Goal: Task Accomplishment & Management: Use online tool/utility

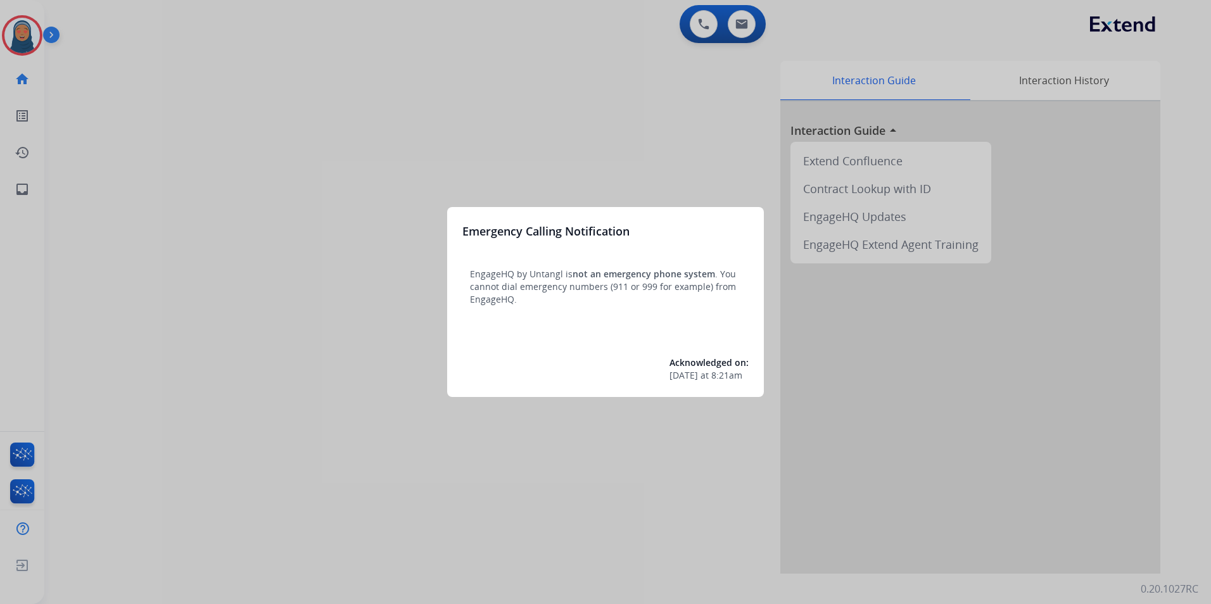
click at [15, 36] on div at bounding box center [605, 302] width 1211 height 604
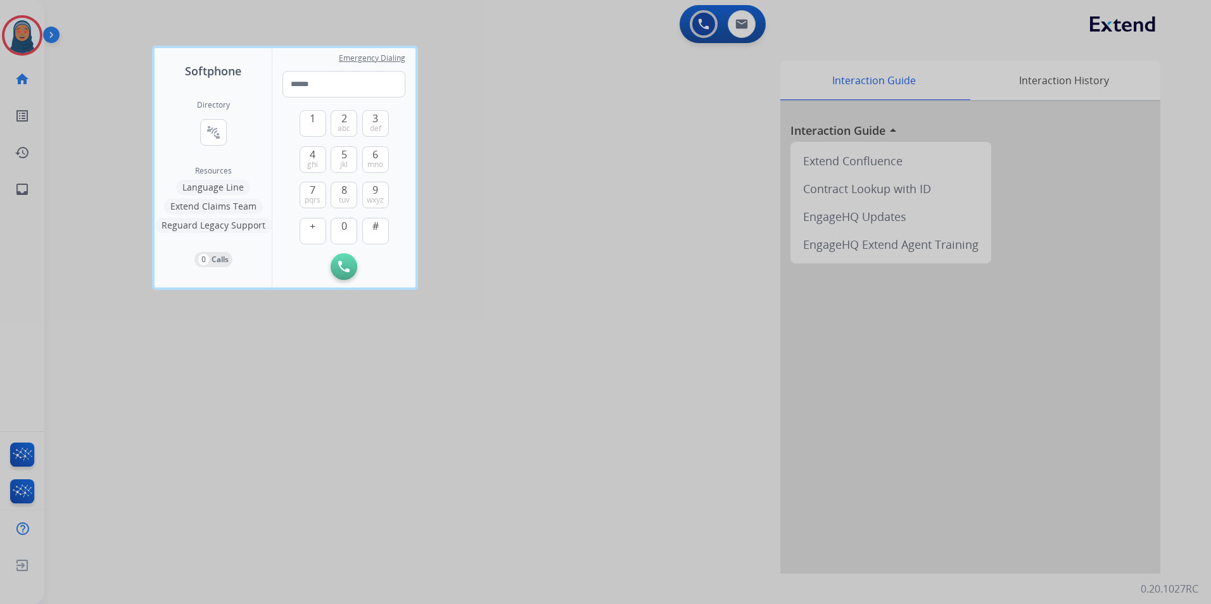
click at [18, 38] on div at bounding box center [605, 302] width 1211 height 604
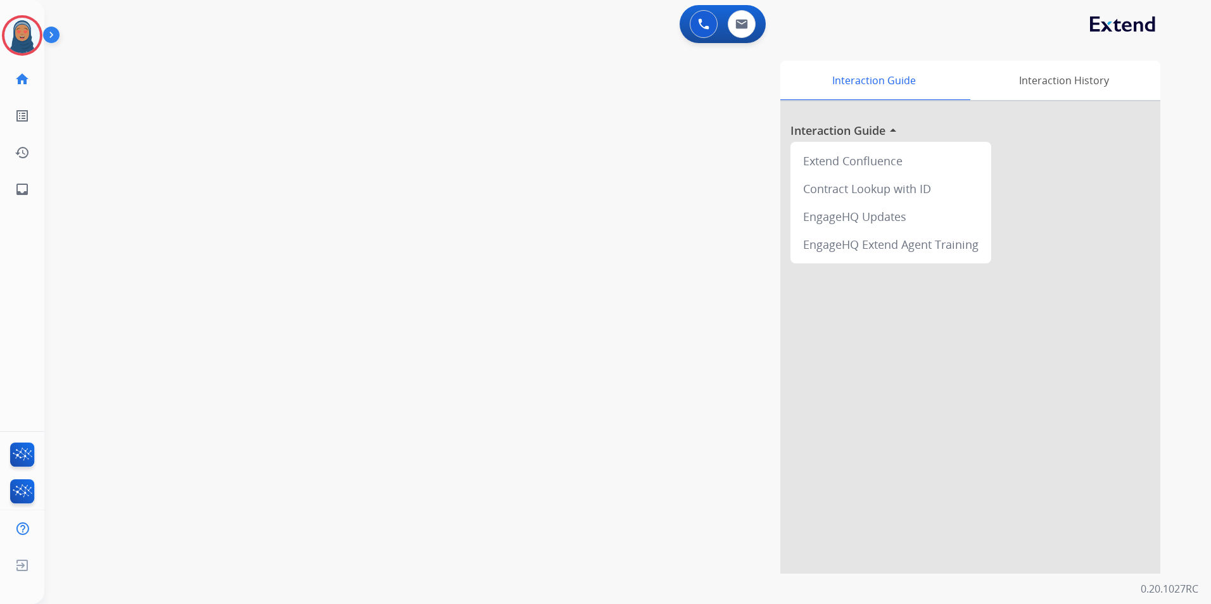
click at [18, 38] on img at bounding box center [21, 35] width 35 height 35
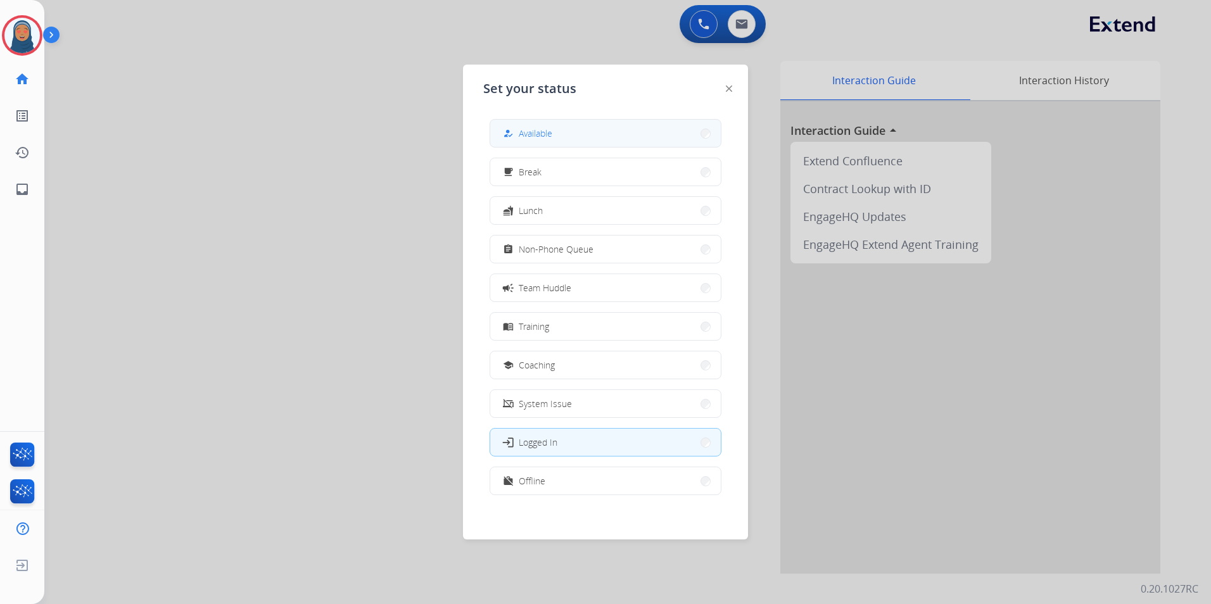
click at [555, 139] on button "how_to_reg Available" at bounding box center [605, 133] width 230 height 27
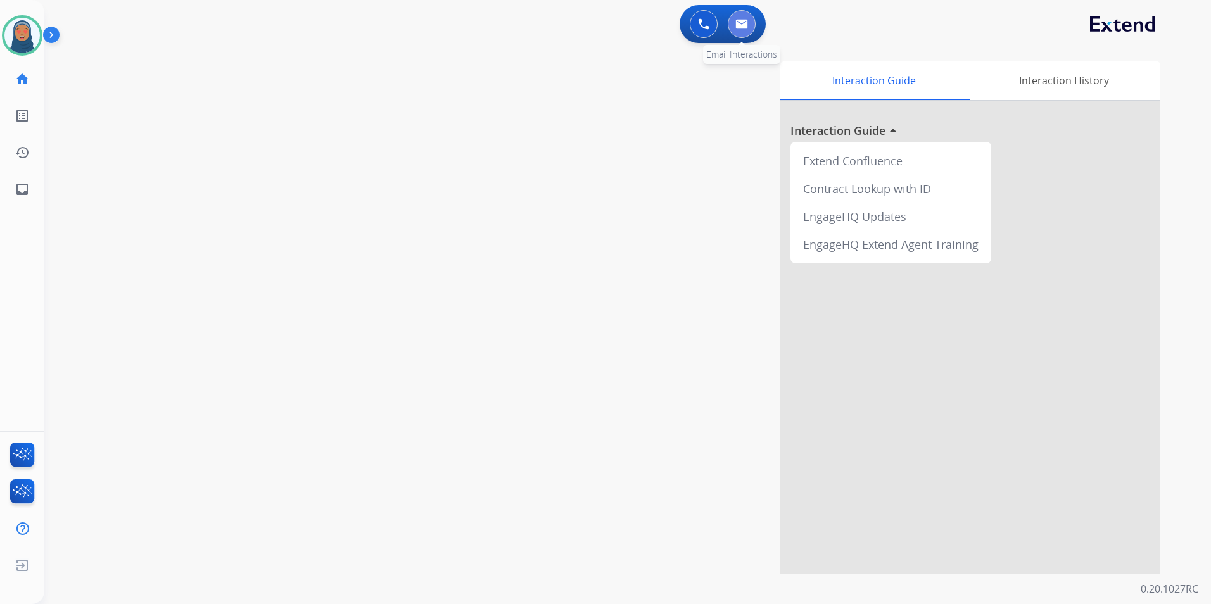
click at [740, 22] on img at bounding box center [741, 24] width 13 height 10
select select "**********"
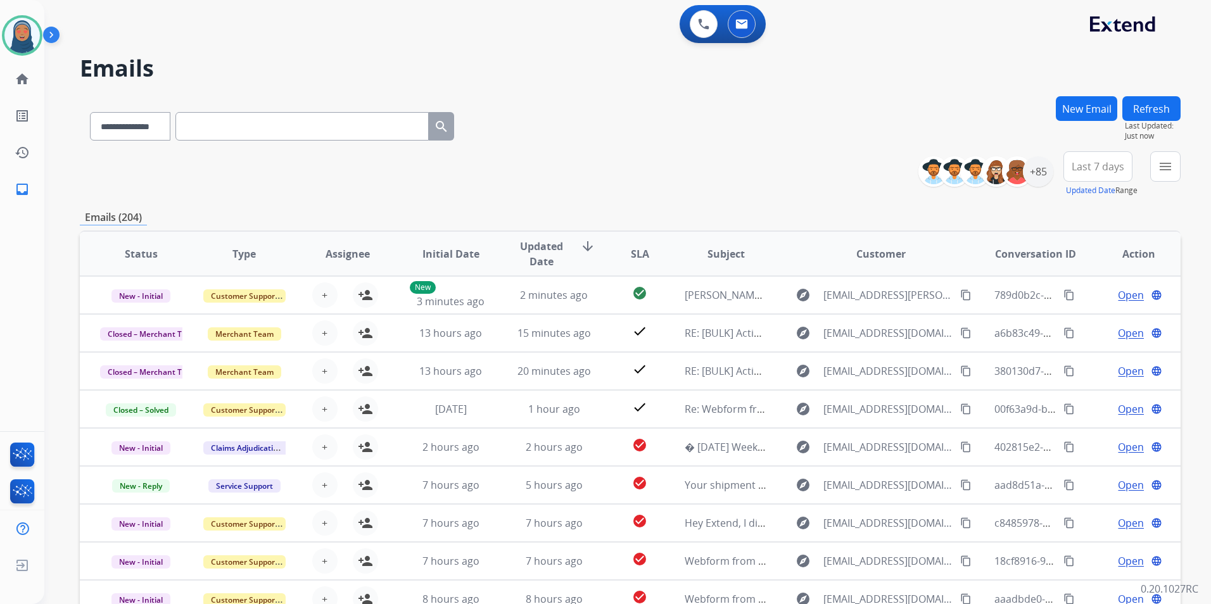
paste input "**********"
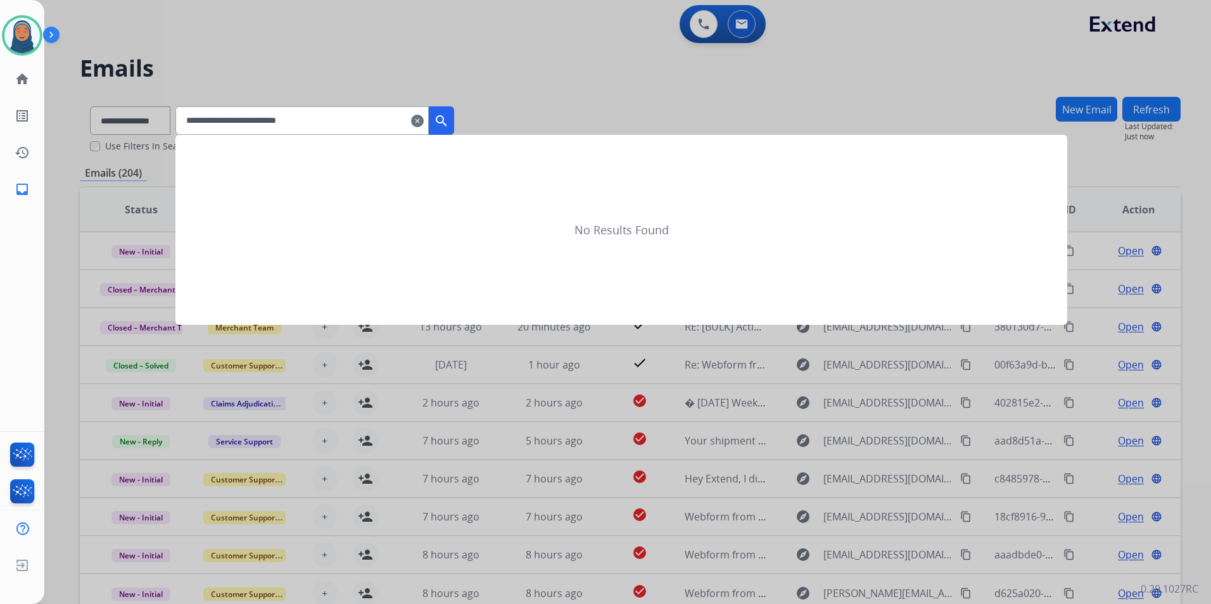
type input "**********"
click at [158, 118] on div at bounding box center [605, 302] width 1211 height 604
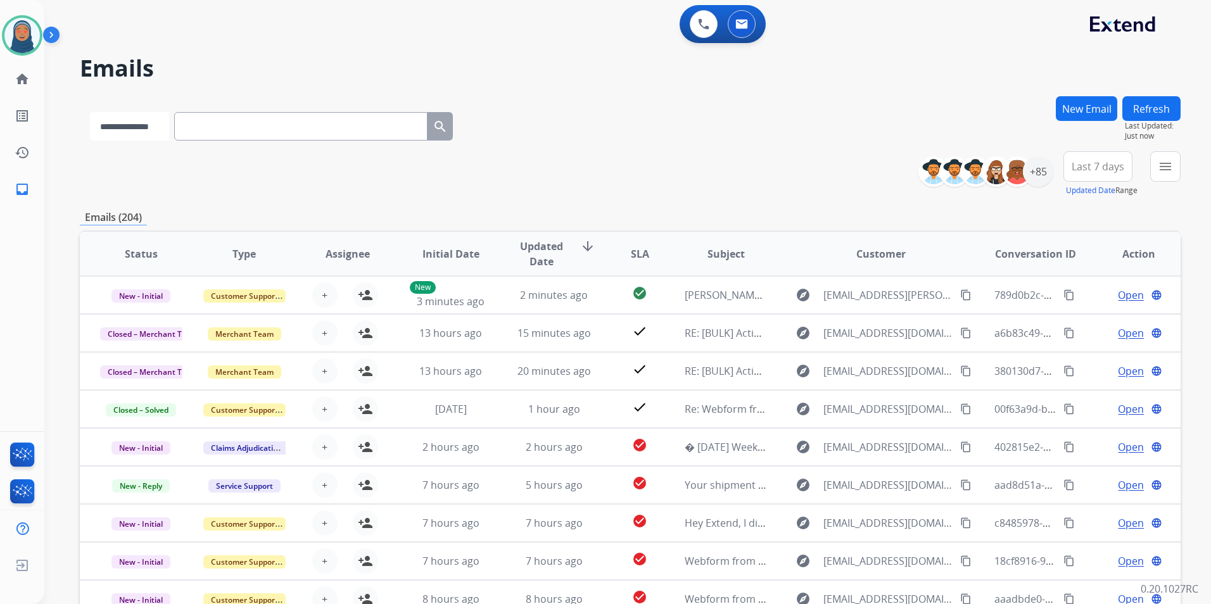
click at [164, 127] on select "**********" at bounding box center [129, 126] width 79 height 28
select select "**********"
click at [90, 112] on select "**********" at bounding box center [129, 126] width 79 height 28
paste input "**********"
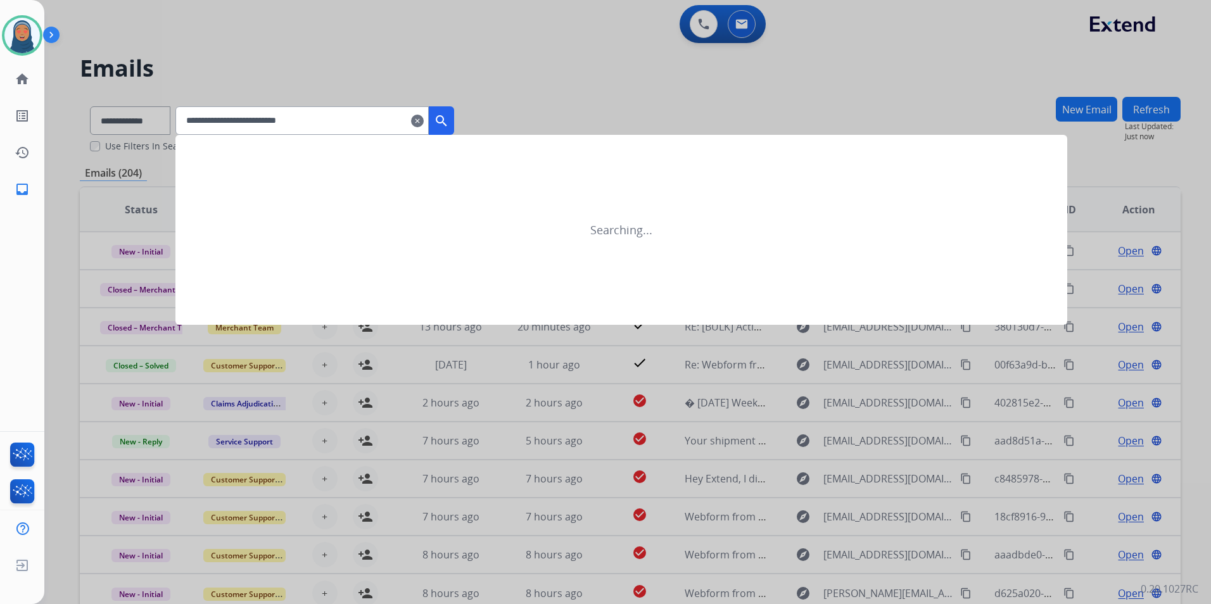
type input "**********"
click at [449, 123] on mat-icon "search" at bounding box center [441, 120] width 15 height 15
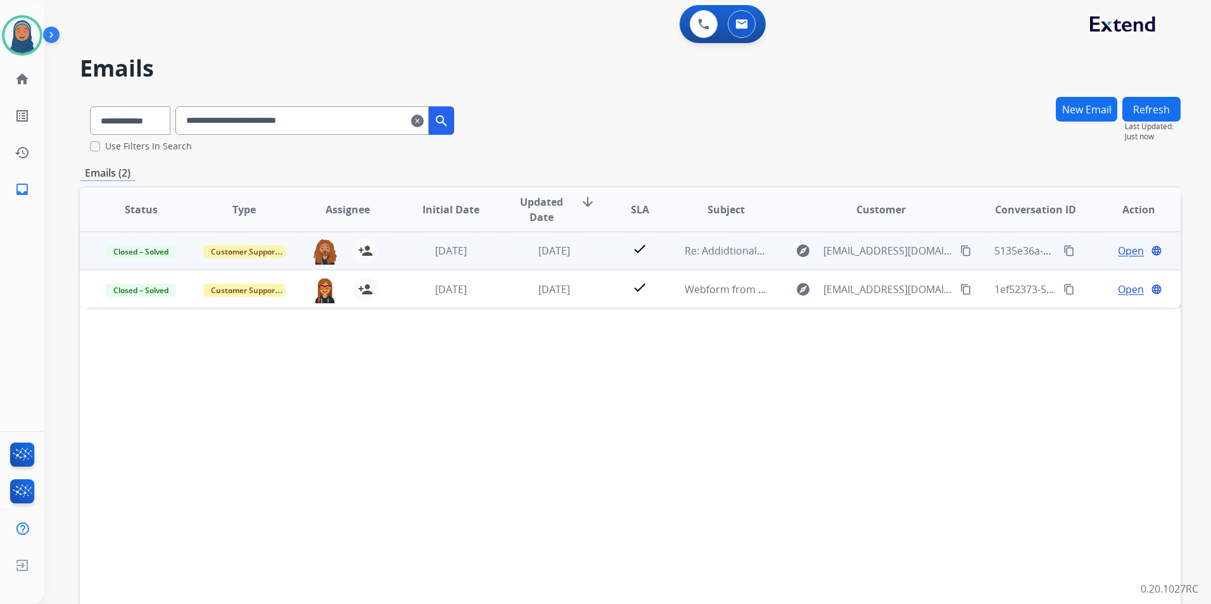
click at [1117, 249] on span "Open" at bounding box center [1130, 250] width 26 height 15
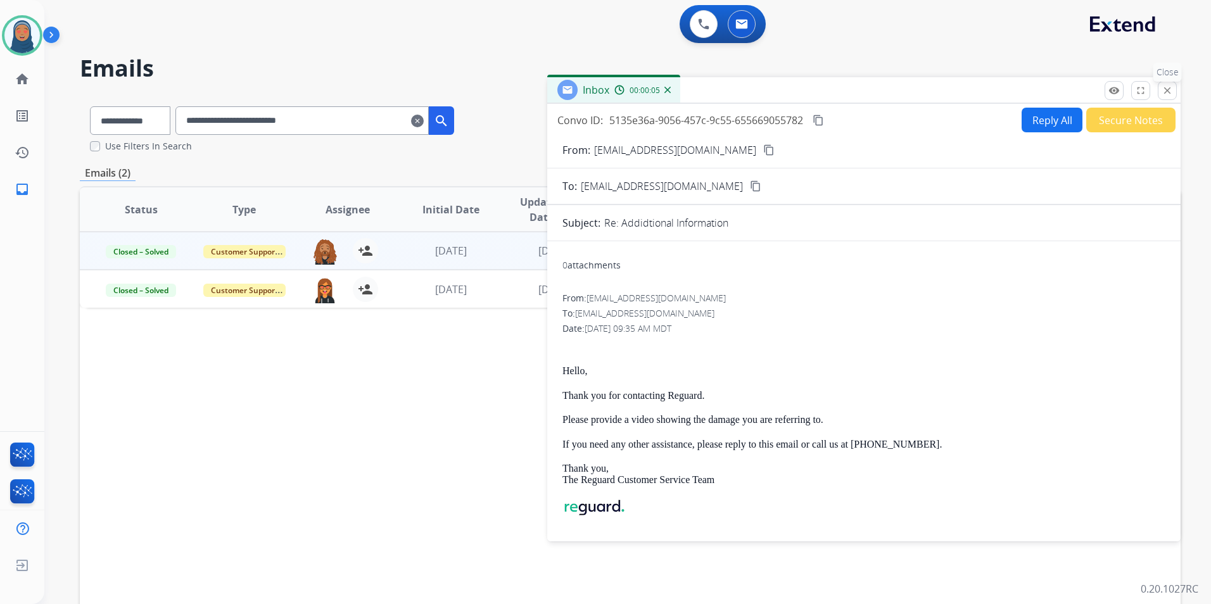
click at [1167, 96] on mat-icon "close" at bounding box center [1166, 90] width 11 height 11
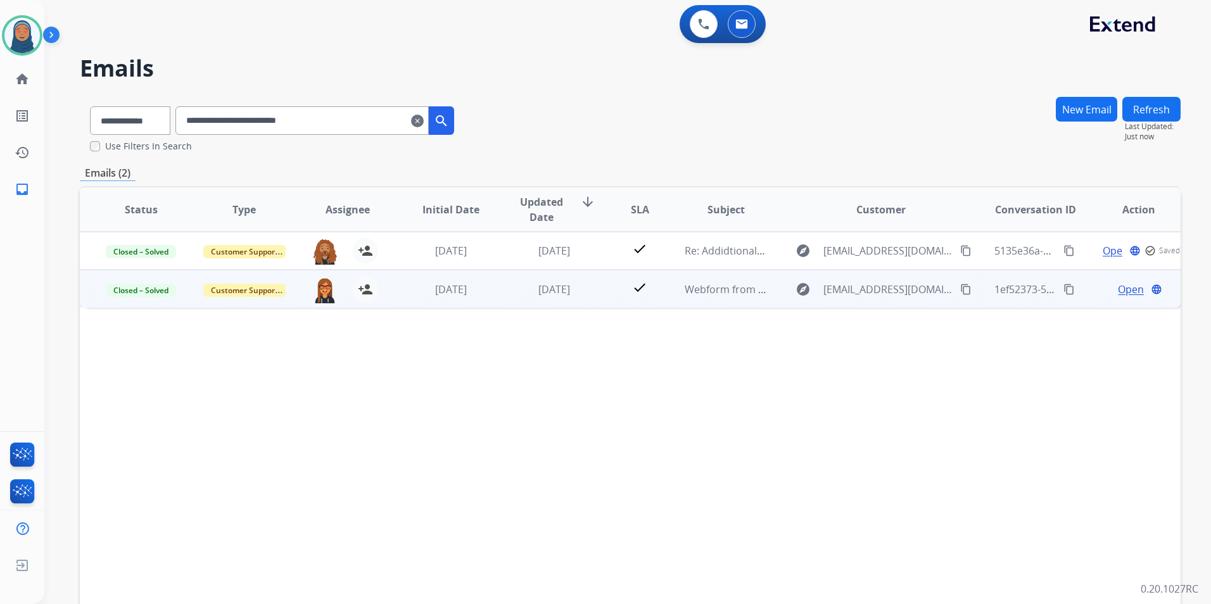
click at [1119, 291] on span "Open" at bounding box center [1130, 289] width 26 height 15
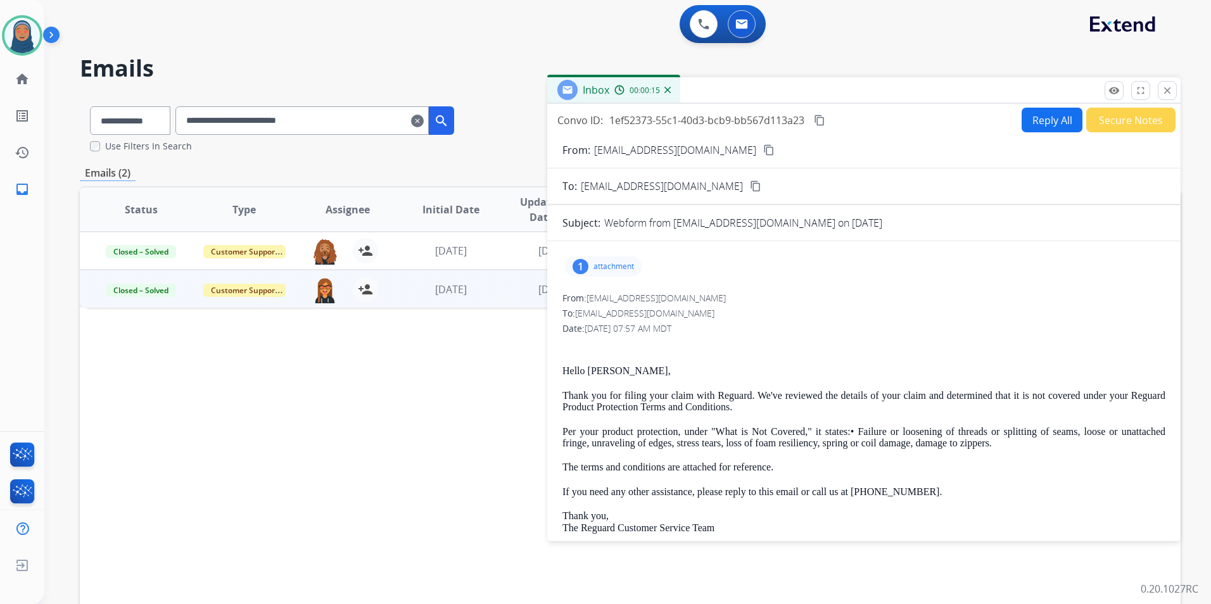
click at [624, 273] on div "1 attachment" at bounding box center [603, 266] width 77 height 20
click at [625, 292] on p "[PERSON_NAME] T&C.pdf" at bounding box center [634, 298] width 119 height 15
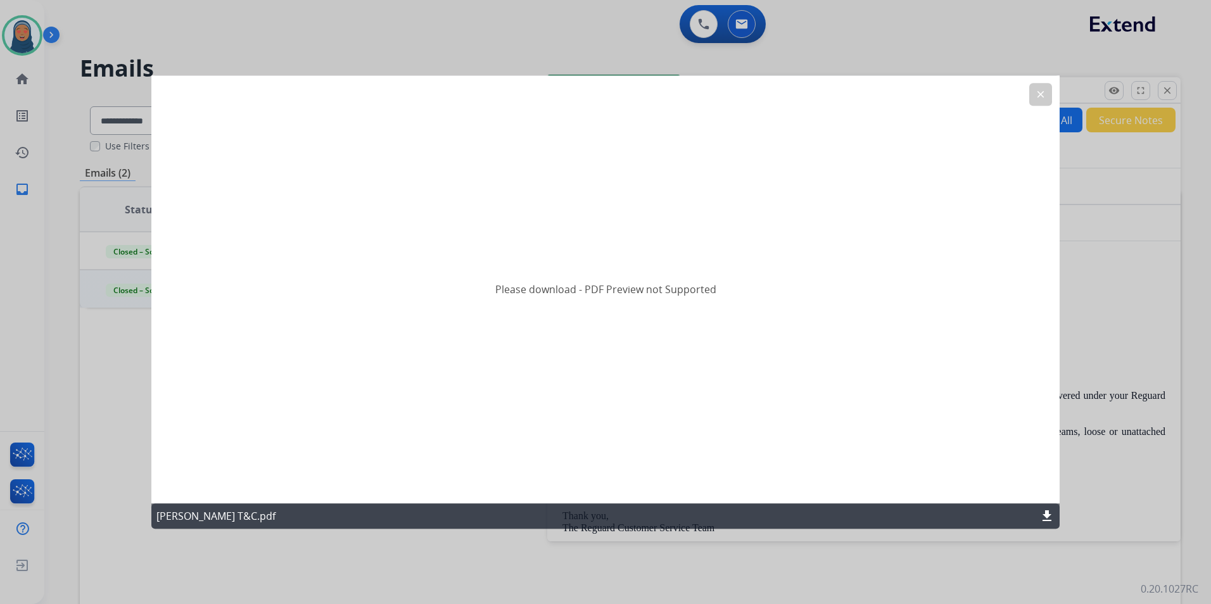
click at [1044, 94] on mat-icon "clear" at bounding box center [1040, 94] width 11 height 11
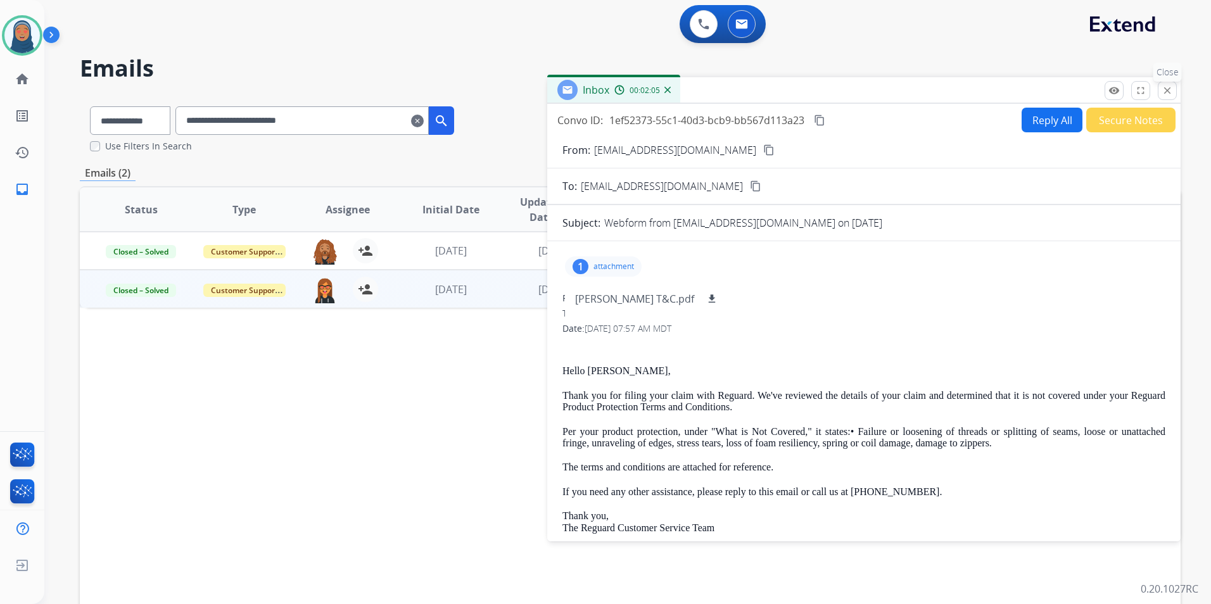
click at [1171, 93] on mat-icon "close" at bounding box center [1166, 90] width 11 height 11
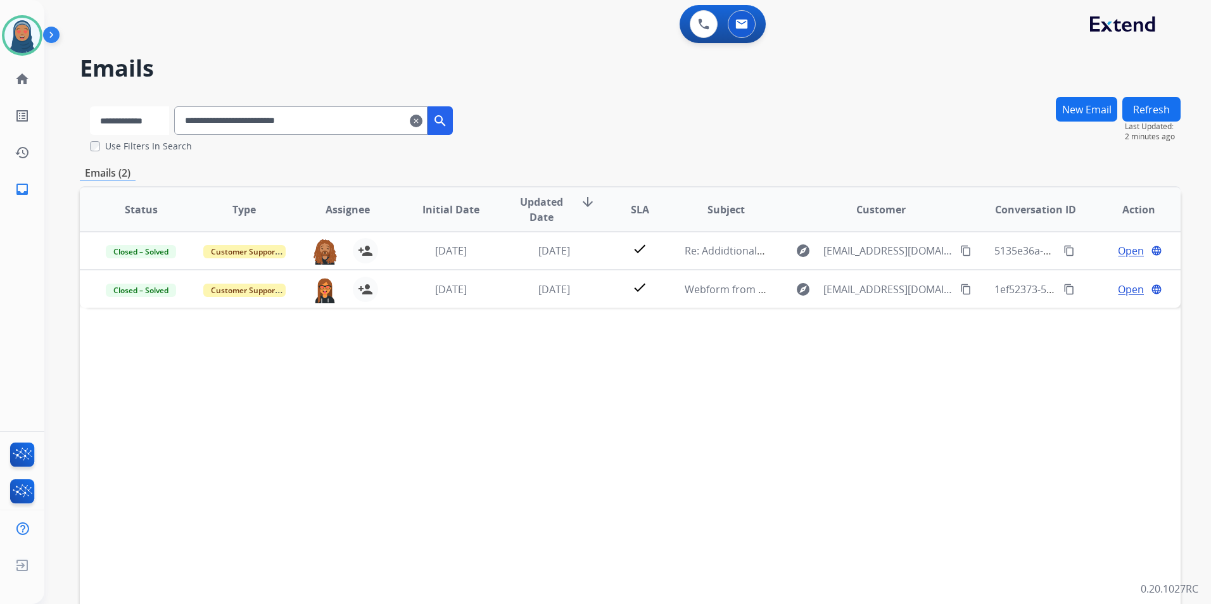
click at [107, 123] on select "**********" at bounding box center [129, 120] width 79 height 28
select select "**********"
click at [90, 106] on select "**********" at bounding box center [129, 120] width 79 height 28
click at [424, 120] on mat-icon "clear" at bounding box center [417, 120] width 13 height 15
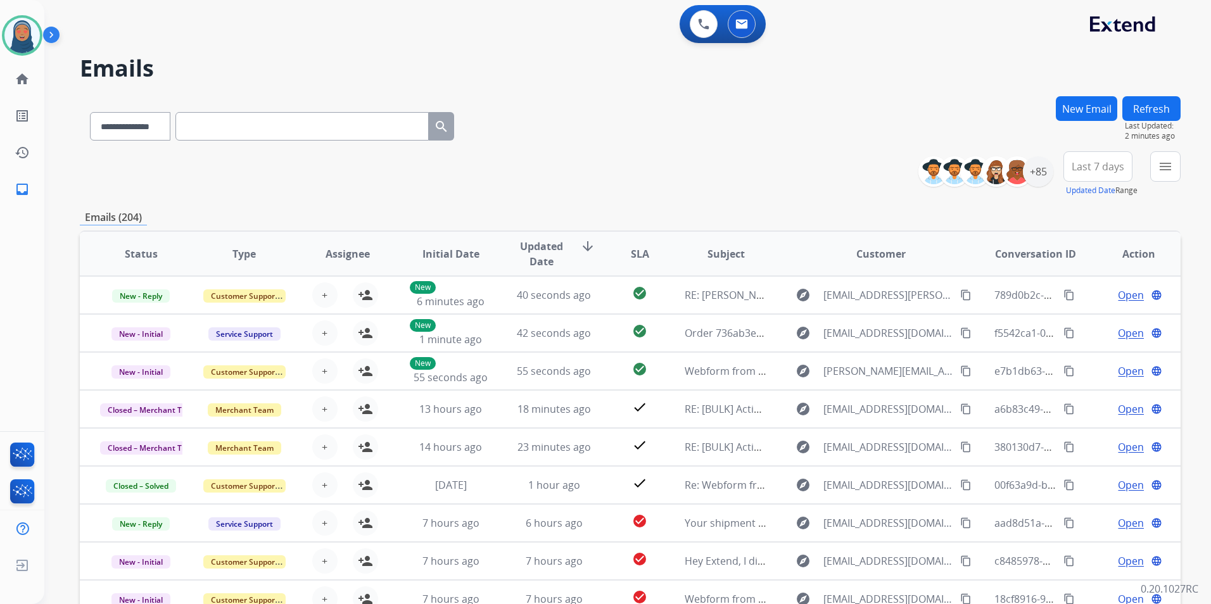
drag, startPoint x: 327, startPoint y: 122, endPoint x: 272, endPoint y: 129, distance: 56.1
paste input "**********"
type input "**********"
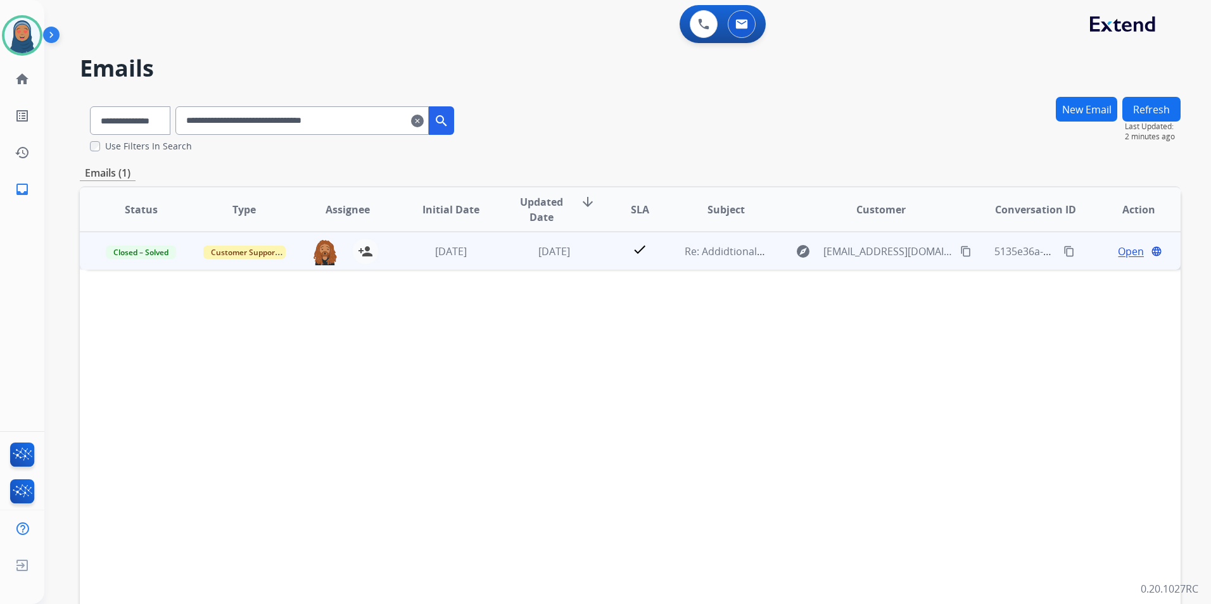
click at [1117, 255] on span "Open" at bounding box center [1130, 251] width 26 height 15
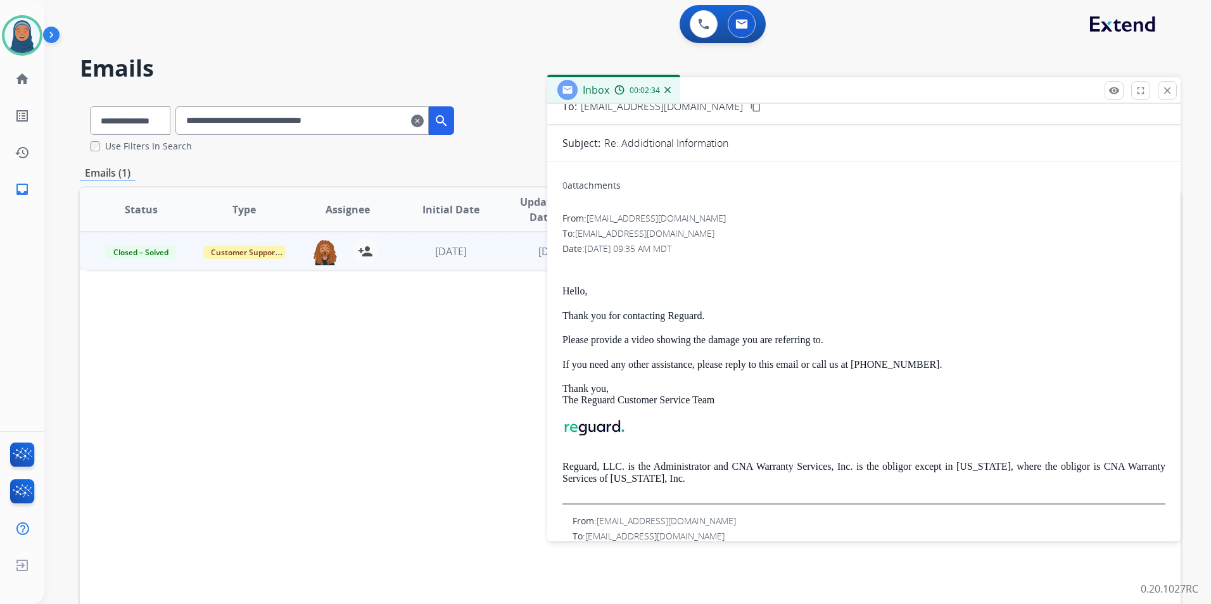
scroll to position [127, 0]
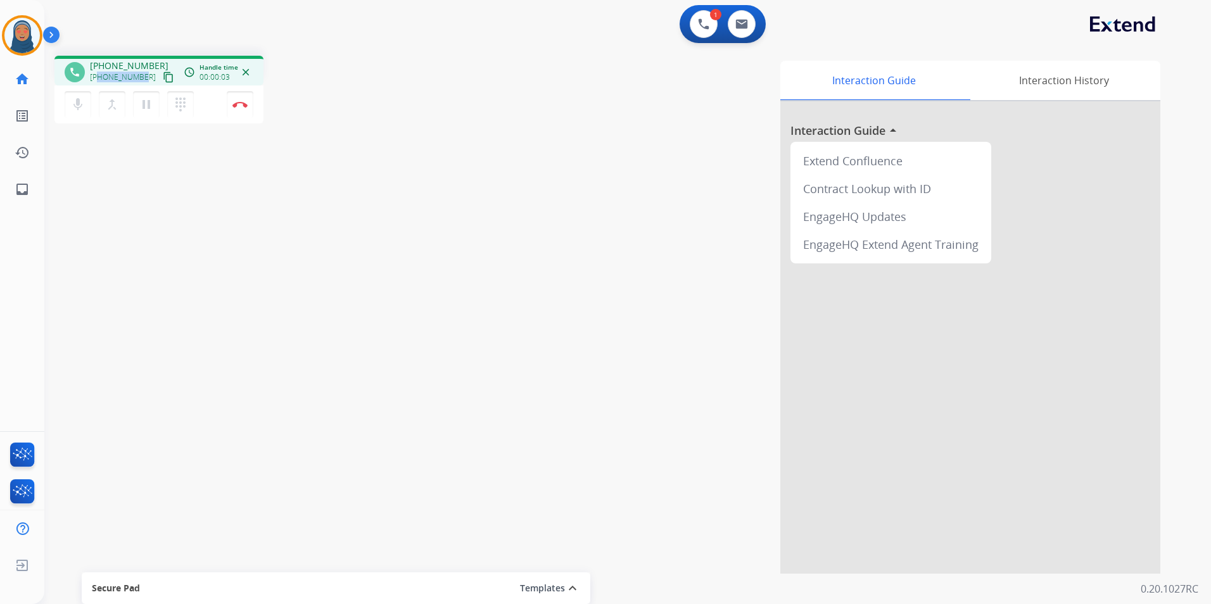
drag, startPoint x: 142, startPoint y: 79, endPoint x: 99, endPoint y: 79, distance: 42.4
click at [99, 79] on span "[PHONE_NUMBER]" at bounding box center [123, 77] width 66 height 10
copy span "6154804232"
click at [242, 108] on button "Disconnect" at bounding box center [240, 104] width 27 height 27
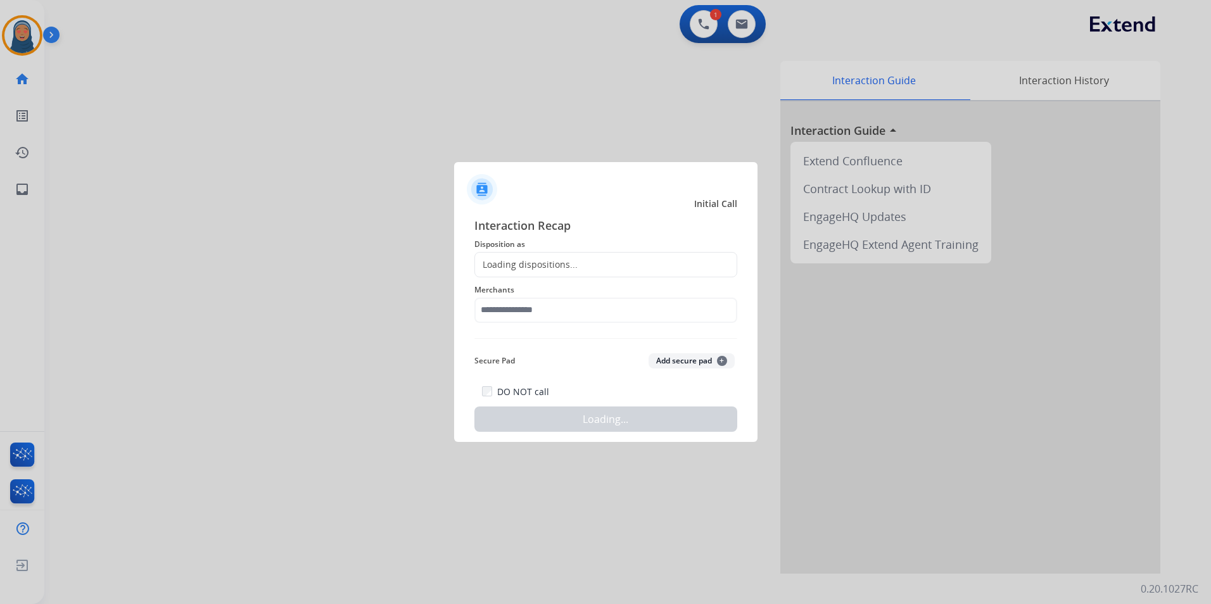
click at [522, 256] on div "Loading dispositions..." at bounding box center [605, 264] width 263 height 25
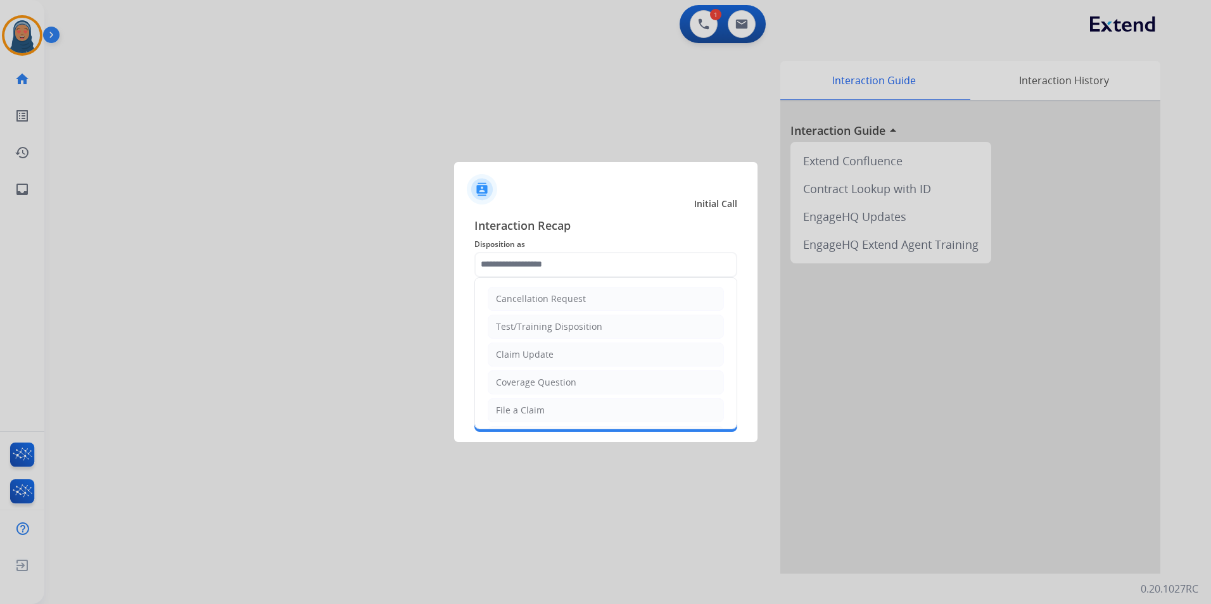
click at [533, 267] on input "text" at bounding box center [605, 264] width 263 height 25
click at [559, 411] on li "File a Claim" at bounding box center [606, 410] width 236 height 24
type input "**********"
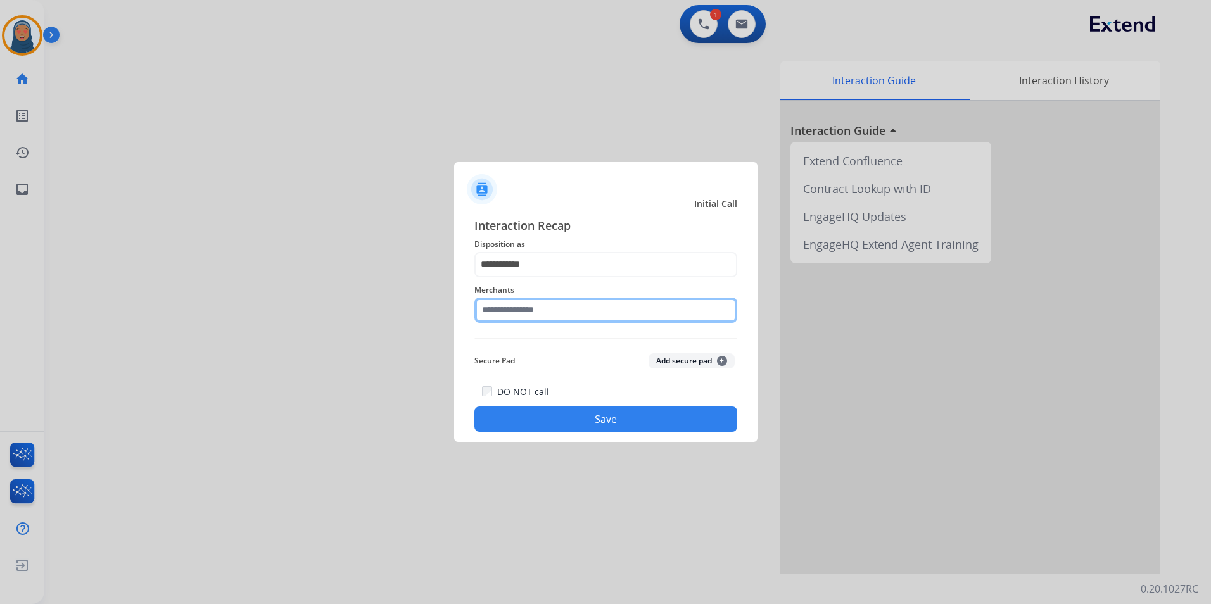
click at [553, 310] on input "text" at bounding box center [605, 310] width 263 height 25
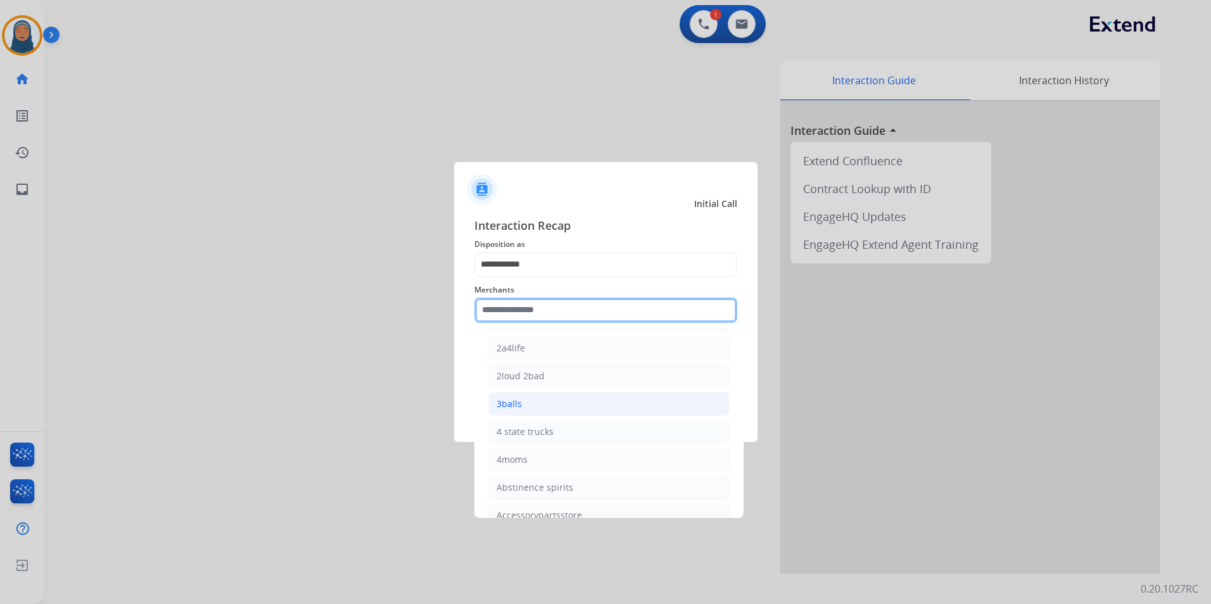
scroll to position [127, 0]
click at [565, 316] on input "text" at bounding box center [605, 310] width 263 height 25
click at [561, 305] on input "text" at bounding box center [605, 310] width 263 height 25
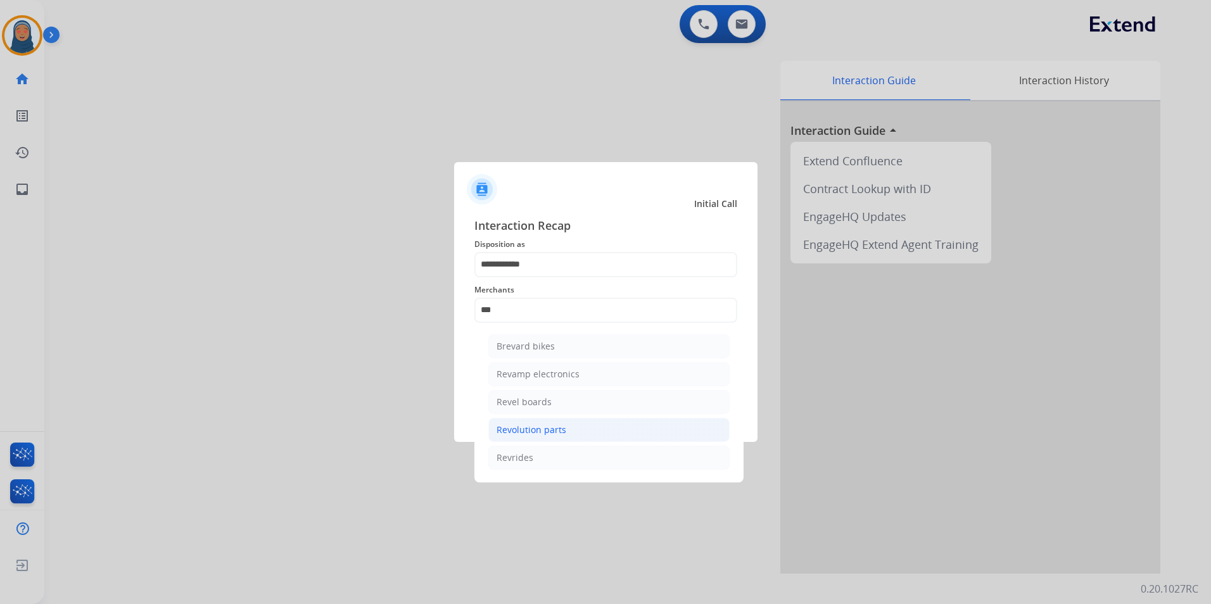
click at [538, 437] on li "Revolution parts" at bounding box center [608, 430] width 241 height 24
type input "**********"
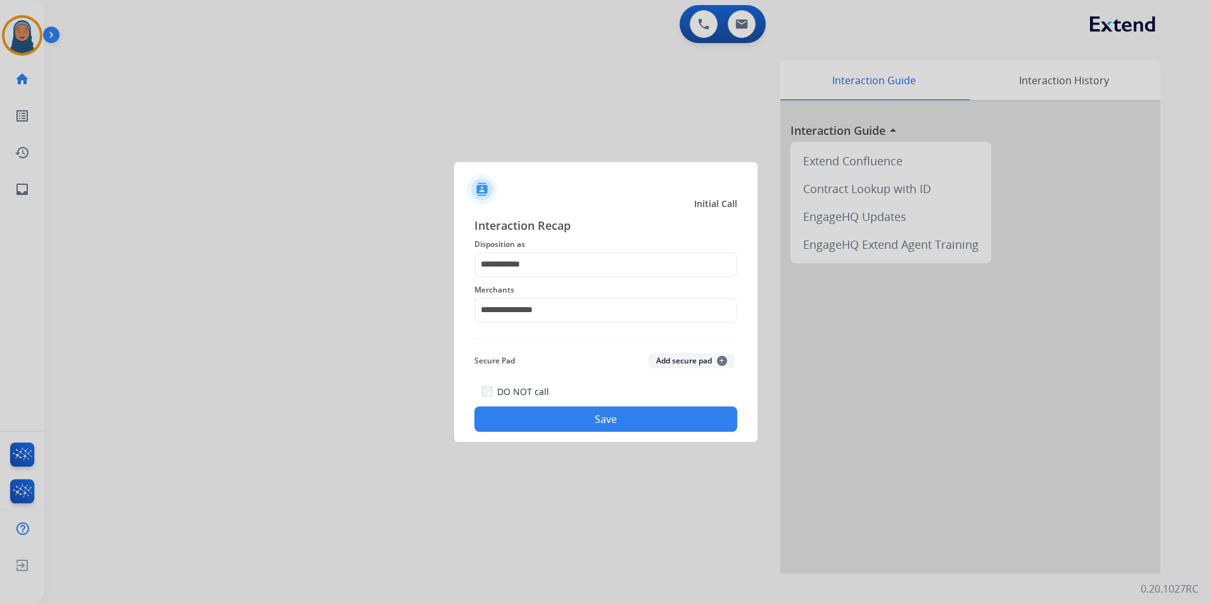
click at [592, 422] on button "Save" at bounding box center [605, 418] width 263 height 25
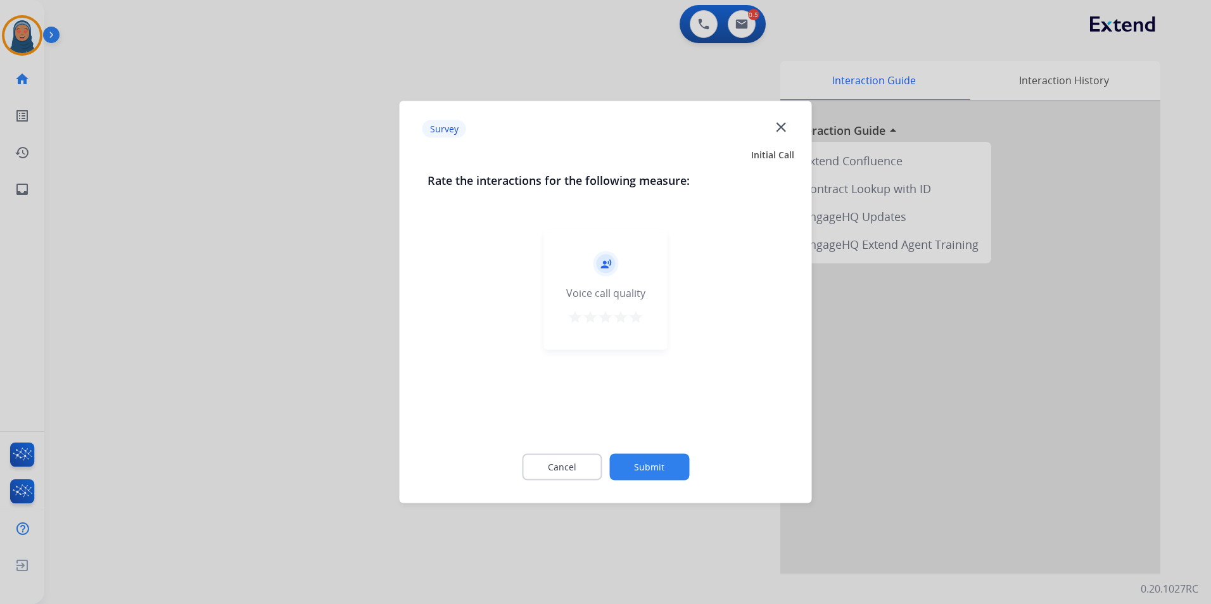
click at [641, 459] on button "Submit" at bounding box center [649, 467] width 80 height 27
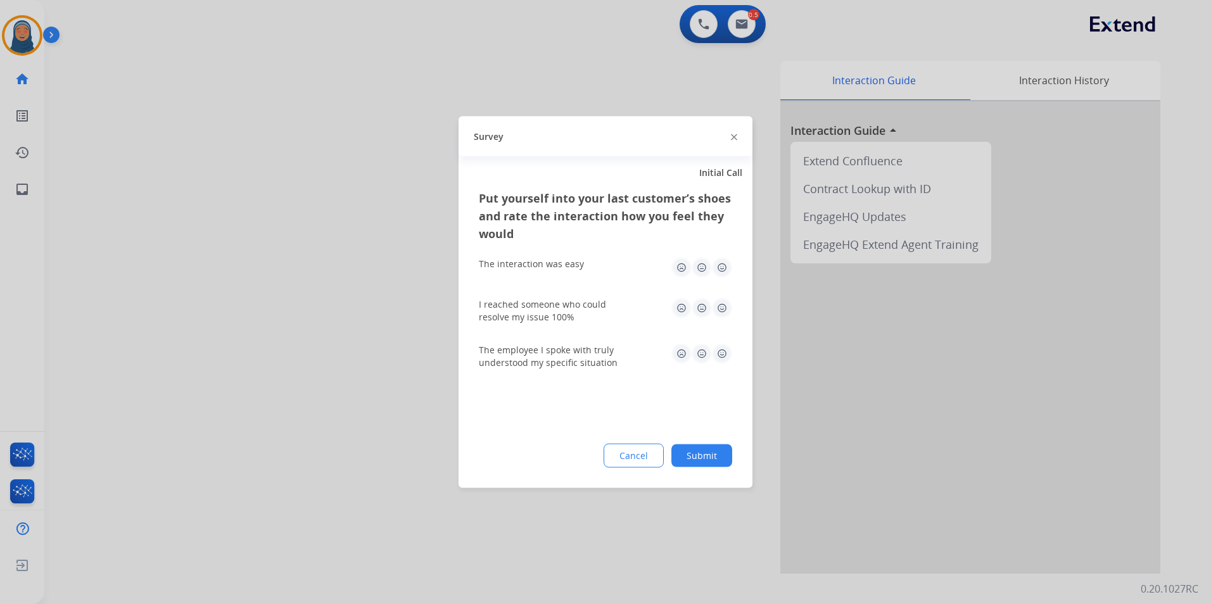
click at [704, 455] on button "Submit" at bounding box center [701, 455] width 61 height 23
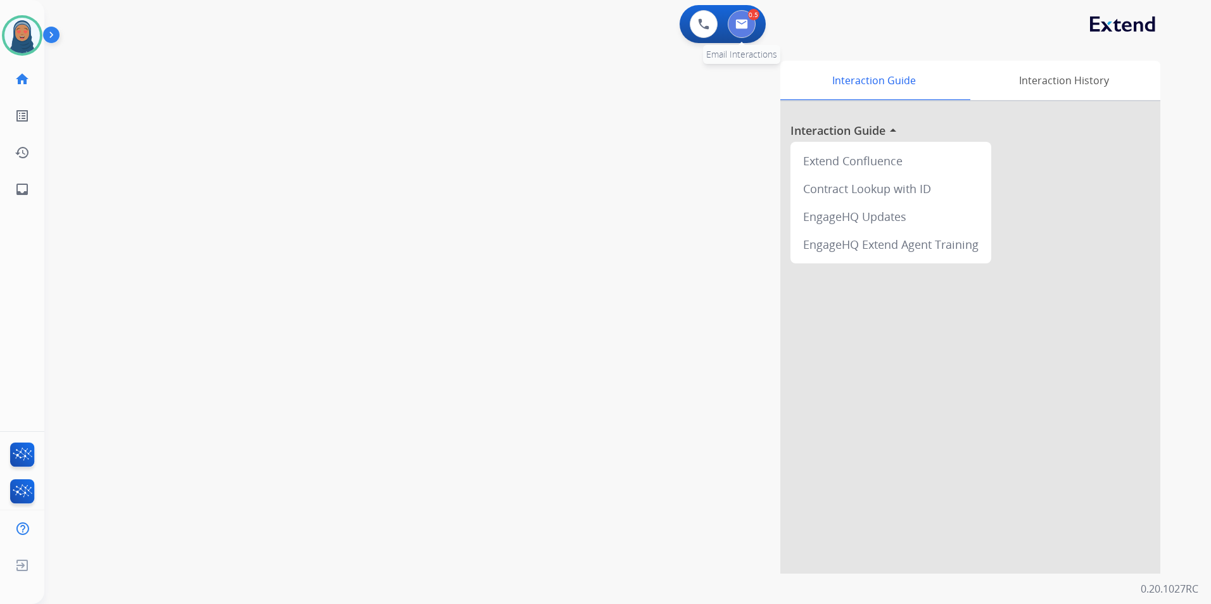
click at [744, 27] on img at bounding box center [741, 24] width 13 height 10
select select "**********"
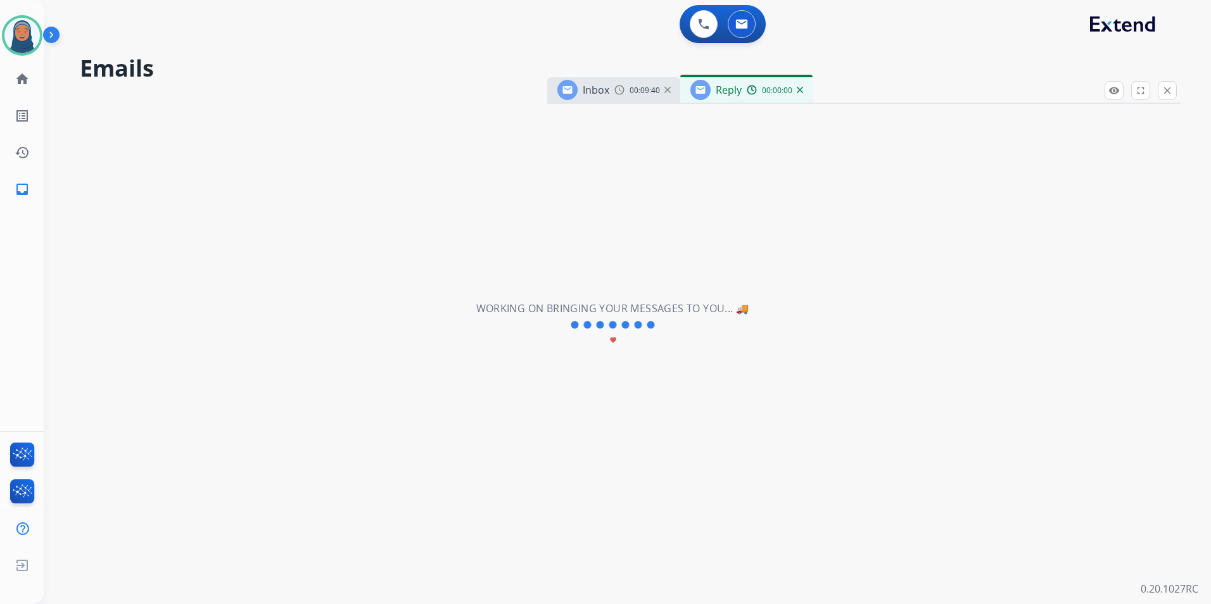
select select "**********"
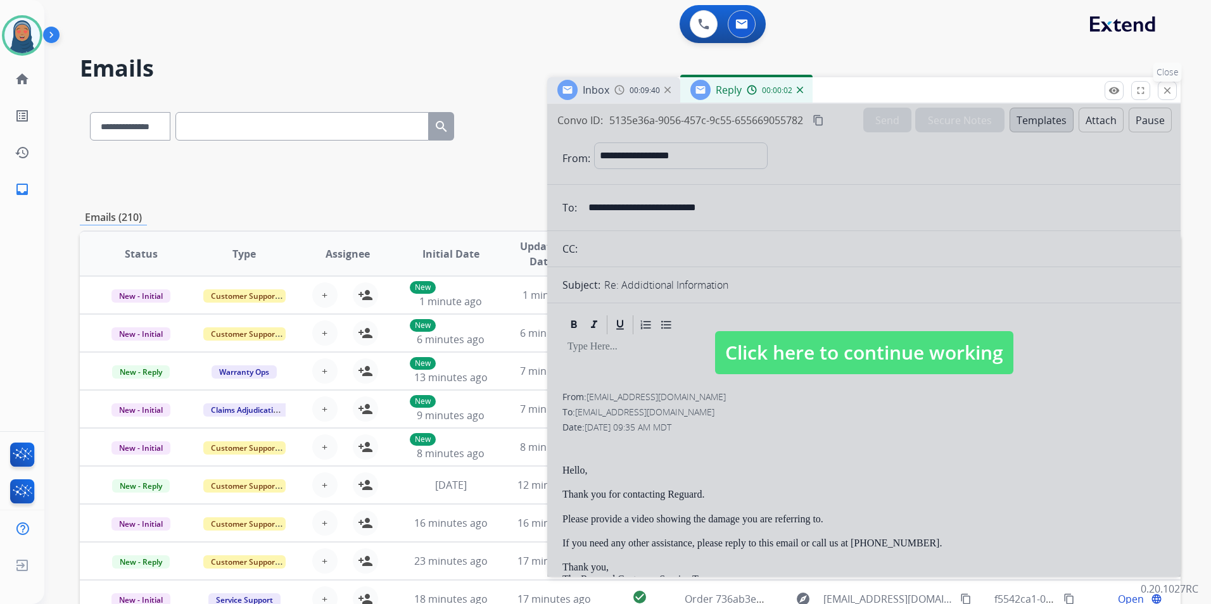
click at [1168, 87] on mat-icon "close" at bounding box center [1166, 90] width 11 height 11
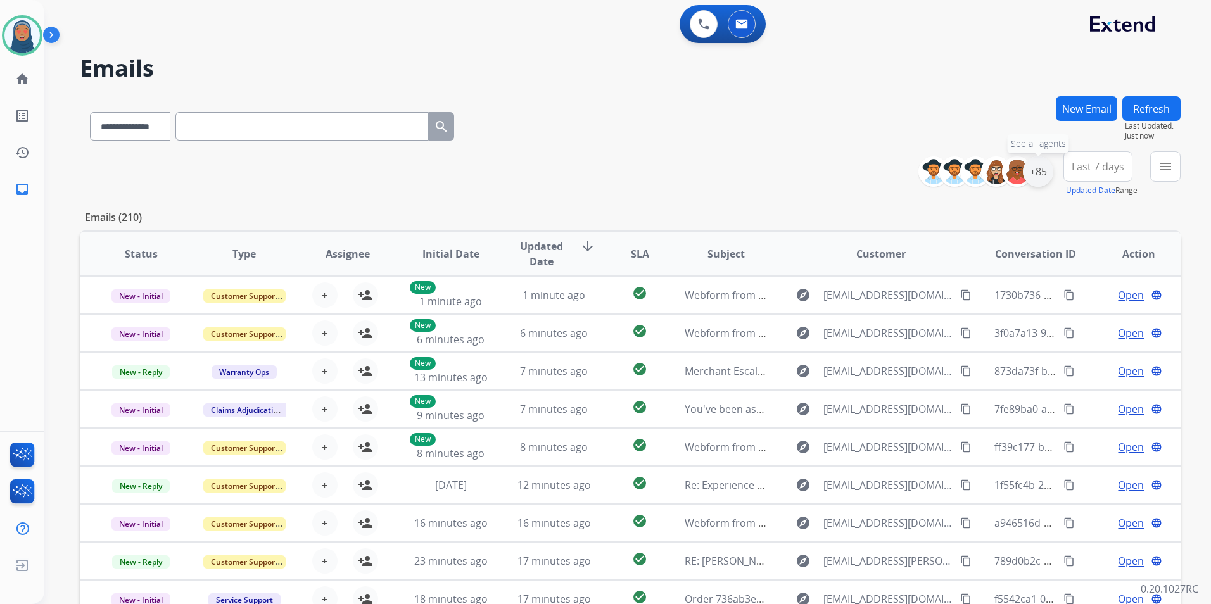
click at [1043, 177] on div "+85" at bounding box center [1038, 171] width 30 height 30
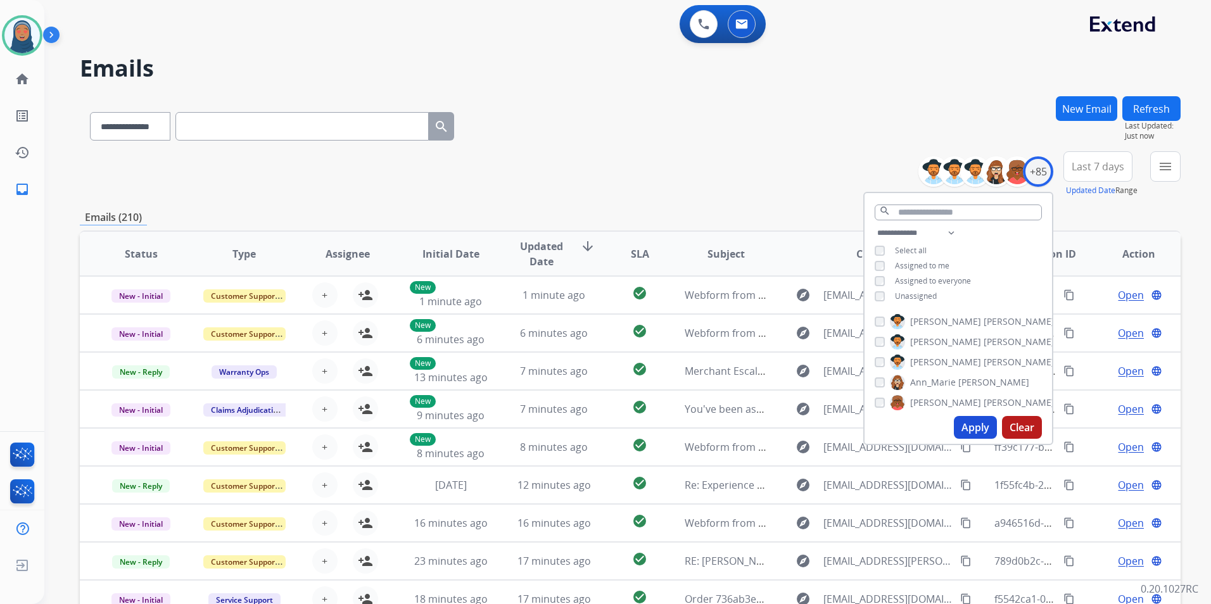
click at [968, 424] on button "Apply" at bounding box center [974, 427] width 43 height 23
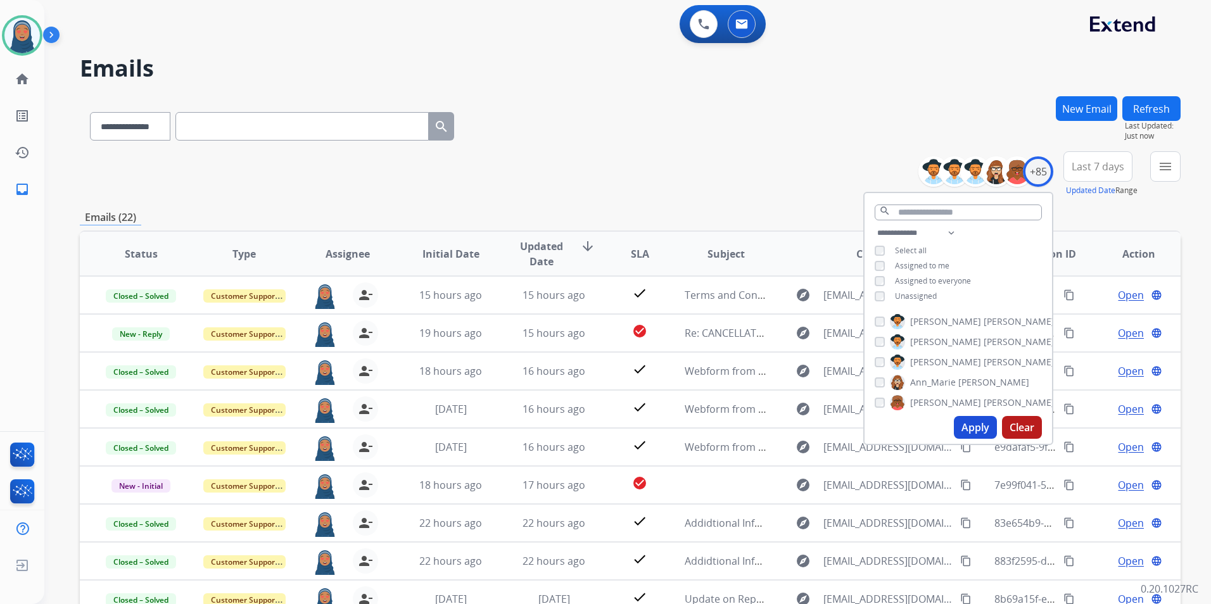
scroll to position [1, 0]
click at [650, 181] on div "**********" at bounding box center [630, 174] width 1100 height 46
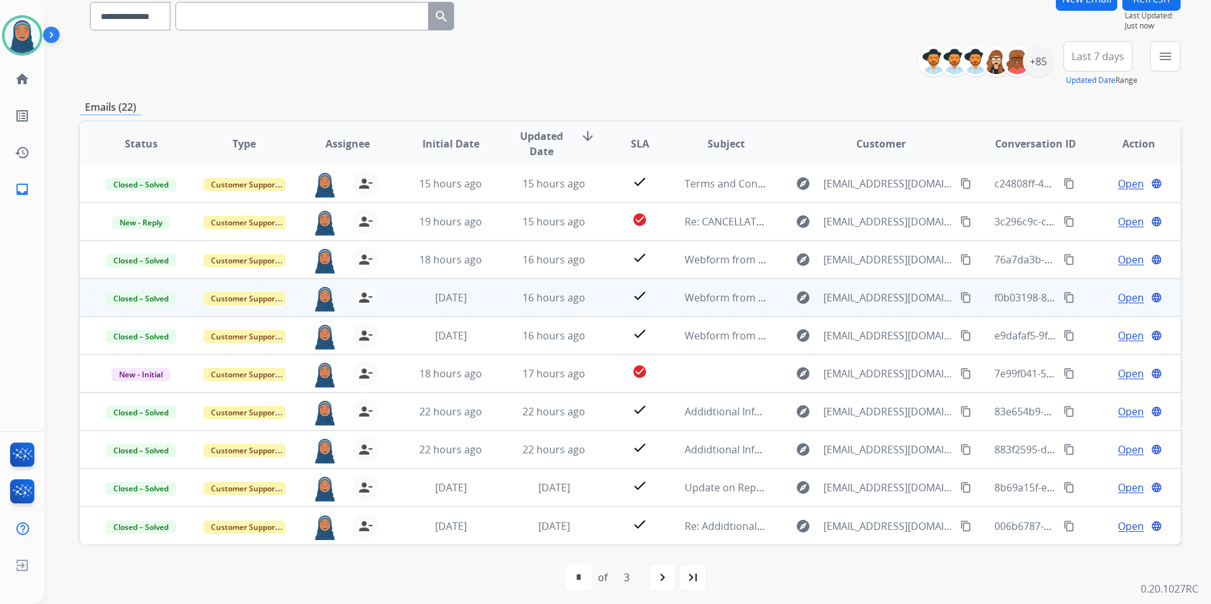
scroll to position [116, 0]
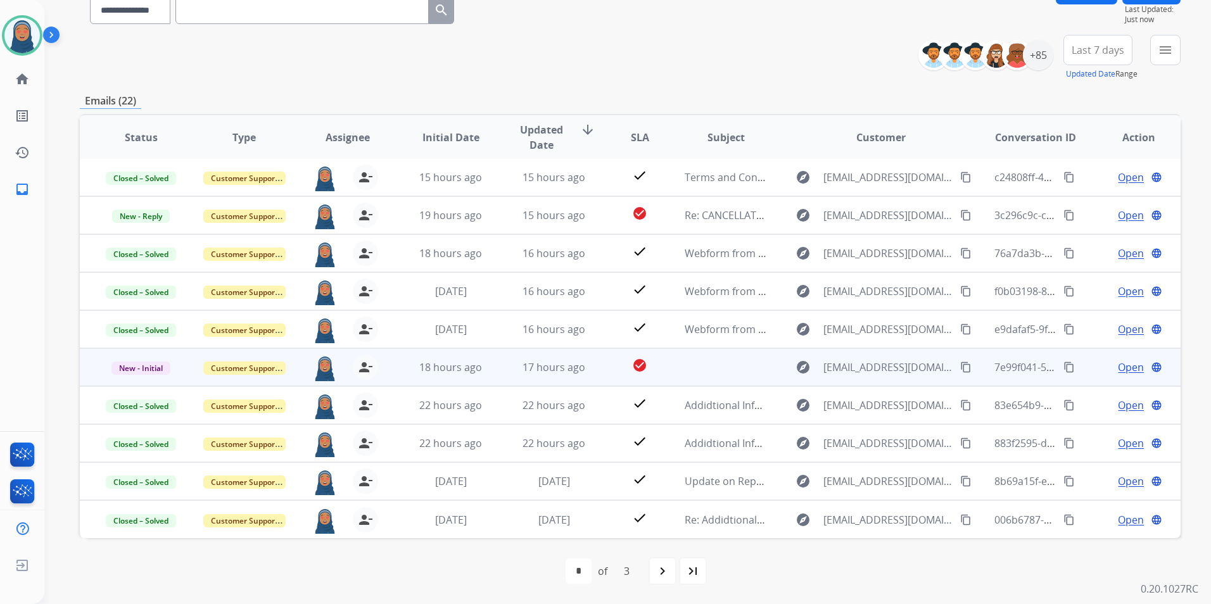
click at [1117, 368] on span "Open" at bounding box center [1130, 367] width 26 height 15
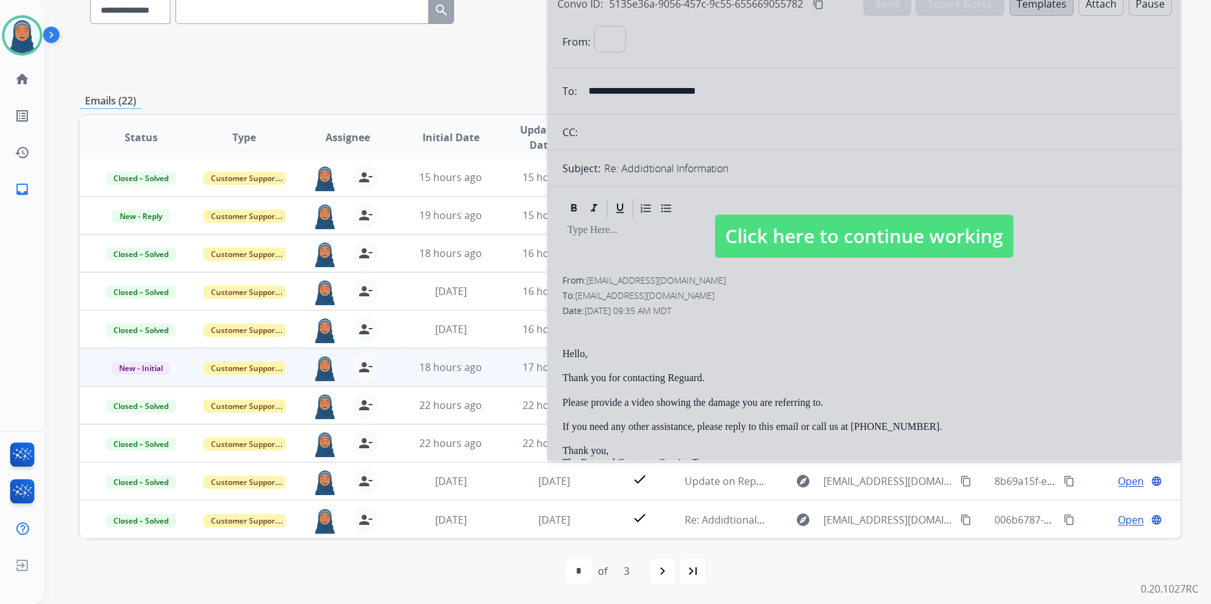
select select "**********"
click at [863, 226] on span "Click here to continue working" at bounding box center [864, 236] width 298 height 43
select select
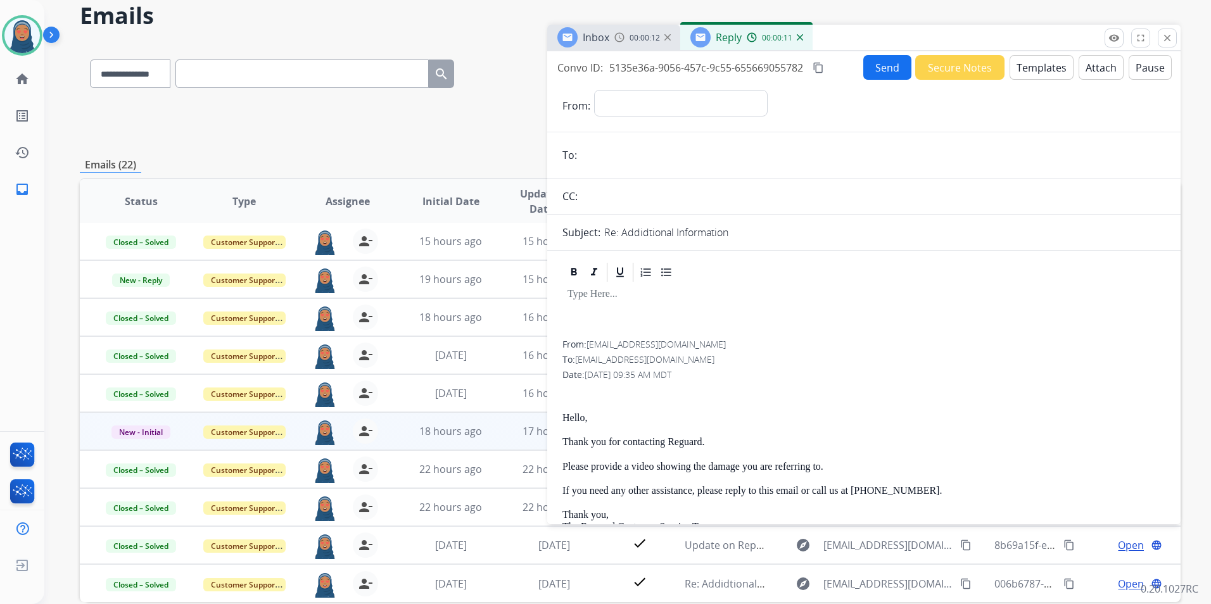
scroll to position [0, 0]
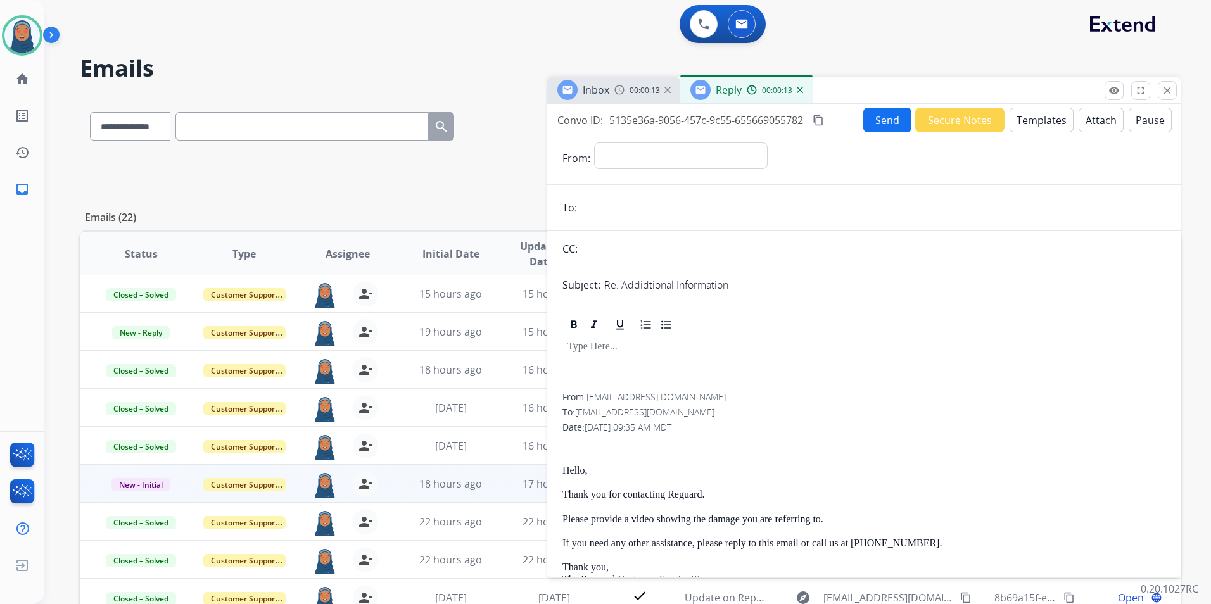
click at [888, 123] on button "Send" at bounding box center [887, 120] width 48 height 25
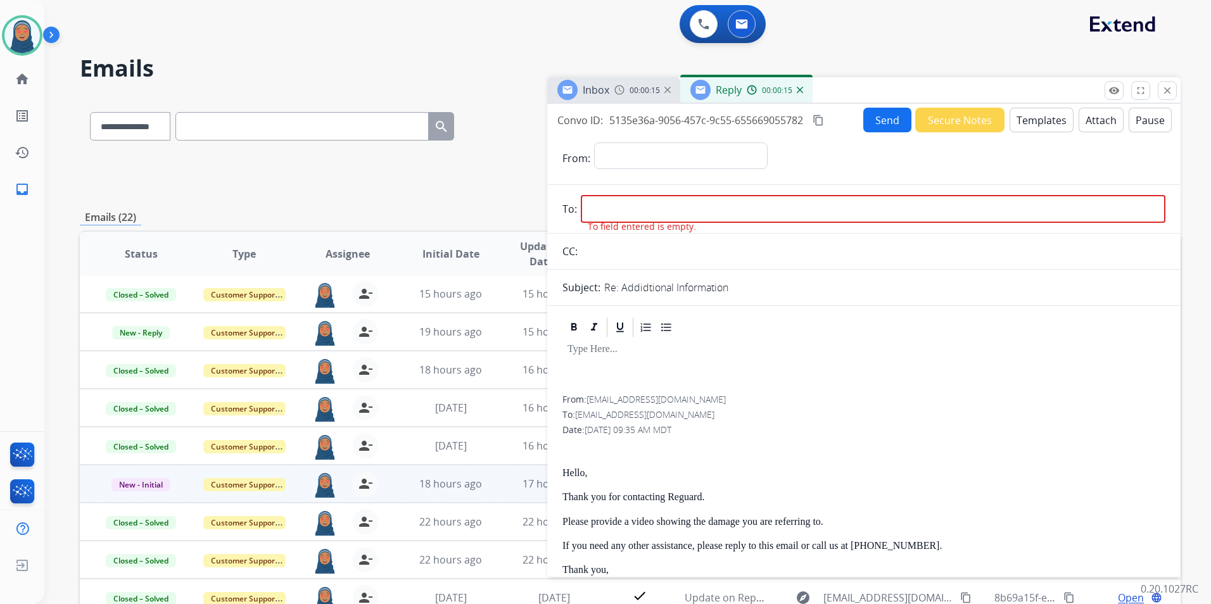
click at [654, 199] on input "email" at bounding box center [873, 209] width 584 height 28
drag, startPoint x: 695, startPoint y: 417, endPoint x: 578, endPoint y: 413, distance: 116.6
click at [578, 413] on div "To: [EMAIL_ADDRESS][DOMAIN_NAME]" at bounding box center [863, 414] width 603 height 13
copy span "[EMAIL_ADDRESS][DOMAIN_NAME]"
paste input "**********"
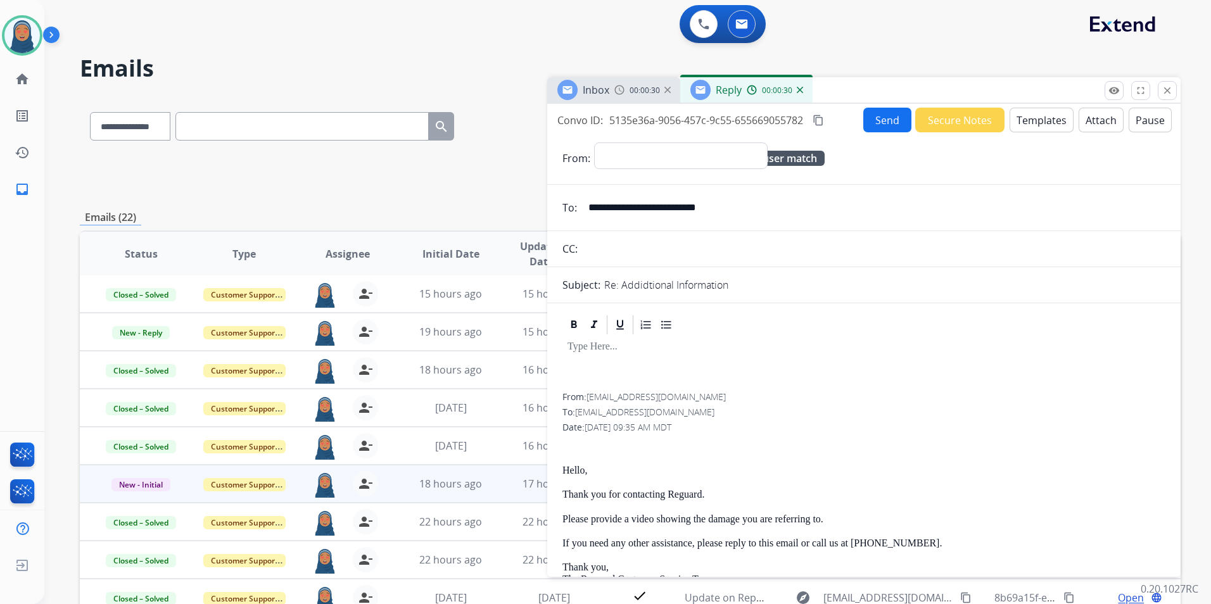
type input "**********"
click at [651, 151] on select "**********" at bounding box center [680, 154] width 172 height 25
select select "**********"
click at [594, 142] on select "**********" at bounding box center [680, 154] width 172 height 25
click at [865, 123] on button "Send" at bounding box center [887, 120] width 48 height 25
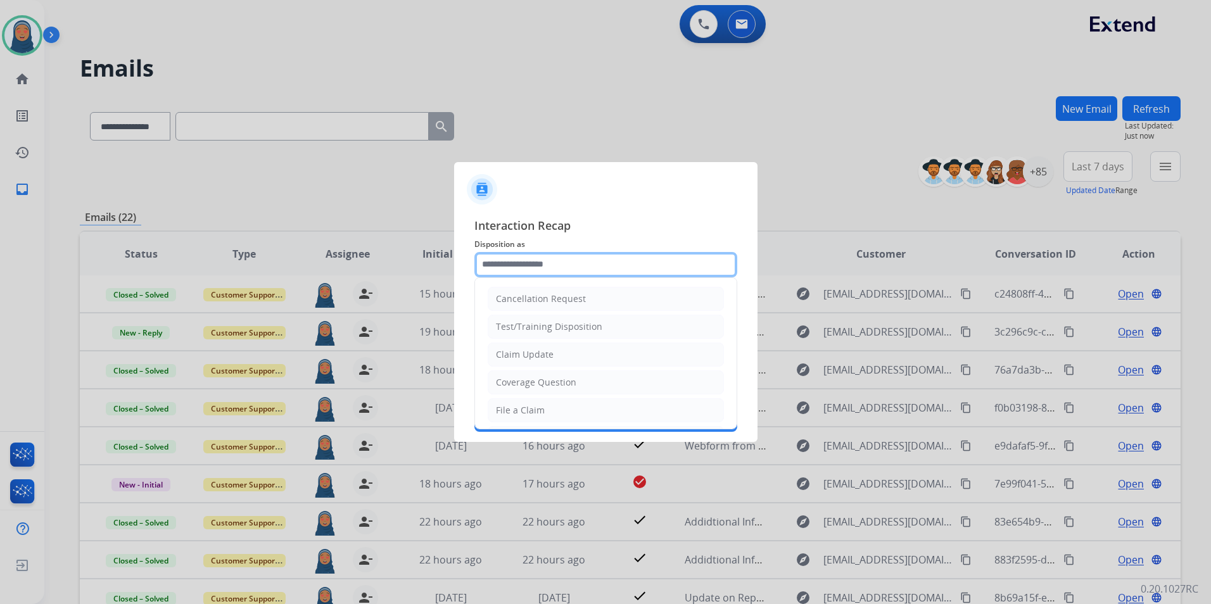
click at [560, 266] on input "text" at bounding box center [605, 264] width 263 height 25
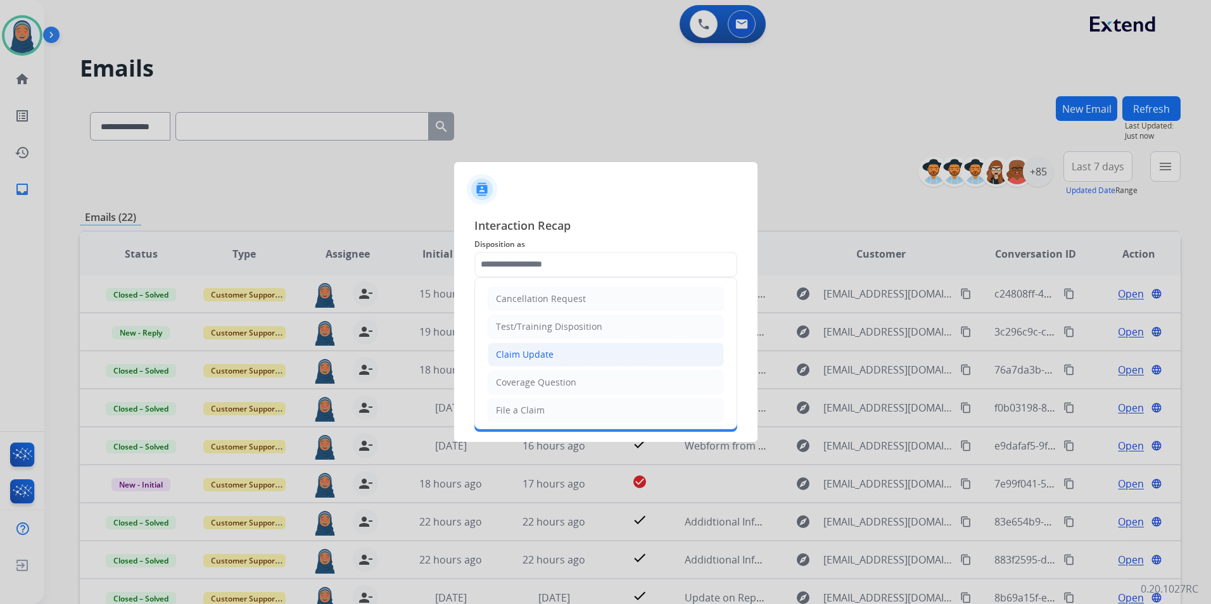
drag, startPoint x: 548, startPoint y: 357, endPoint x: 546, endPoint y: 350, distance: 7.2
click at [547, 355] on div "Claim Update" at bounding box center [525, 354] width 58 height 13
type input "**********"
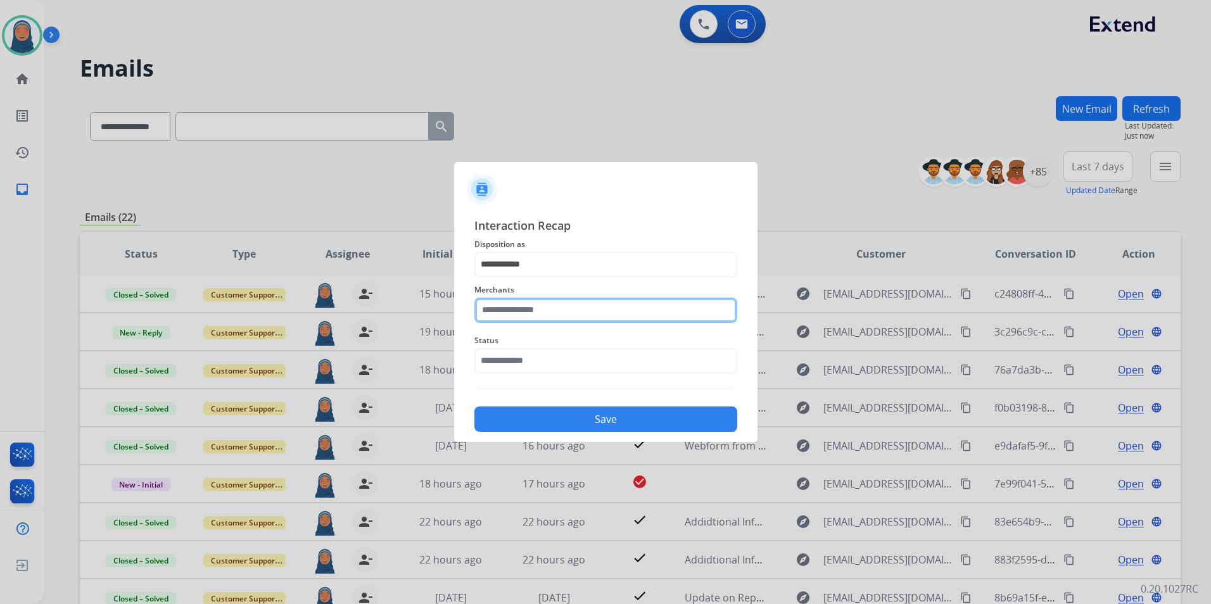
click at [538, 310] on input "text" at bounding box center [605, 310] width 263 height 25
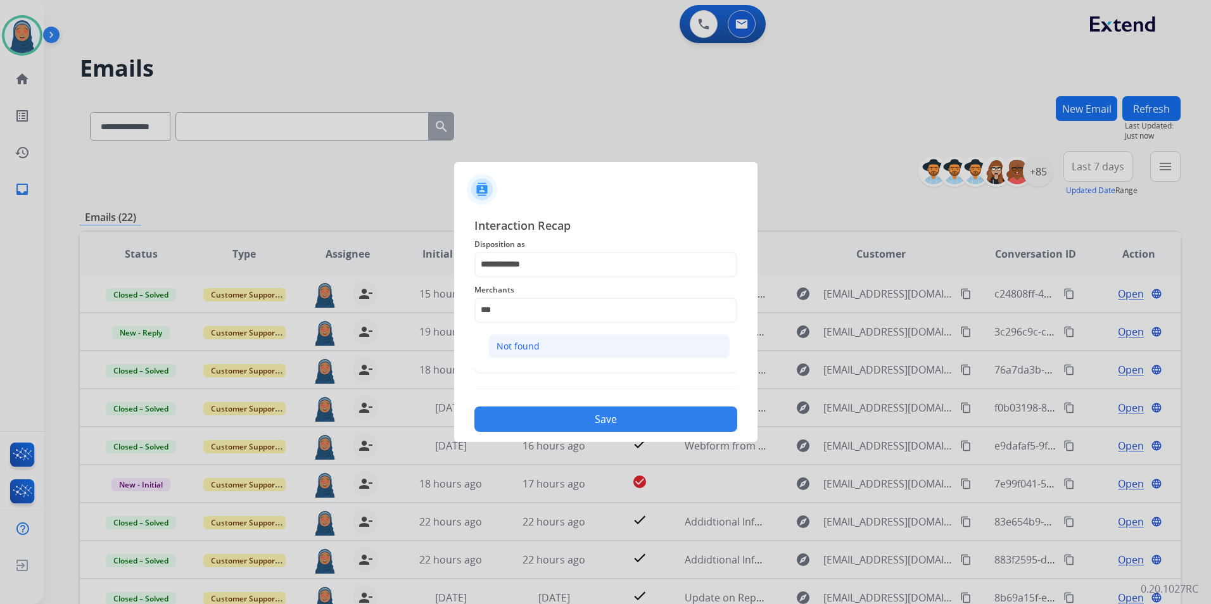
click at [529, 350] on div "Not found" at bounding box center [517, 346] width 43 height 13
type input "*********"
click at [515, 357] on input "text" at bounding box center [605, 360] width 263 height 25
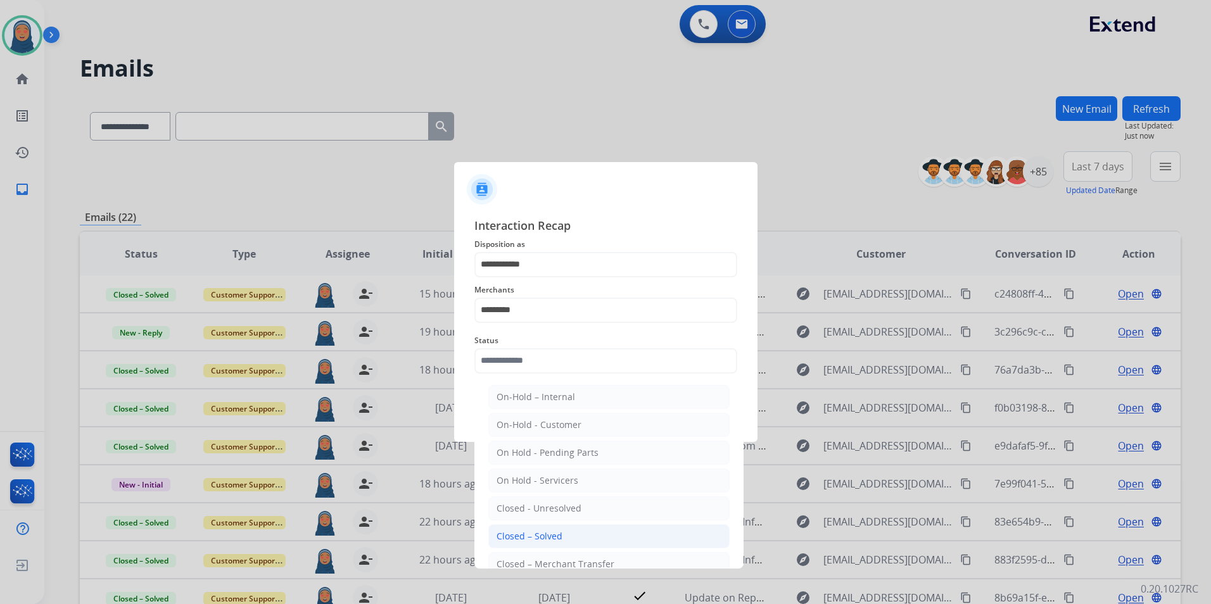
click at [522, 532] on div "Closed – Solved" at bounding box center [529, 536] width 66 height 13
type input "**********"
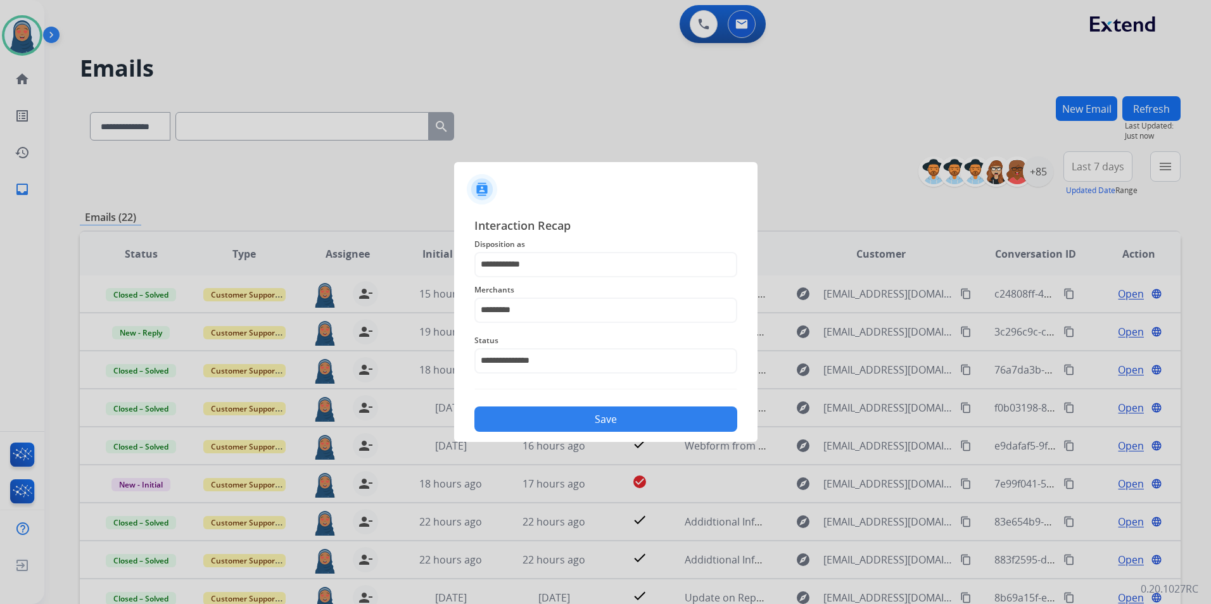
click at [595, 424] on button "Save" at bounding box center [605, 418] width 263 height 25
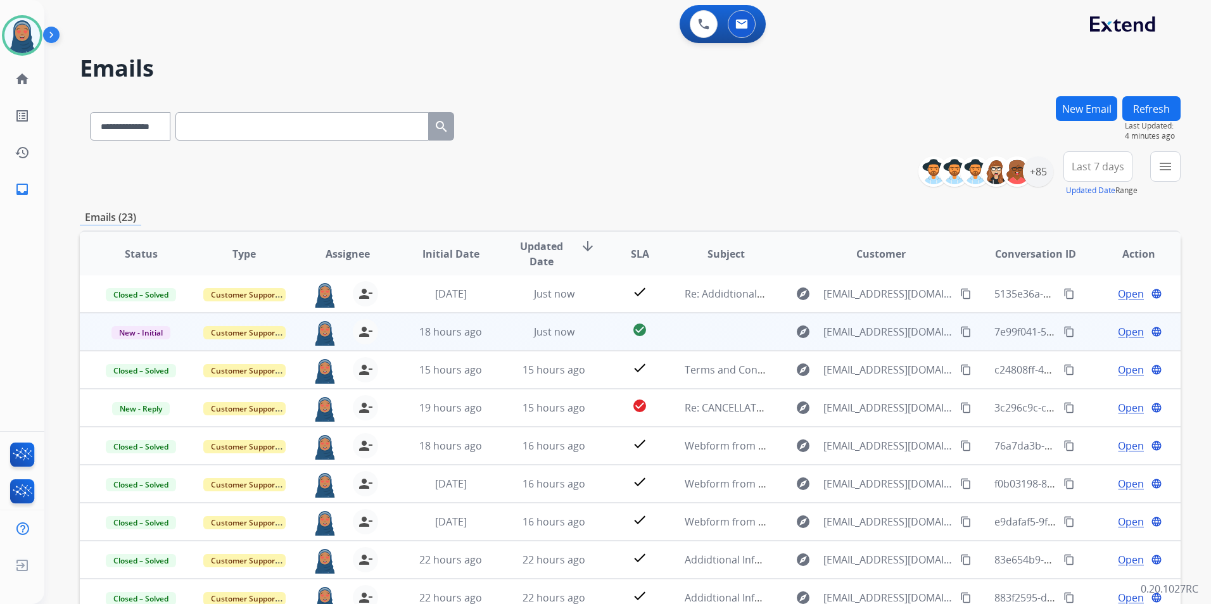
click at [1077, 339] on td "Open language" at bounding box center [1128, 332] width 103 height 38
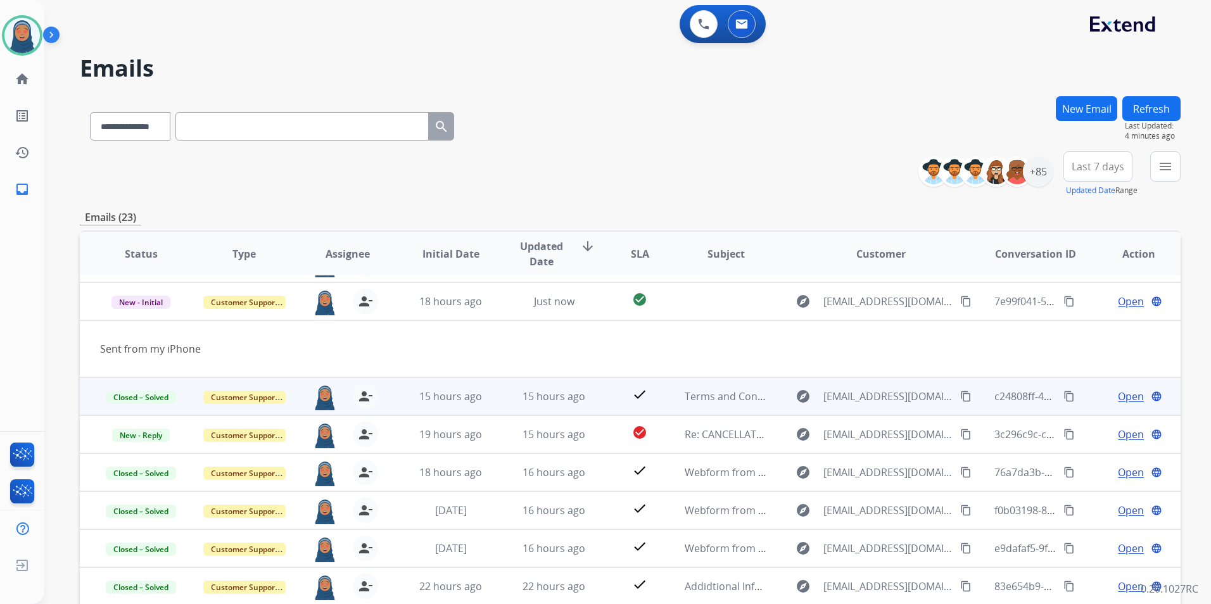
scroll to position [58, 0]
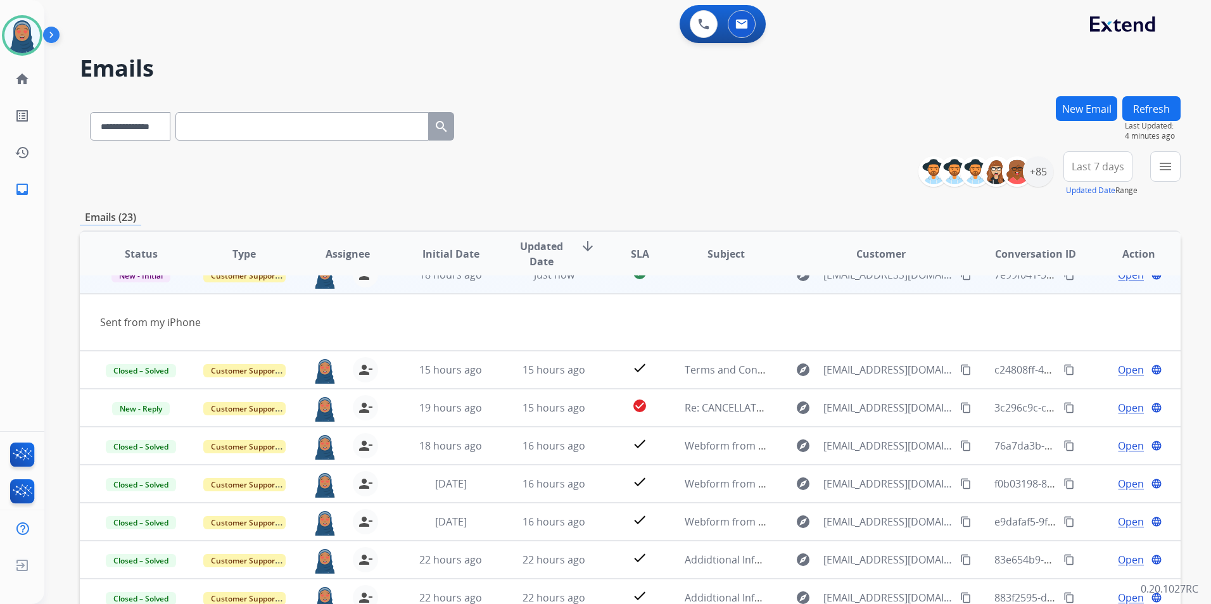
click at [1117, 279] on span "Open" at bounding box center [1130, 274] width 26 height 15
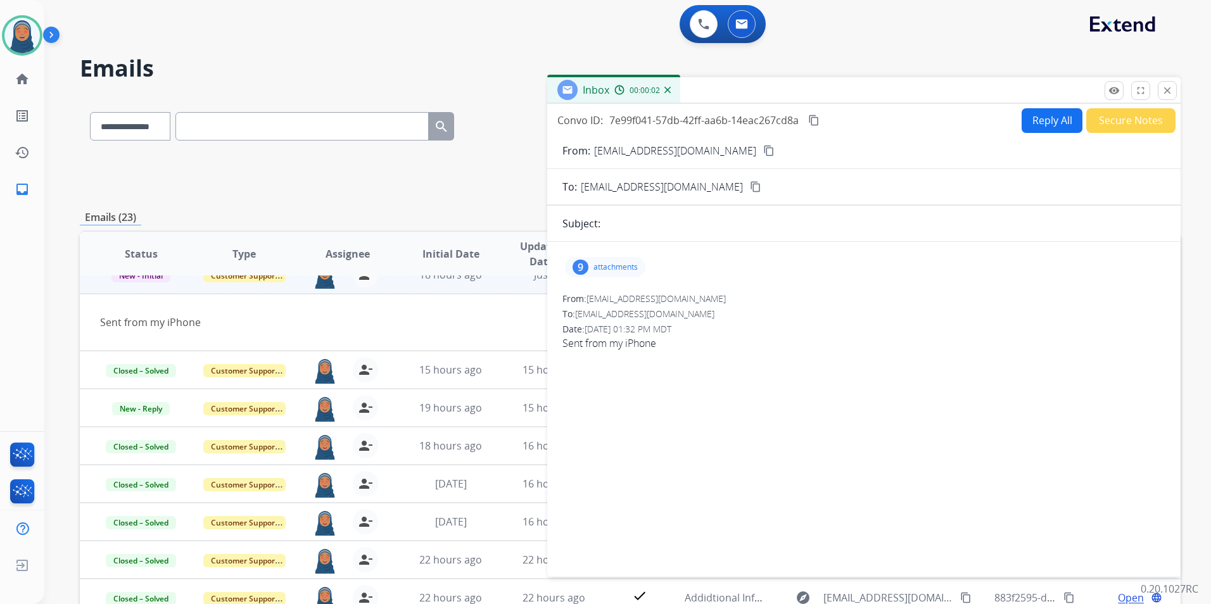
click at [615, 266] on p "attachments" at bounding box center [615, 267] width 44 height 10
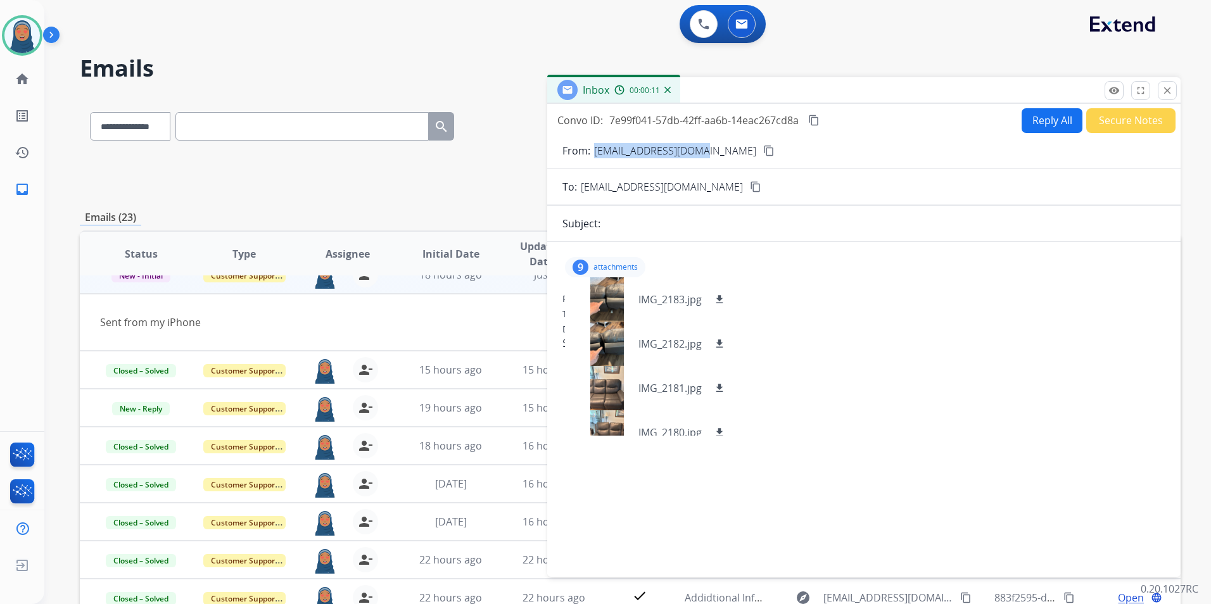
drag, startPoint x: 695, startPoint y: 151, endPoint x: 597, endPoint y: 151, distance: 98.1
click at [597, 151] on div "From: [EMAIL_ADDRESS][DOMAIN_NAME] content_copy" at bounding box center [863, 150] width 633 height 15
copy p "[EMAIL_ADDRESS][DOMAIN_NAME]"
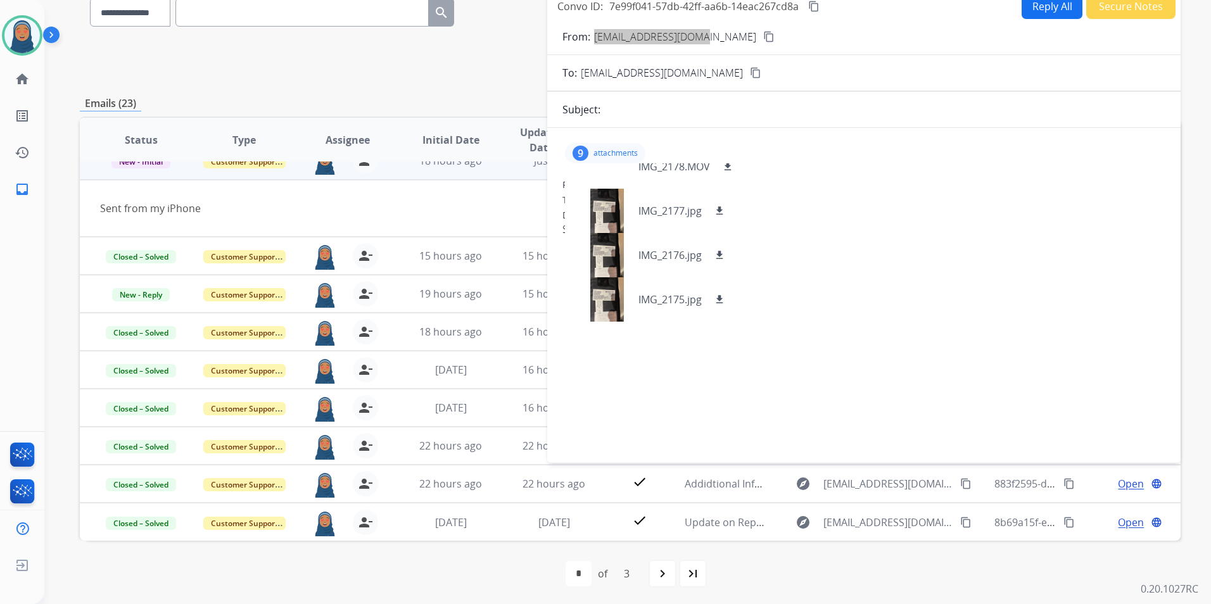
scroll to position [116, 0]
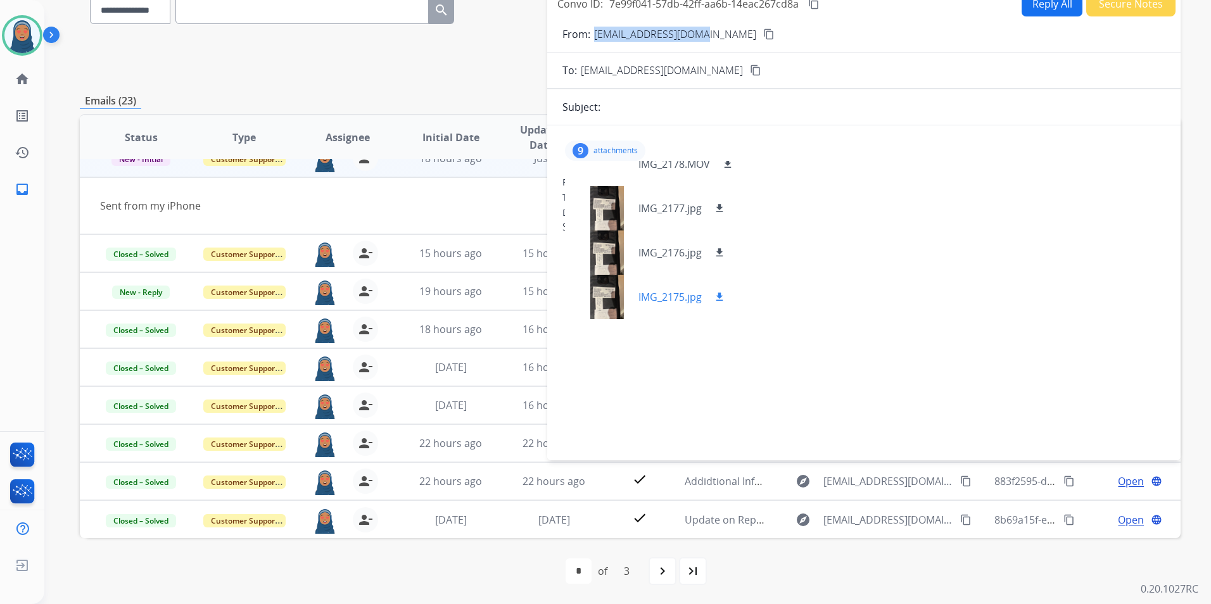
click at [722, 301] on mat-icon "download" at bounding box center [719, 296] width 11 height 11
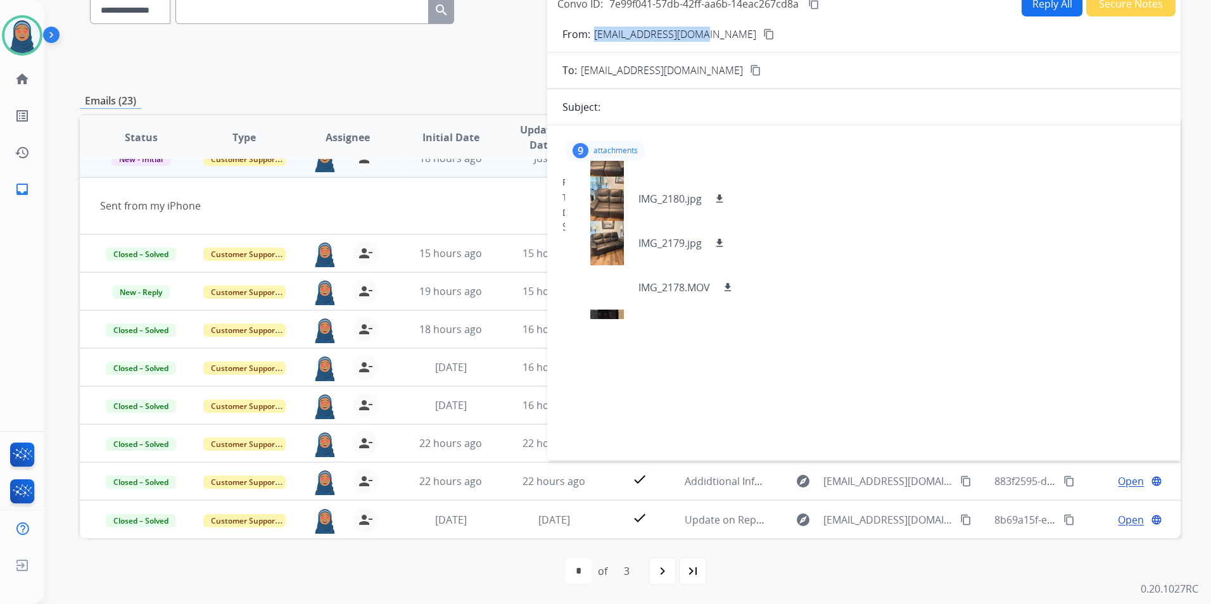
scroll to position [114, 0]
click at [724, 250] on mat-icon "download" at bounding box center [719, 246] width 11 height 11
click at [715, 202] on mat-icon "download" at bounding box center [719, 201] width 11 height 11
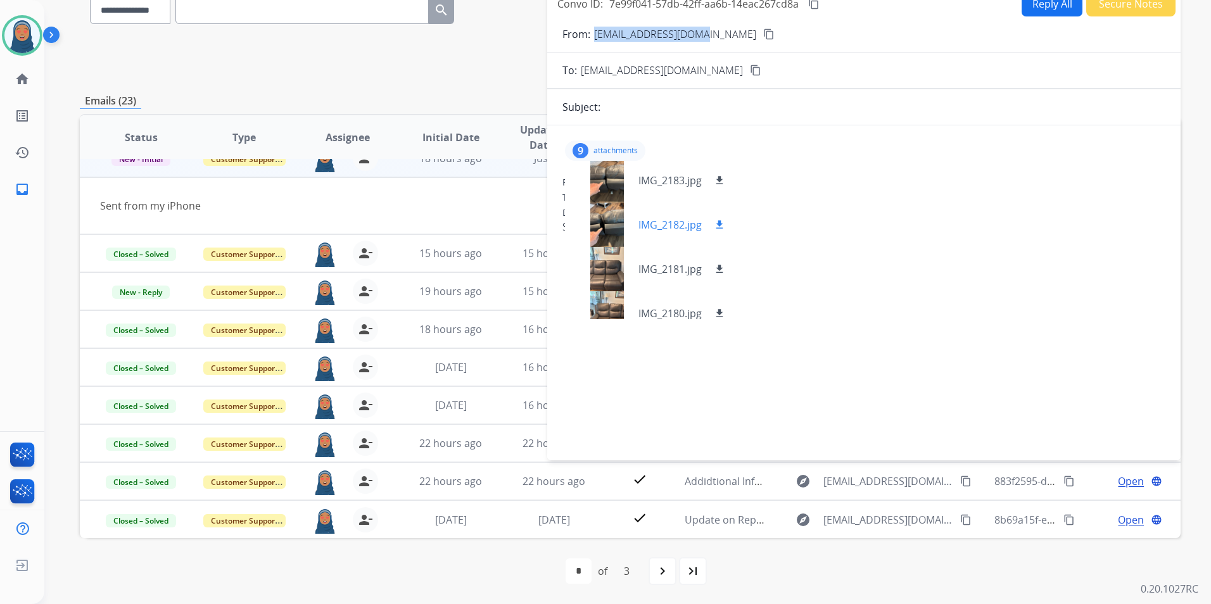
scroll to position [0, 0]
drag, startPoint x: 719, startPoint y: 270, endPoint x: 719, endPoint y: 234, distance: 36.1
click at [719, 270] on mat-icon "download" at bounding box center [719, 271] width 11 height 11
click at [719, 220] on button "download" at bounding box center [719, 227] width 15 height 15
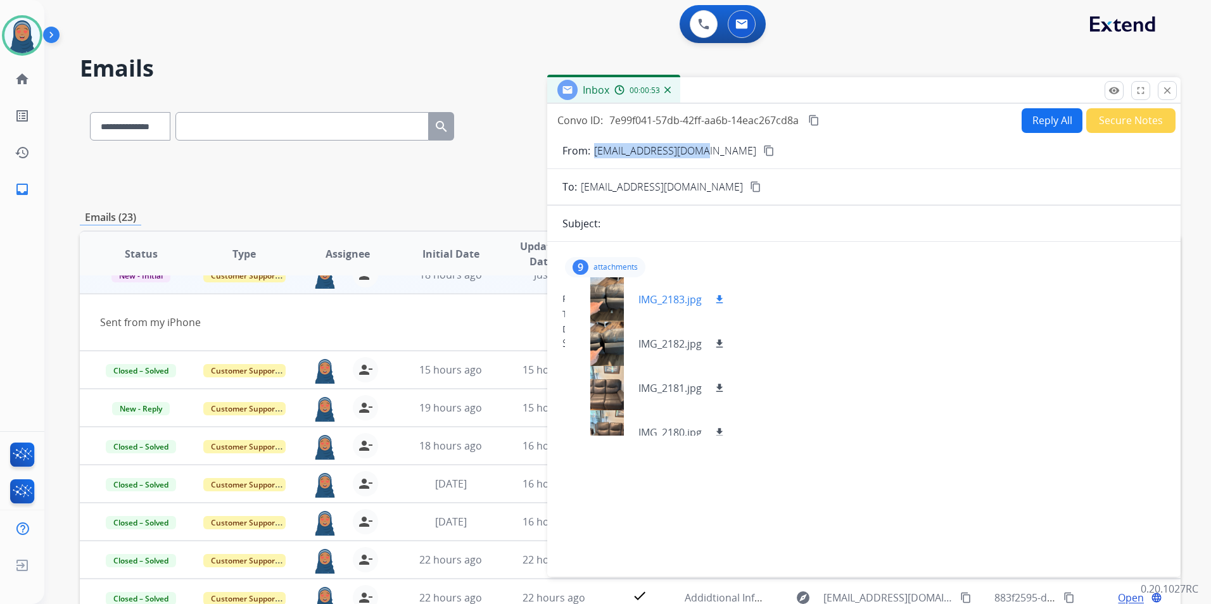
click at [717, 300] on mat-icon "download" at bounding box center [719, 299] width 11 height 11
click at [799, 303] on div "From: [EMAIL_ADDRESS][DOMAIN_NAME] To: [EMAIL_ADDRESS][DOMAIN_NAME] Date: [DATE…" at bounding box center [863, 322] width 603 height 58
click at [1041, 130] on button "Reply All" at bounding box center [1051, 120] width 61 height 25
select select "**********"
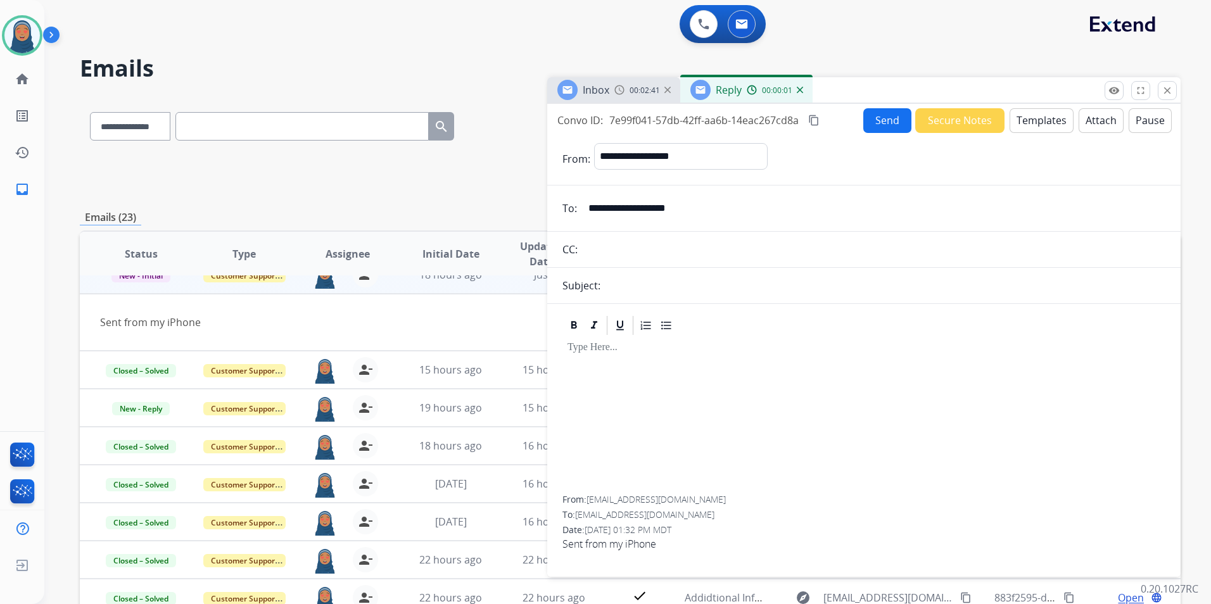
click at [1041, 111] on button "Templates" at bounding box center [1041, 120] width 64 height 25
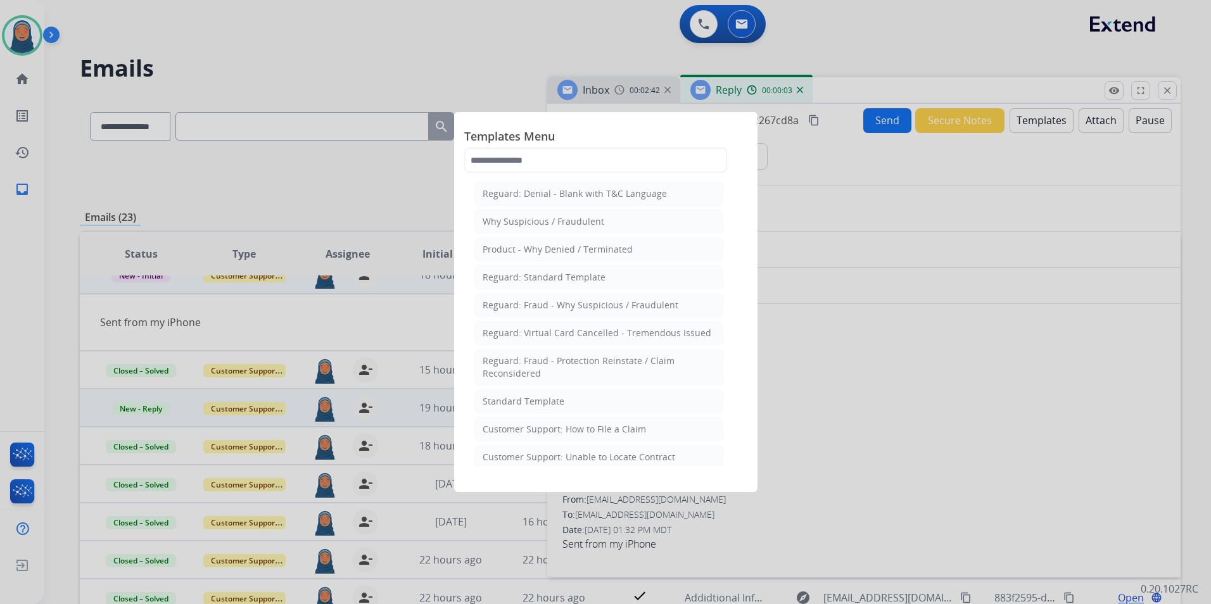
click at [539, 408] on li "Standard Template" at bounding box center [598, 401] width 249 height 24
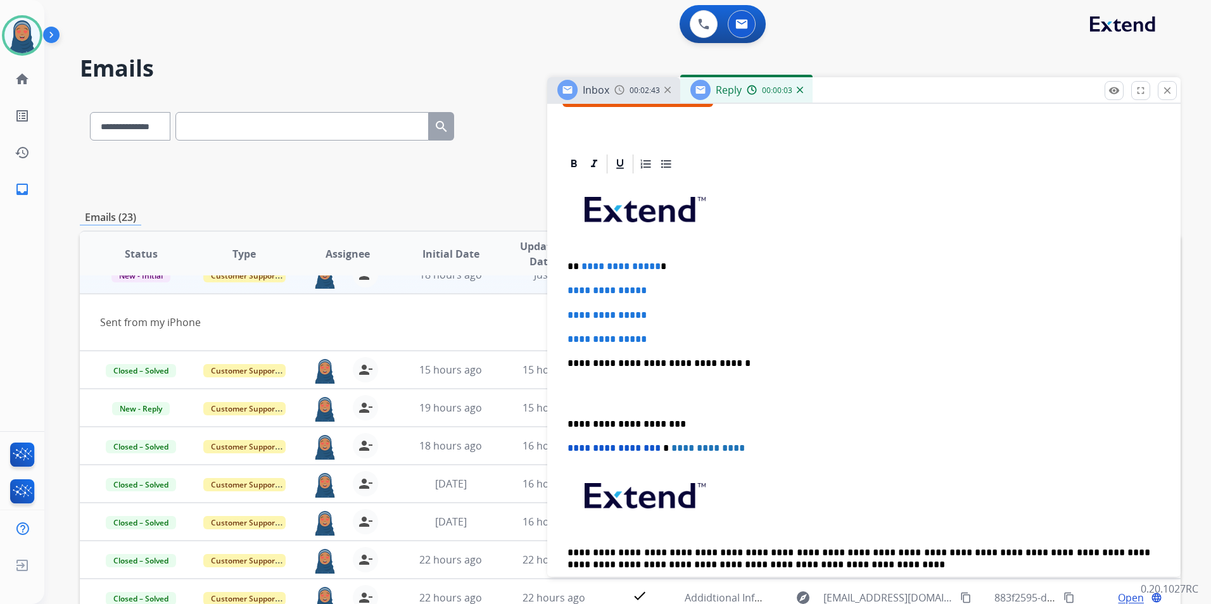
scroll to position [253, 0]
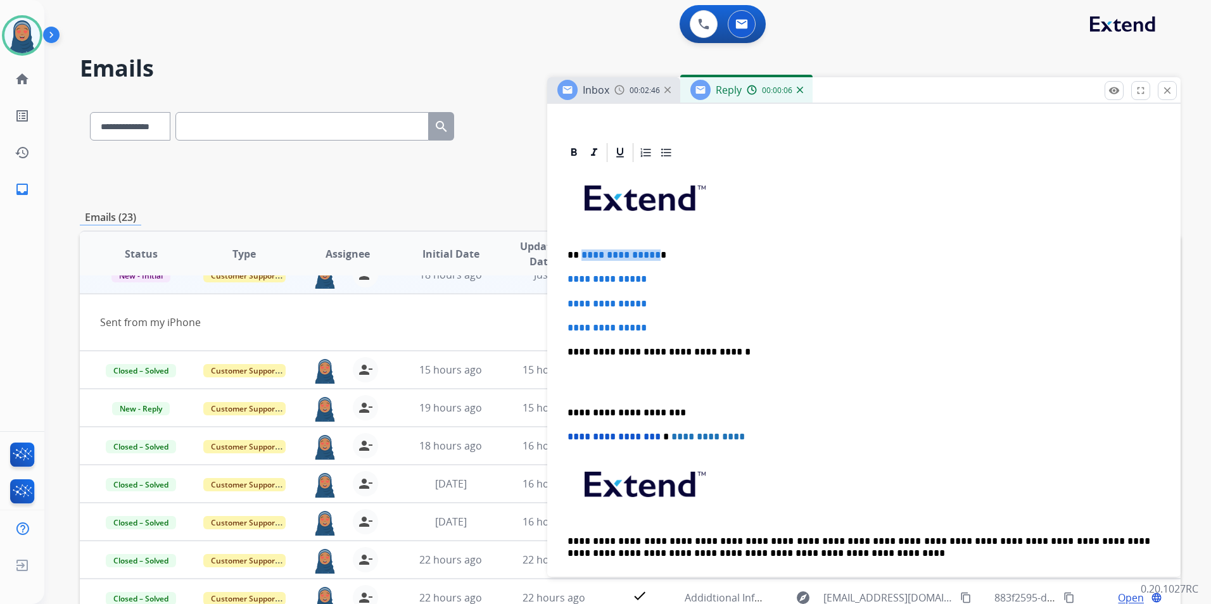
drag, startPoint x: 653, startPoint y: 256, endPoint x: 581, endPoint y: 257, distance: 72.2
click at [581, 257] on p "**********" at bounding box center [858, 254] width 582 height 11
paste div
drag, startPoint x: 664, startPoint y: 278, endPoint x: 561, endPoint y: 277, distance: 103.2
click at [561, 277] on div "**********" at bounding box center [863, 403] width 633 height 524
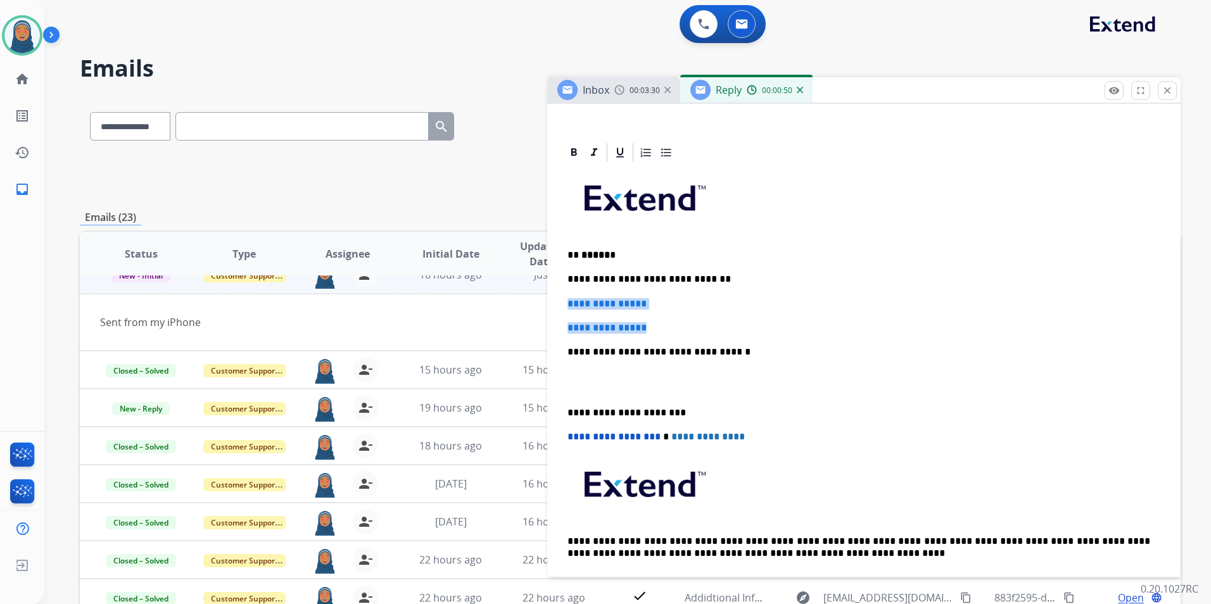
drag, startPoint x: 653, startPoint y: 327, endPoint x: 565, endPoint y: 296, distance: 93.7
click at [560, 301] on div "**********" at bounding box center [863, 403] width 633 height 524
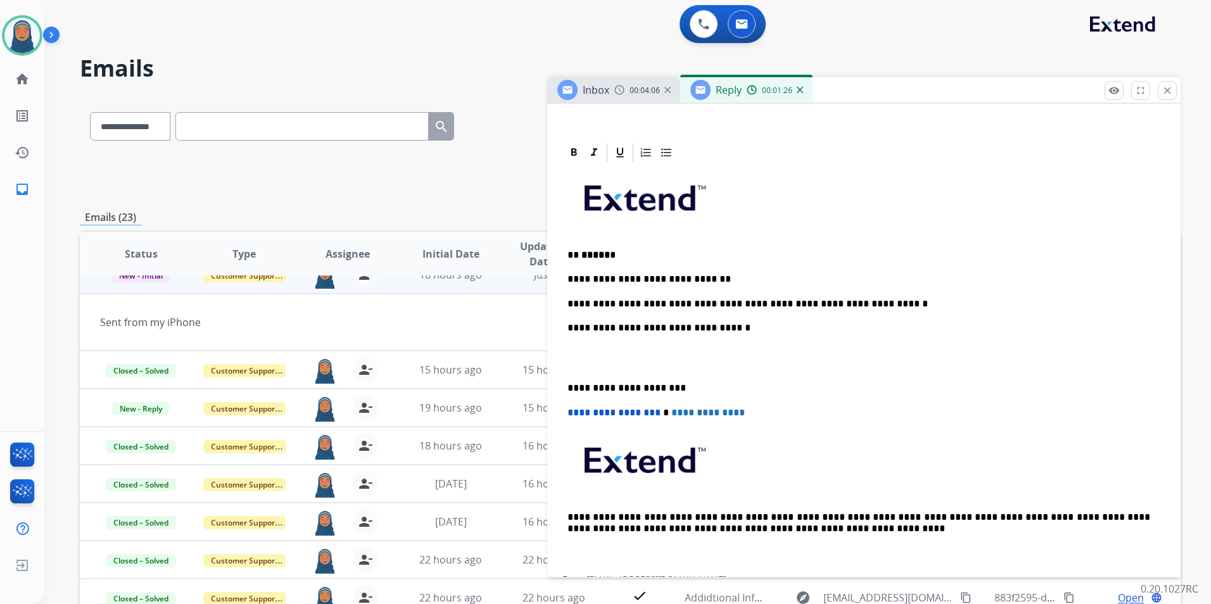
click at [569, 386] on p "**********" at bounding box center [858, 387] width 582 height 11
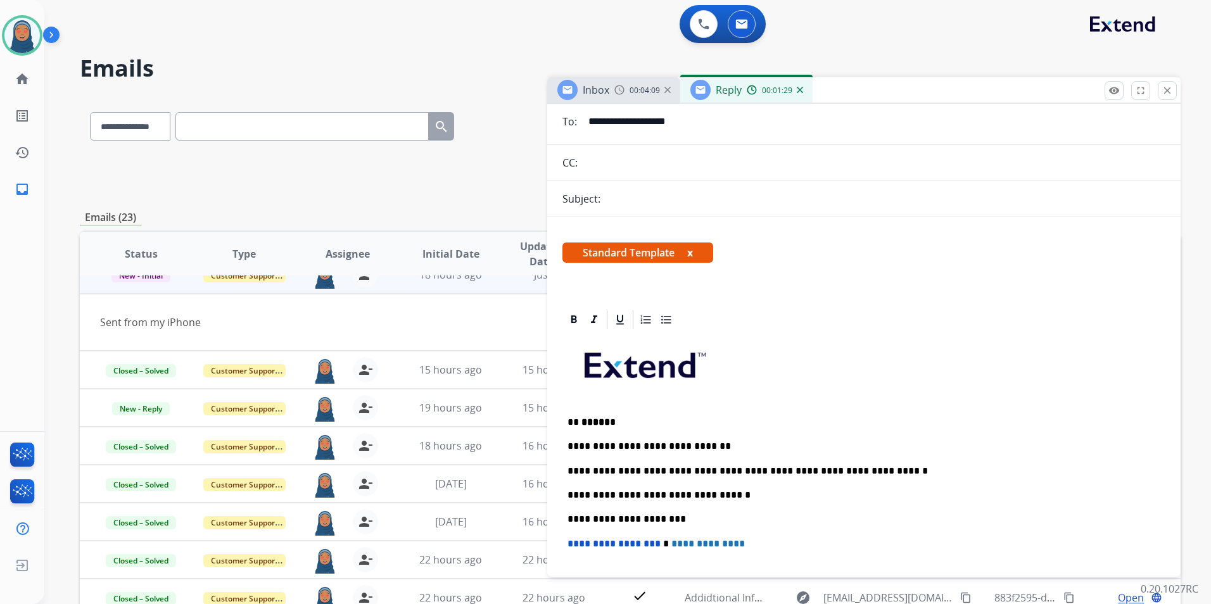
scroll to position [0, 0]
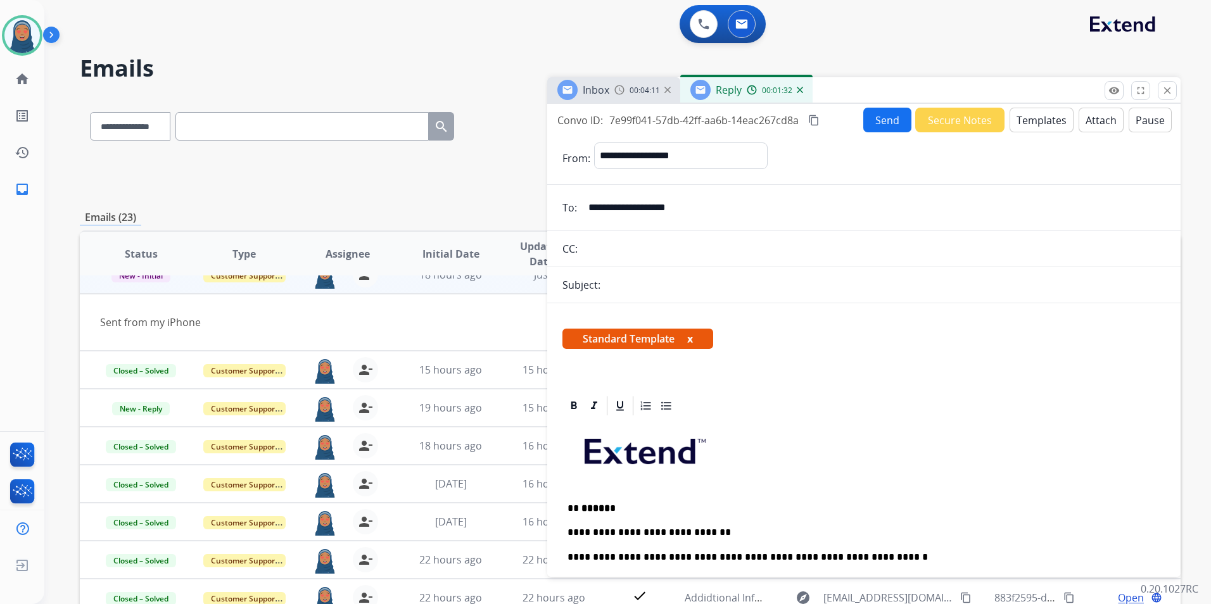
click at [627, 288] on div "Subject:" at bounding box center [863, 284] width 633 height 15
click at [612, 279] on div "Subject:" at bounding box center [863, 284] width 633 height 15
click at [615, 286] on div "Subject:" at bounding box center [863, 284] width 633 height 15
click at [629, 286] on div "Subject:" at bounding box center [863, 284] width 633 height 15
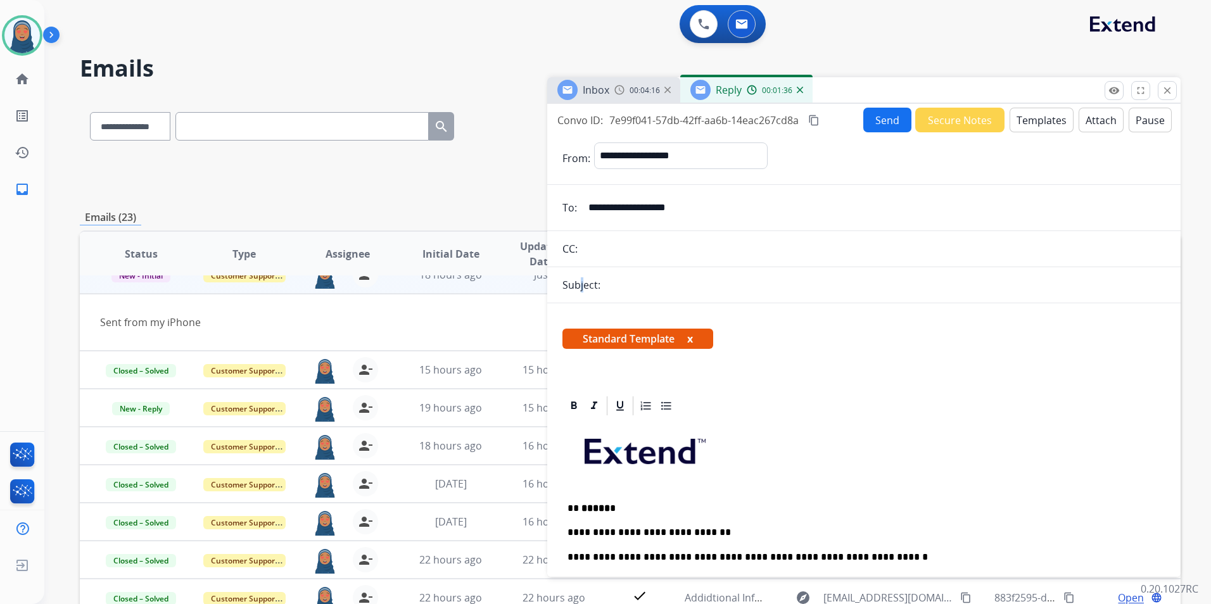
drag, startPoint x: 610, startPoint y: 286, endPoint x: 582, endPoint y: 286, distance: 28.5
click at [582, 286] on p "Subject:" at bounding box center [581, 284] width 38 height 15
drag, startPoint x: 582, startPoint y: 286, endPoint x: 626, endPoint y: 287, distance: 44.3
click at [626, 287] on div "Subject:" at bounding box center [863, 284] width 633 height 15
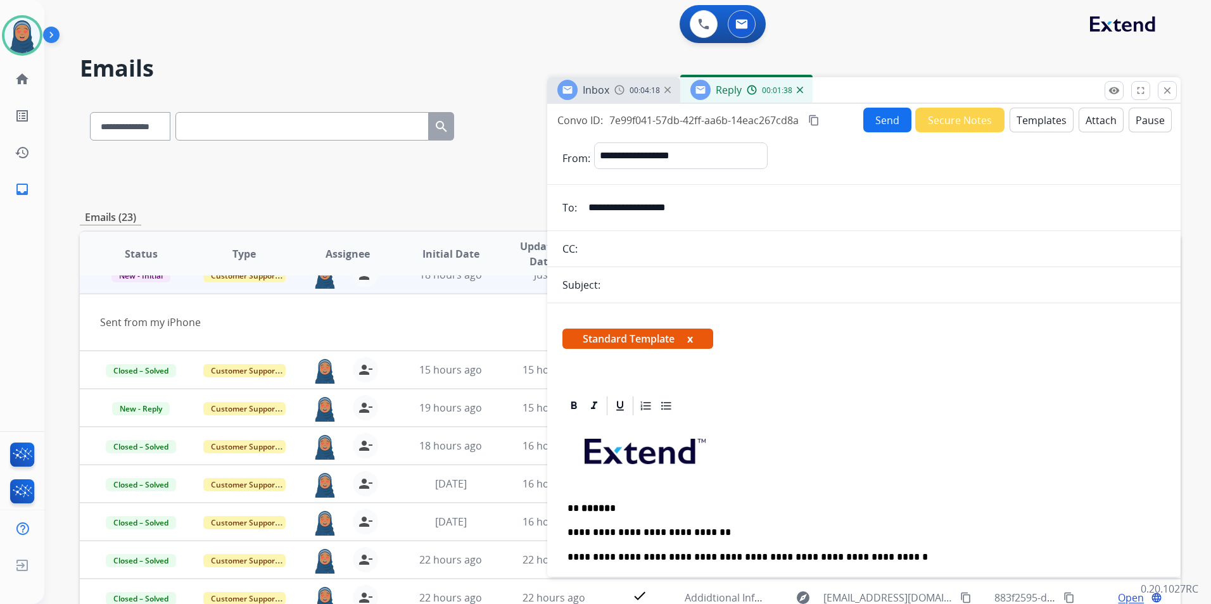
click at [636, 284] on div "Subject:" at bounding box center [863, 284] width 633 height 15
click at [635, 284] on div "Subject:" at bounding box center [863, 284] width 633 height 15
click at [634, 284] on div "Subject:" at bounding box center [863, 284] width 633 height 15
drag, startPoint x: 634, startPoint y: 284, endPoint x: 634, endPoint y: 291, distance: 7.6
click at [634, 291] on div "Subject:" at bounding box center [863, 284] width 633 height 15
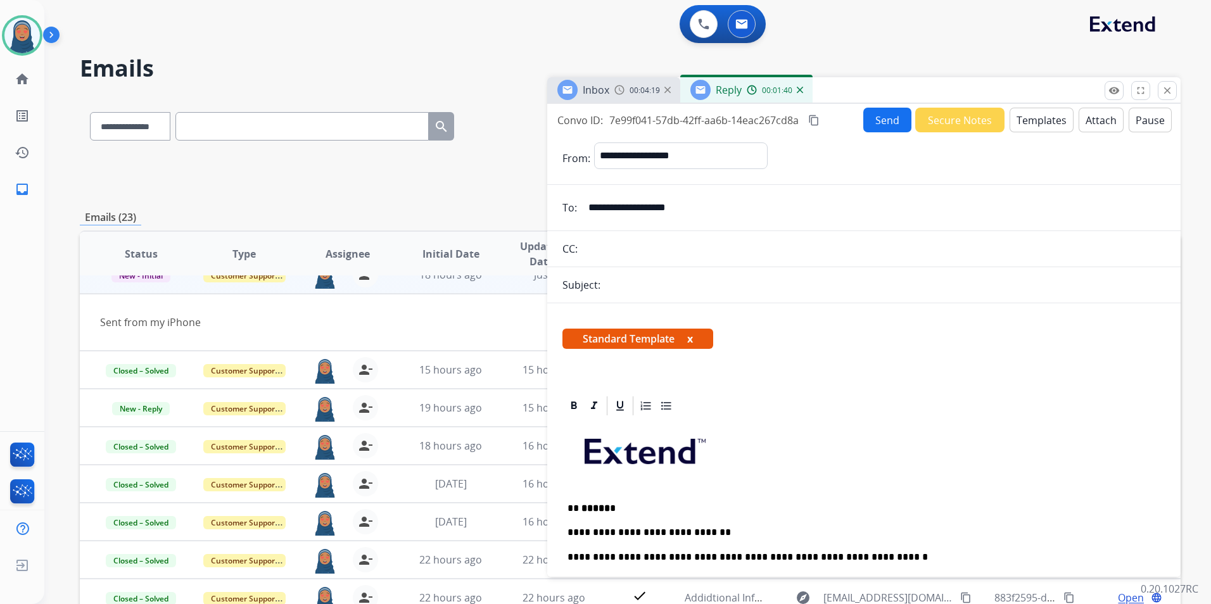
click at [632, 291] on div "Subject:" at bounding box center [863, 284] width 633 height 15
click at [629, 290] on div "Subject:" at bounding box center [863, 284] width 633 height 15
drag, startPoint x: 627, startPoint y: 289, endPoint x: 795, endPoint y: 230, distance: 177.8
click at [627, 288] on div "Subject:" at bounding box center [863, 284] width 633 height 15
click at [881, 118] on button "Send" at bounding box center [887, 120] width 48 height 25
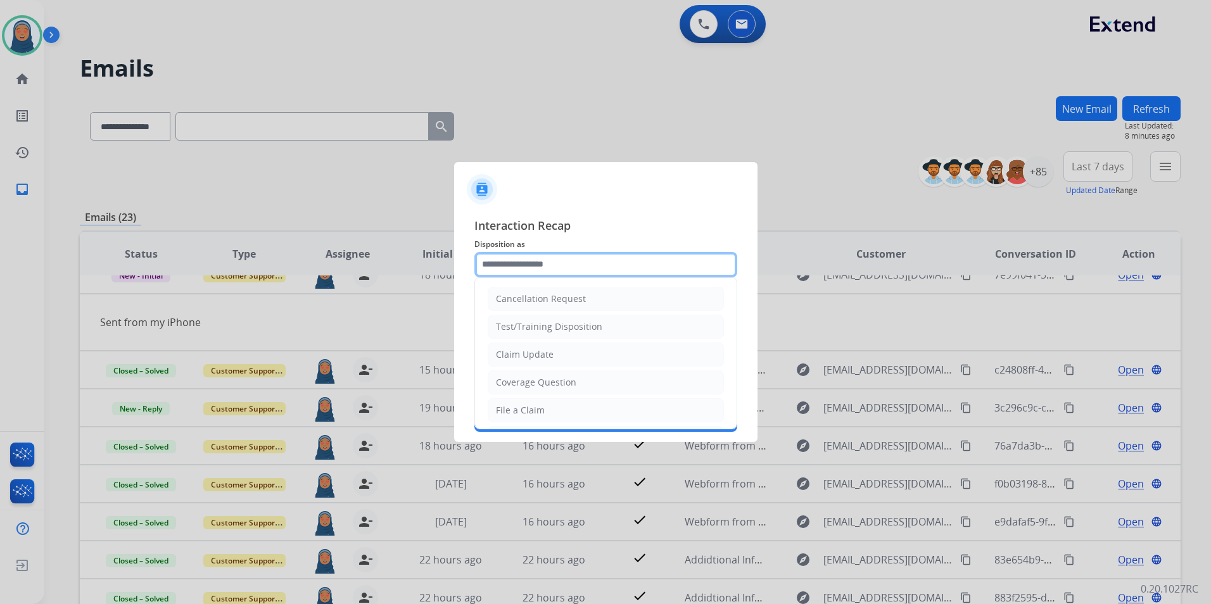
drag, startPoint x: 548, startPoint y: 262, endPoint x: 562, endPoint y: 262, distance: 13.9
click at [548, 261] on input "text" at bounding box center [605, 264] width 263 height 25
drag, startPoint x: 526, startPoint y: 357, endPoint x: 529, endPoint y: 346, distance: 11.2
click at [528, 356] on div "Claim Update" at bounding box center [525, 354] width 58 height 13
type input "**********"
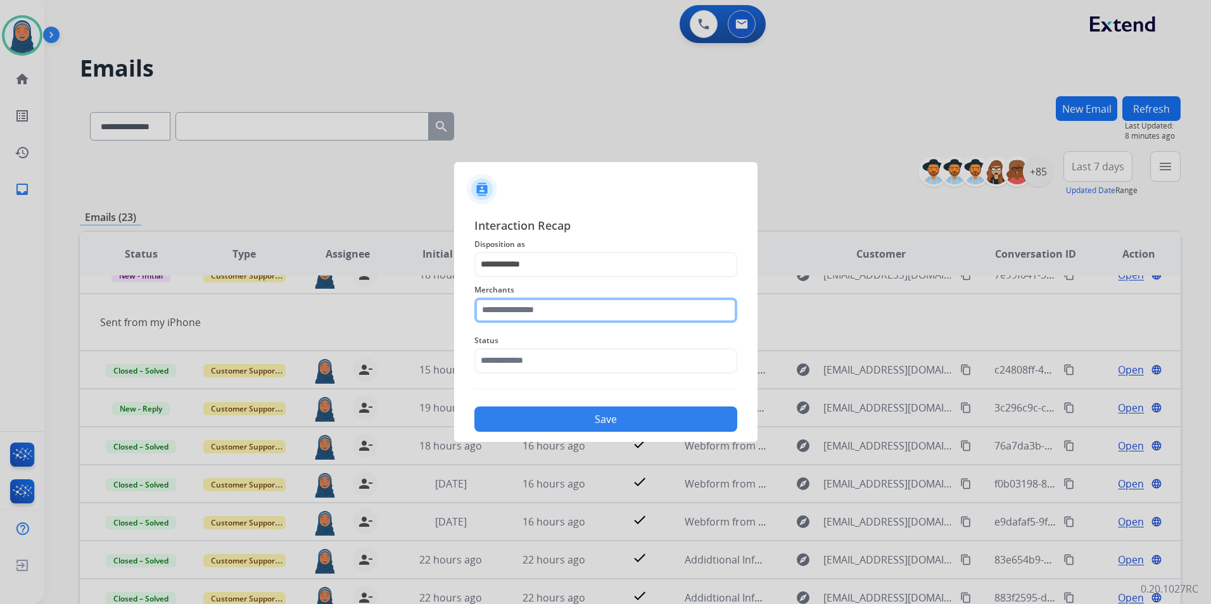
click at [536, 310] on input "text" at bounding box center [605, 310] width 263 height 25
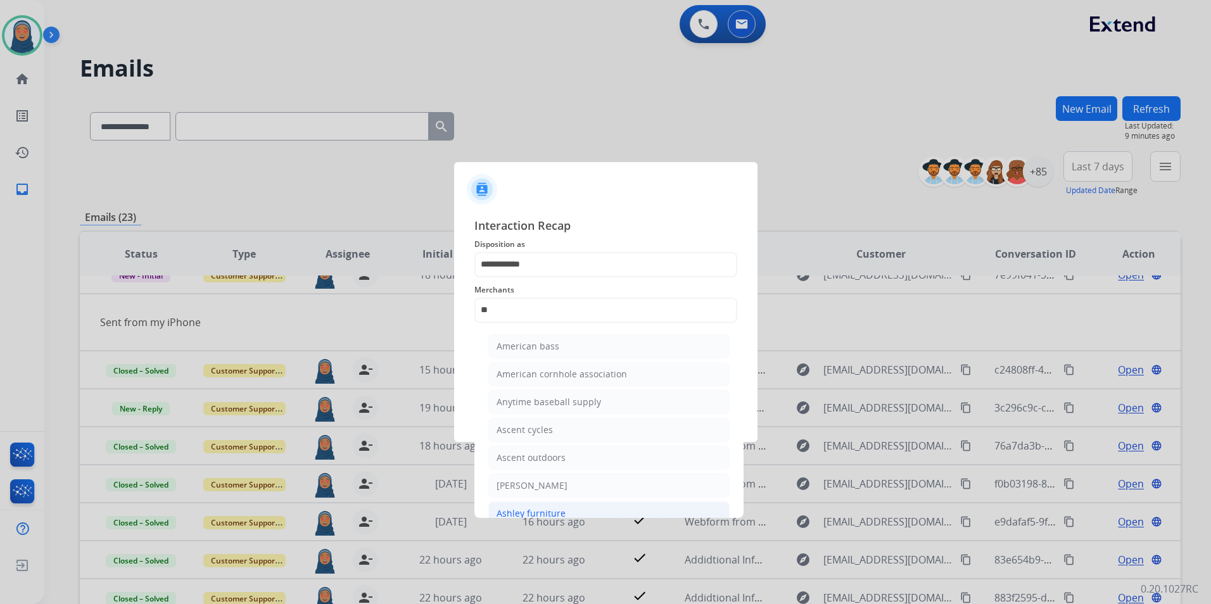
click at [527, 509] on div "Ashley furniture" at bounding box center [530, 513] width 69 height 13
type input "**********"
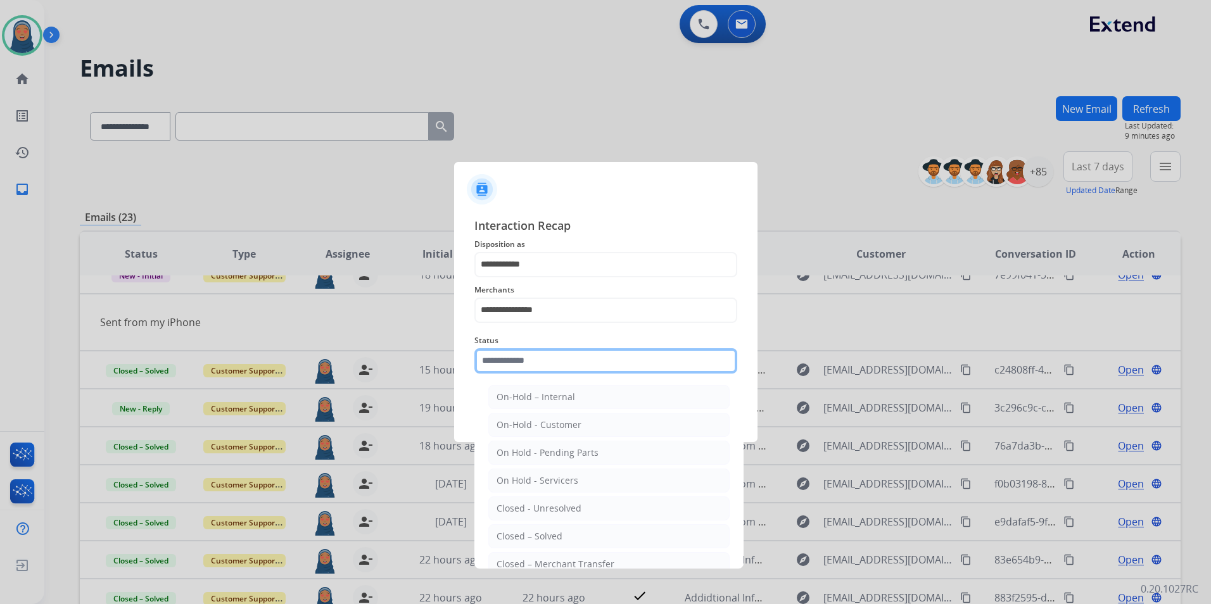
click at [522, 357] on input "text" at bounding box center [605, 360] width 263 height 25
drag, startPoint x: 527, startPoint y: 538, endPoint x: 518, endPoint y: 527, distance: 14.4
click at [527, 537] on div "Closed – Solved" at bounding box center [529, 536] width 66 height 13
type input "**********"
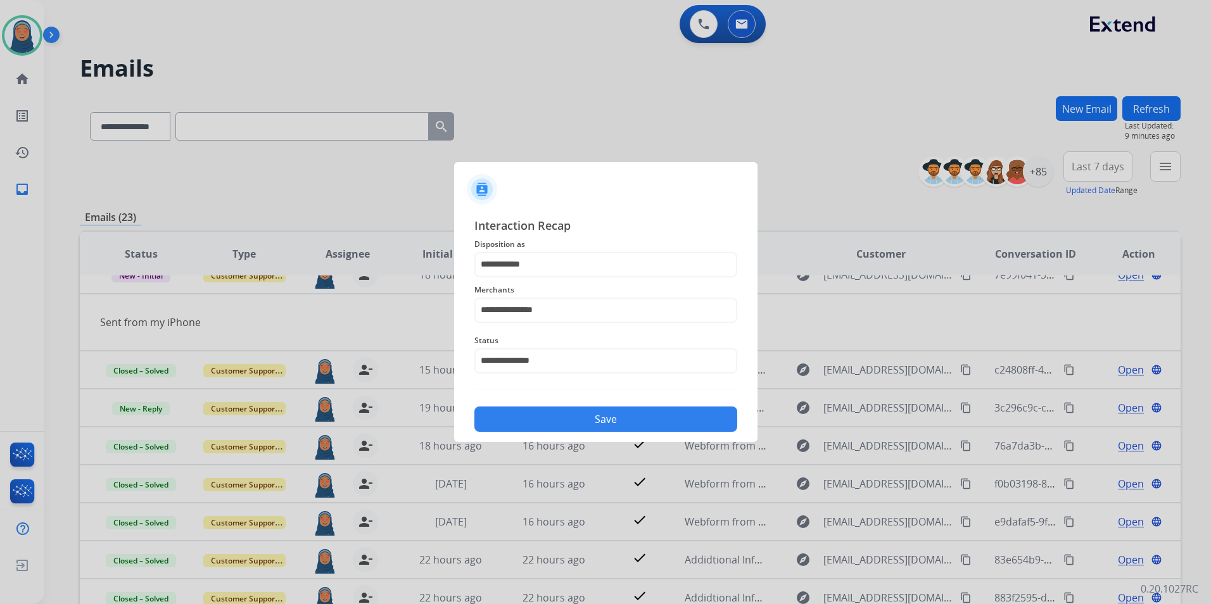
click at [601, 422] on button "Save" at bounding box center [605, 418] width 263 height 25
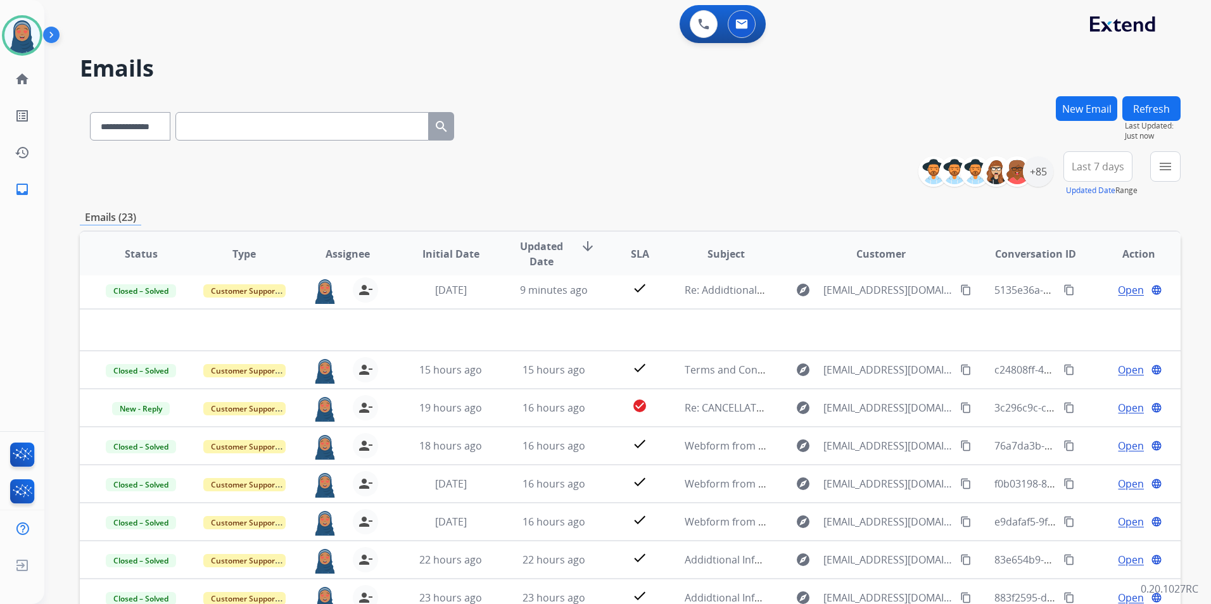
scroll to position [43, 0]
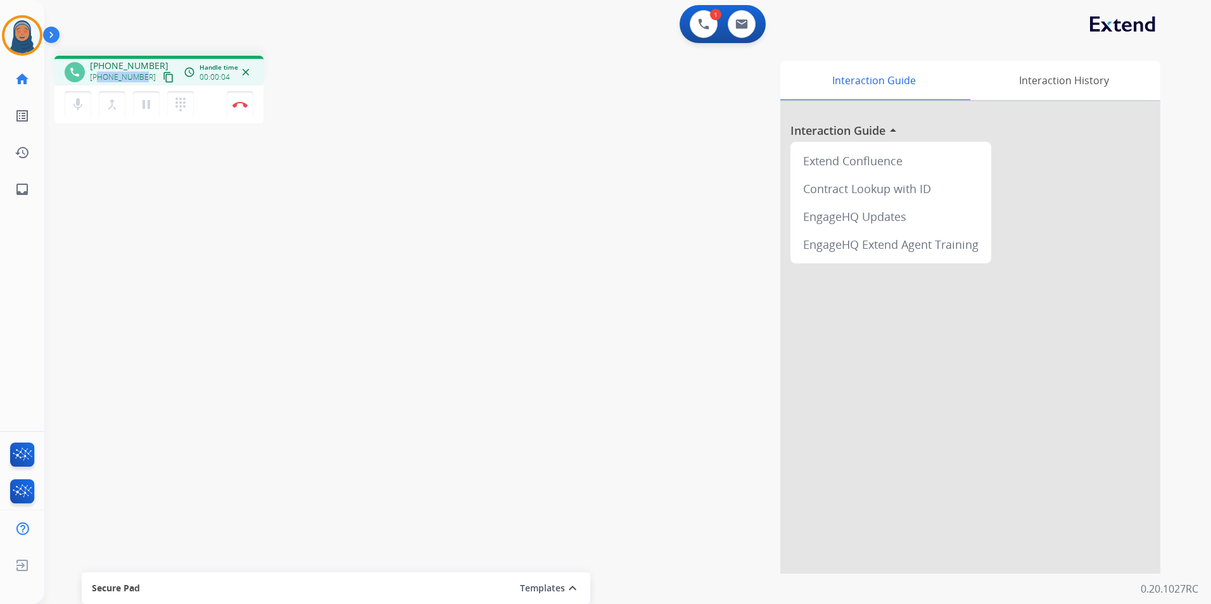
drag, startPoint x: 144, startPoint y: 80, endPoint x: 98, endPoint y: 83, distance: 46.3
click at [98, 83] on div "[PHONE_NUMBER] content_copy" at bounding box center [133, 77] width 86 height 15
click at [249, 108] on button "Disconnect" at bounding box center [240, 104] width 27 height 27
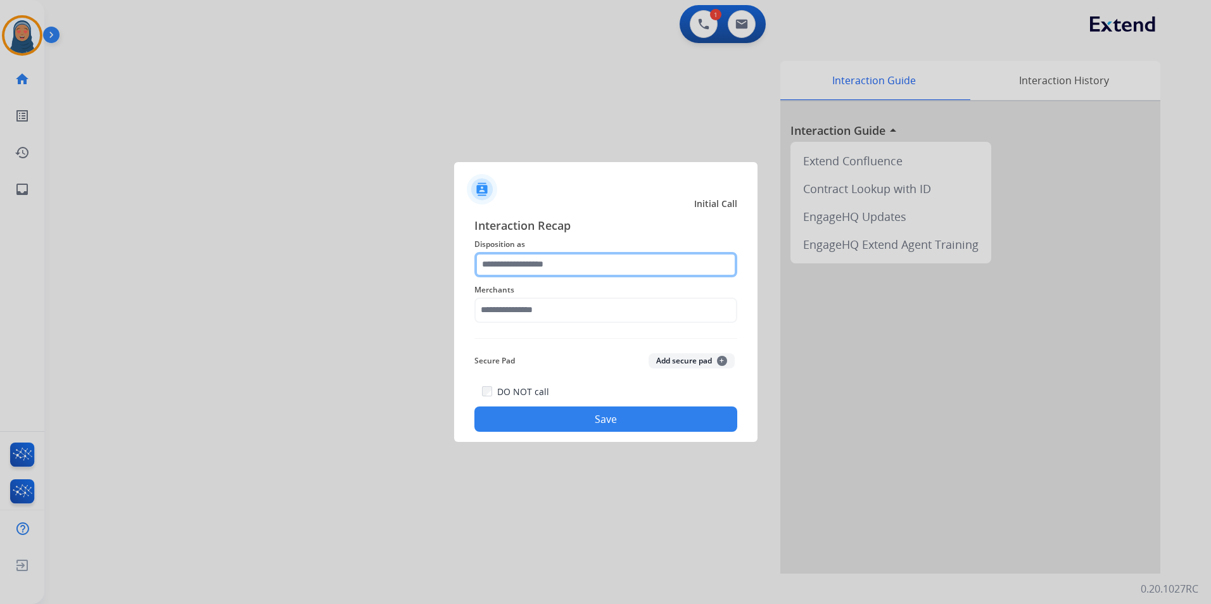
click at [546, 272] on input "text" at bounding box center [605, 264] width 263 height 25
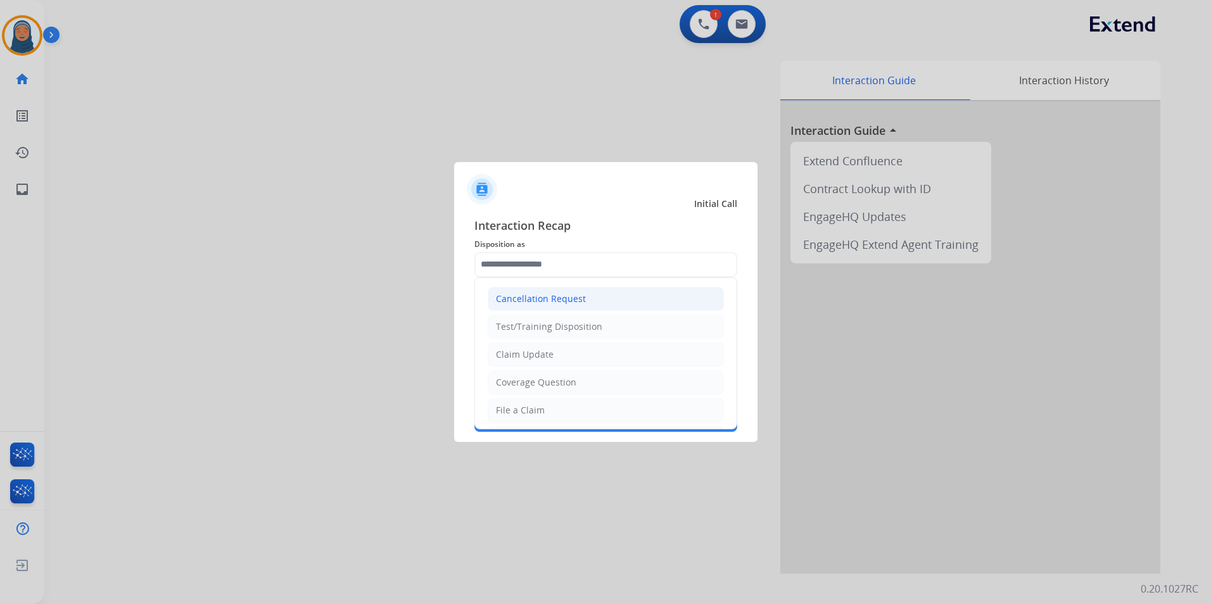
click at [560, 303] on div "Cancellation Request" at bounding box center [541, 299] width 90 height 13
type input "**********"
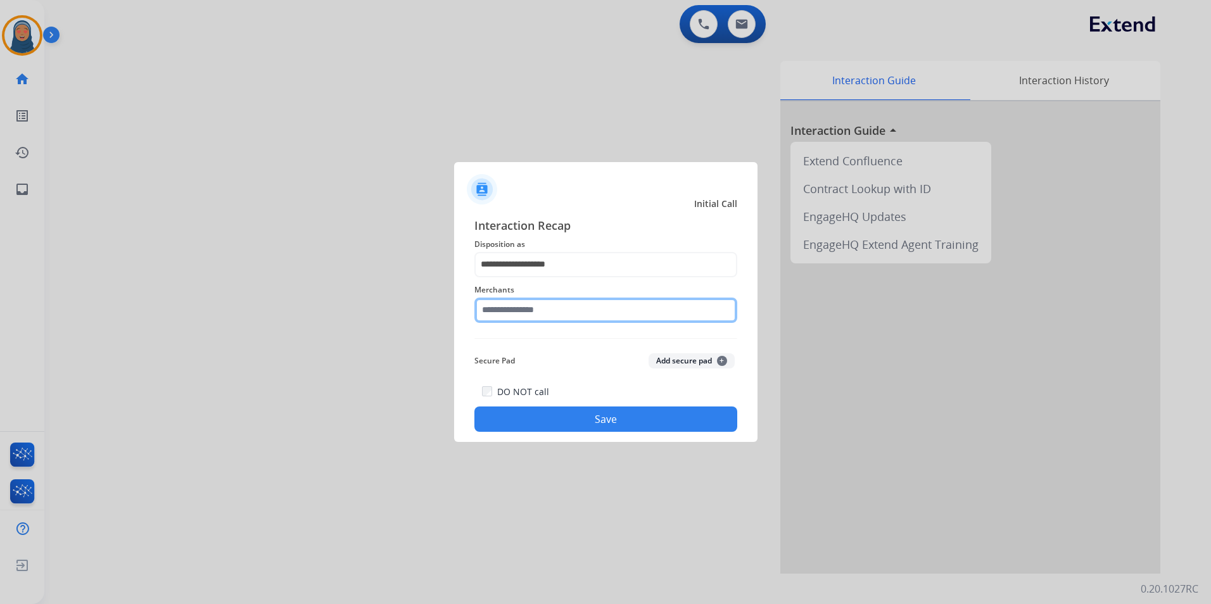
click at [553, 315] on input "text" at bounding box center [605, 310] width 263 height 25
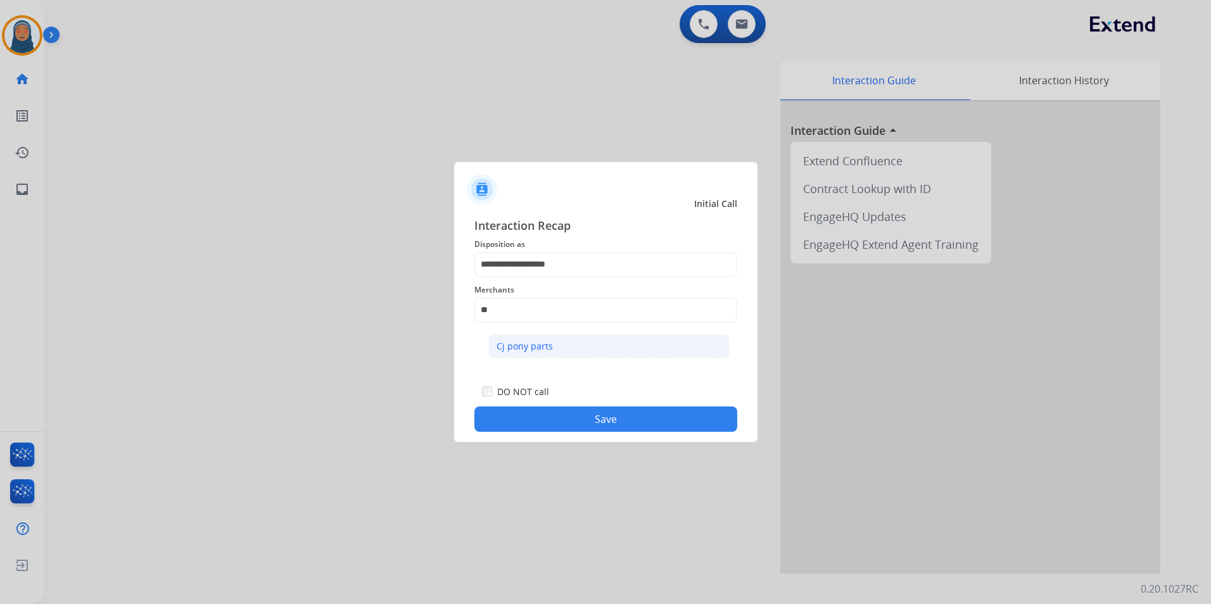
click at [567, 345] on li "Cj pony parts" at bounding box center [608, 346] width 241 height 24
type input "**********"
click at [583, 412] on button "Save" at bounding box center [605, 418] width 263 height 25
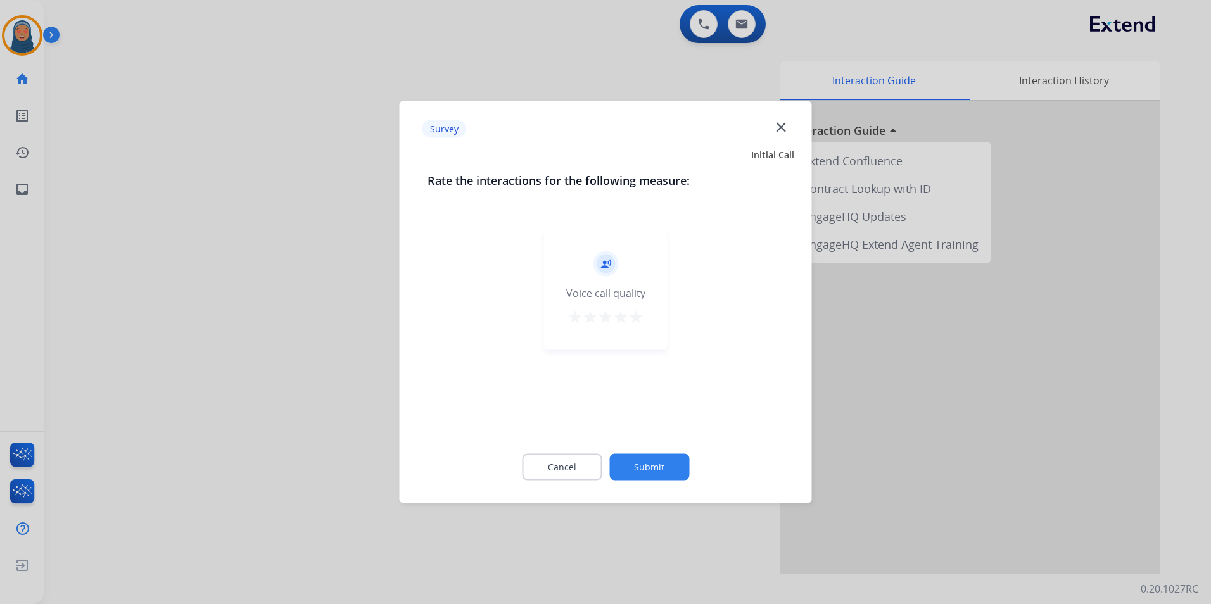
click at [634, 464] on button "Submit" at bounding box center [649, 467] width 80 height 27
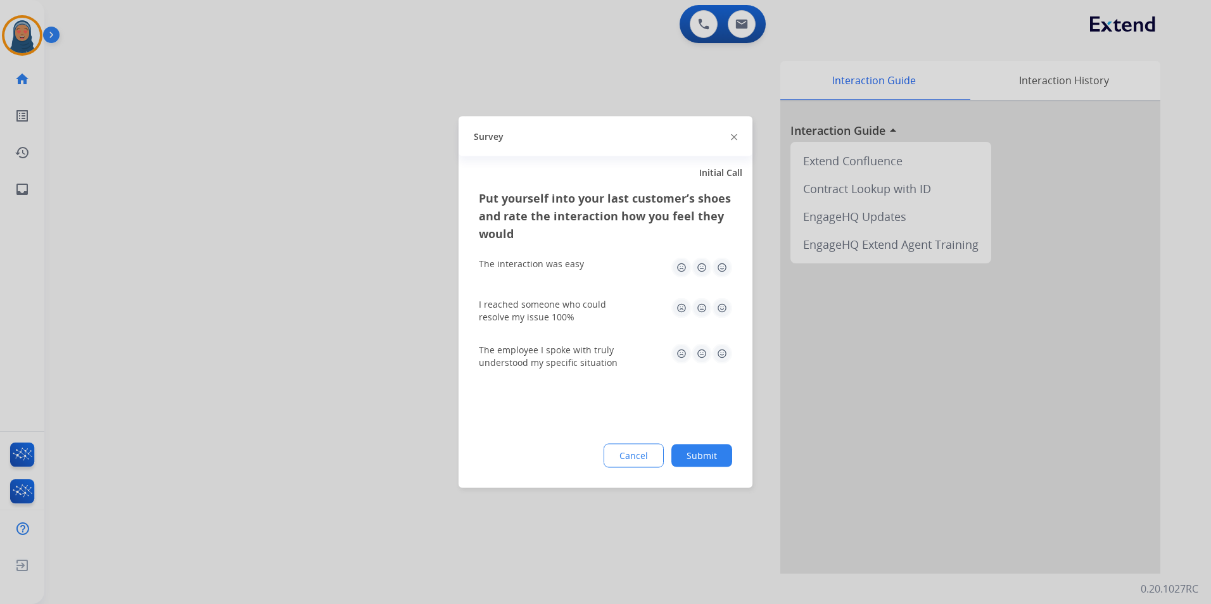
click at [690, 455] on button "Submit" at bounding box center [701, 455] width 61 height 23
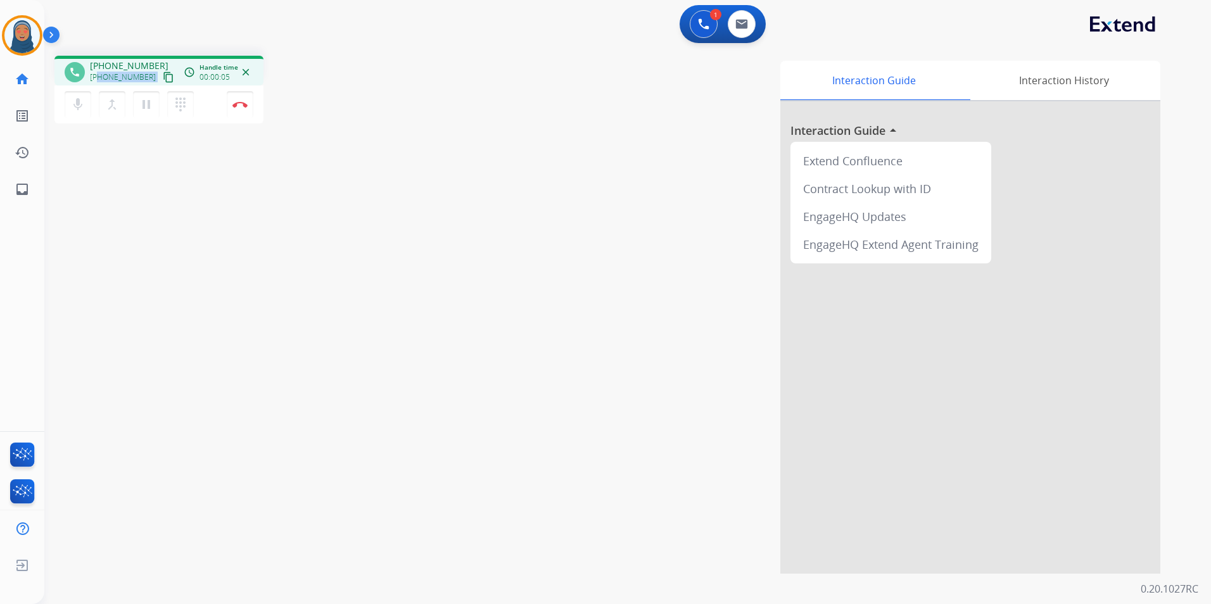
drag, startPoint x: 146, startPoint y: 78, endPoint x: 97, endPoint y: 81, distance: 49.5
click at [97, 81] on div "[PHONE_NUMBER] content_copy" at bounding box center [133, 77] width 86 height 15
copy div "8579301338 content_copy access_time Call metrics Queue 00:09 Hold 00:00 Talk 00…"
click at [241, 108] on button "Disconnect" at bounding box center [240, 104] width 27 height 27
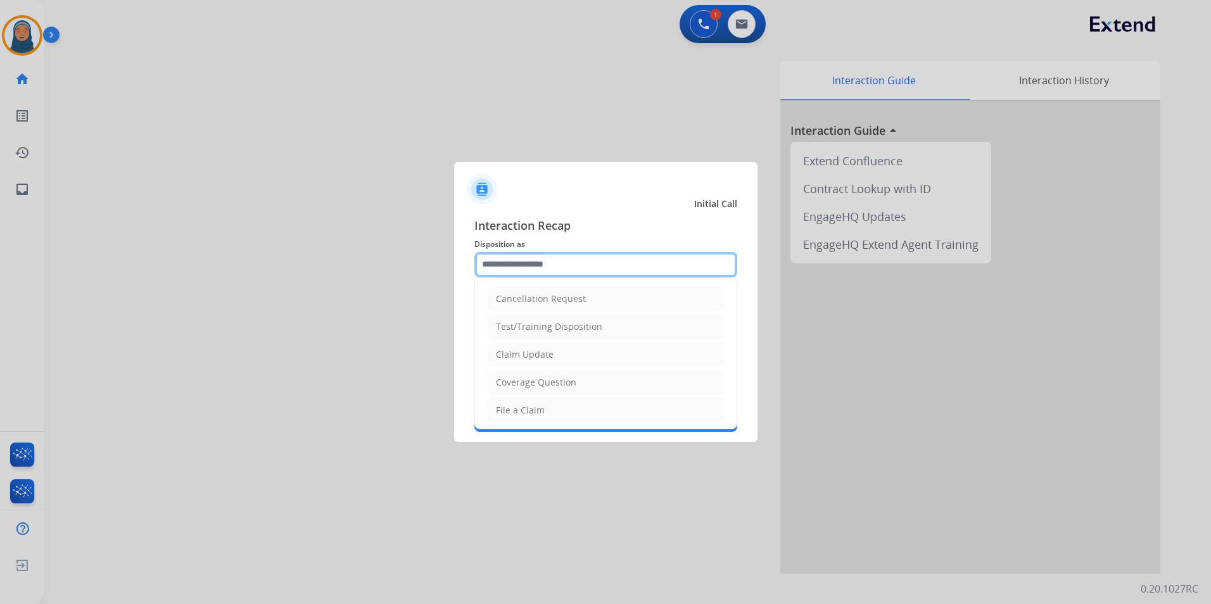
click at [556, 261] on input "text" at bounding box center [605, 264] width 263 height 25
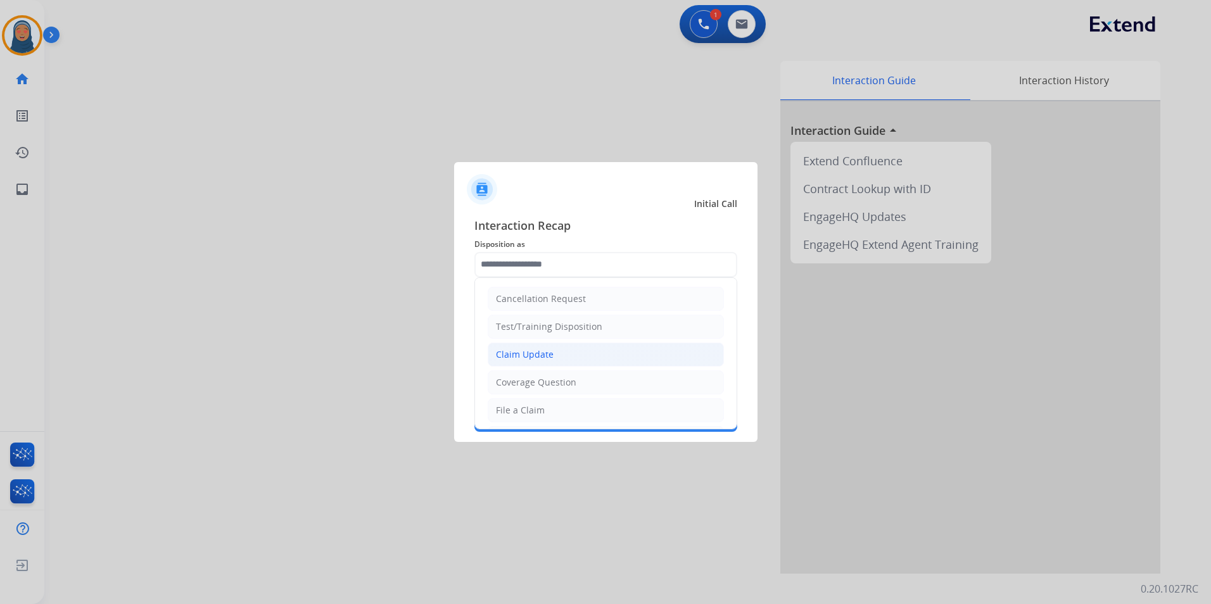
drag, startPoint x: 550, startPoint y: 362, endPoint x: 547, endPoint y: 339, distance: 22.4
click at [550, 361] on li "Claim Update" at bounding box center [606, 355] width 236 height 24
type input "**********"
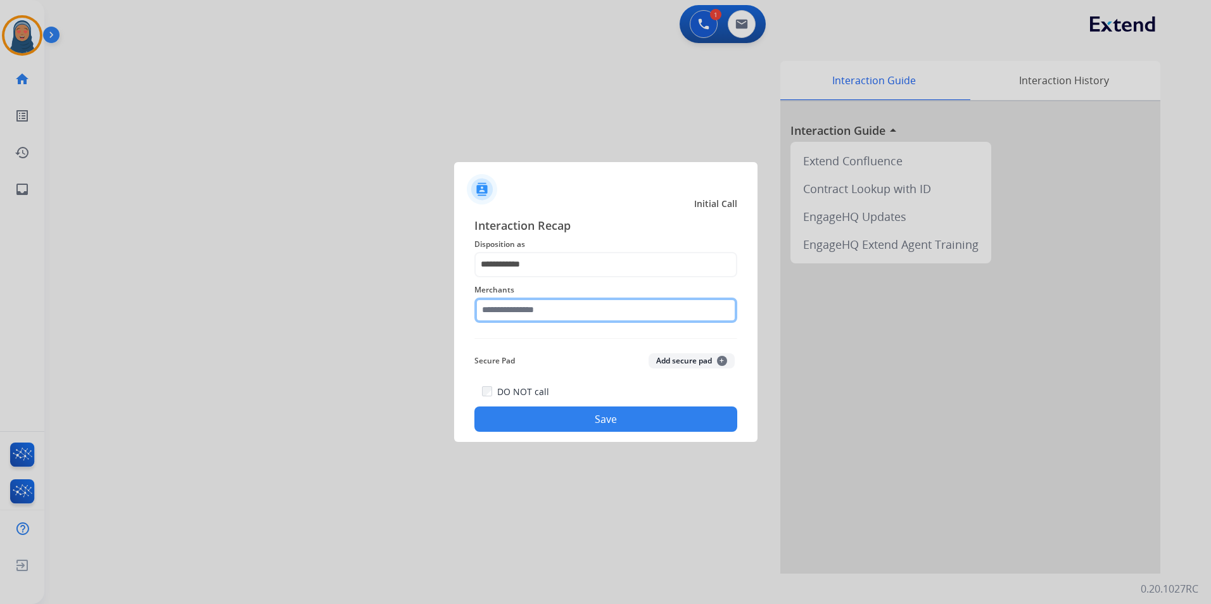
click at [550, 312] on input "text" at bounding box center [605, 310] width 263 height 25
type input "*"
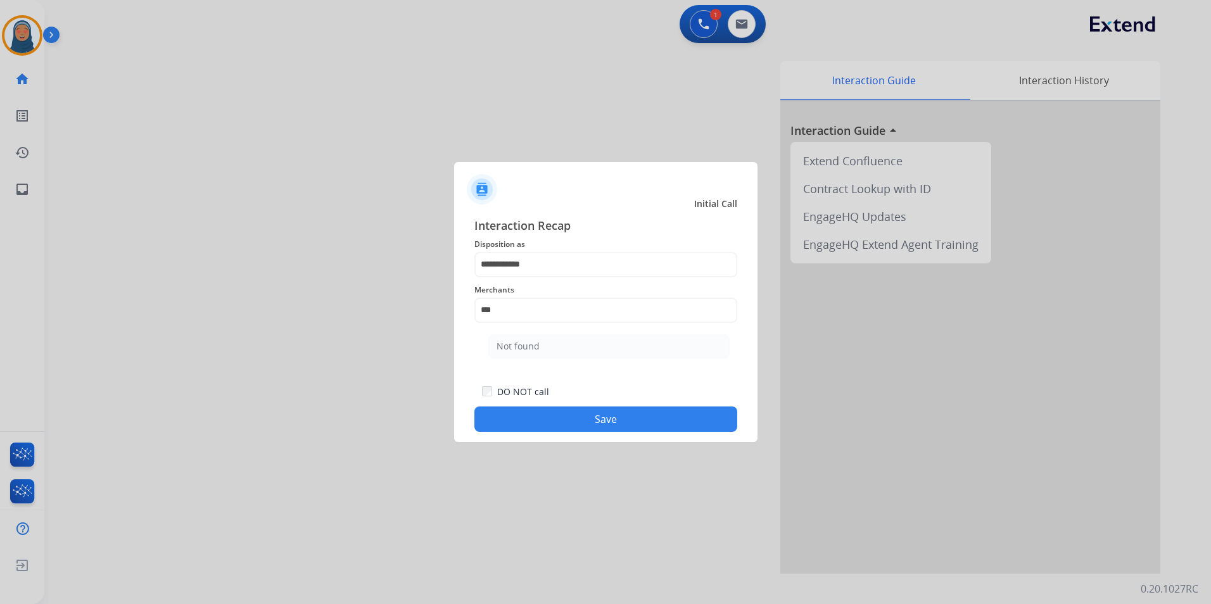
drag, startPoint x: 507, startPoint y: 348, endPoint x: 539, endPoint y: 392, distance: 54.5
click at [508, 348] on div "Not found" at bounding box center [517, 346] width 43 height 13
type input "*********"
click at [581, 430] on button "Save" at bounding box center [605, 418] width 263 height 25
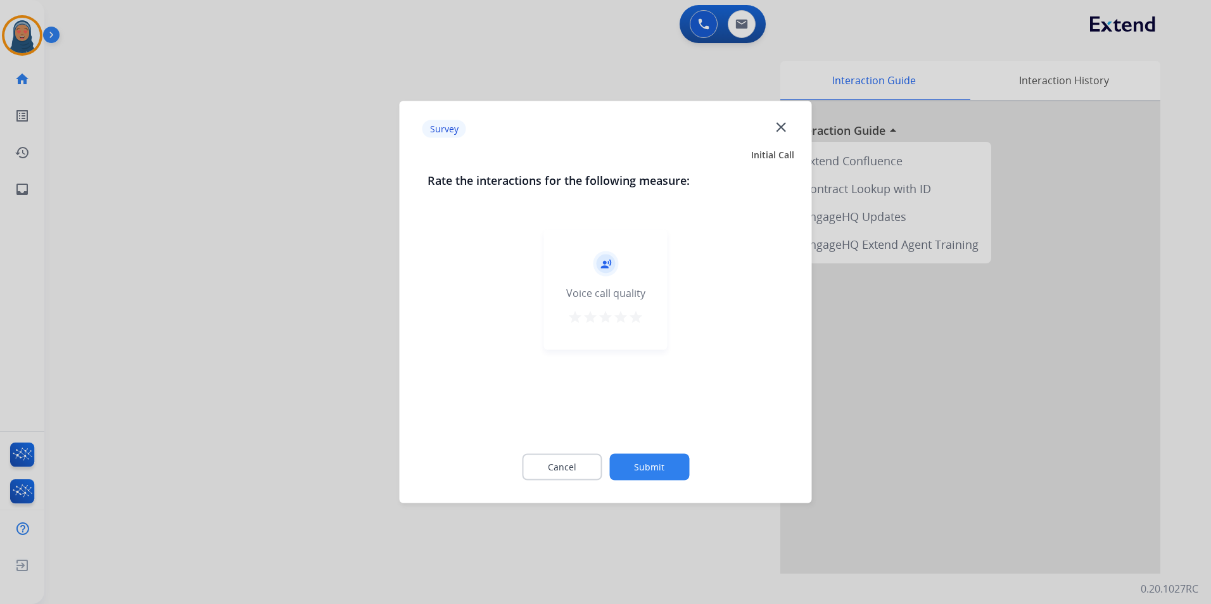
click at [656, 472] on button "Submit" at bounding box center [649, 467] width 80 height 27
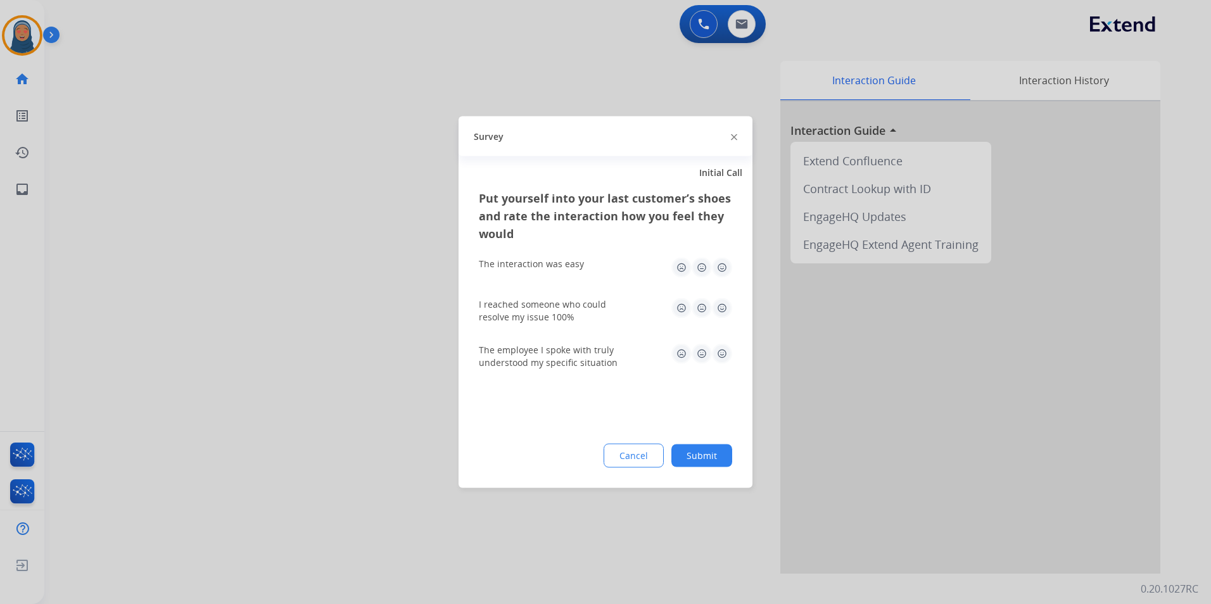
click at [712, 455] on button "Submit" at bounding box center [701, 455] width 61 height 23
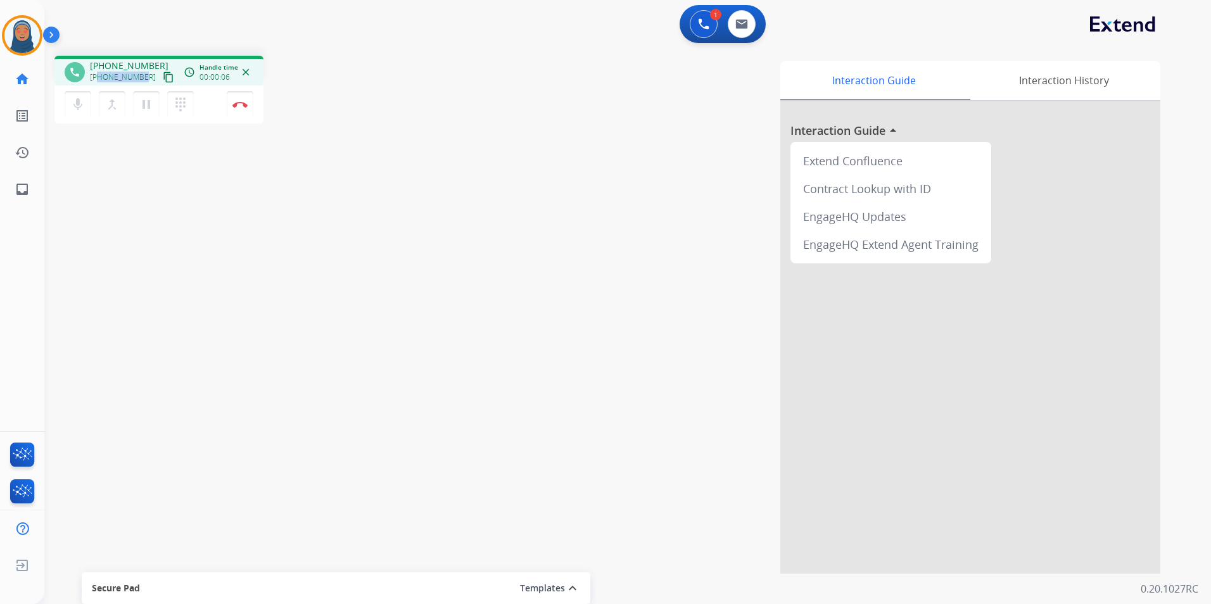
drag, startPoint x: 143, startPoint y: 79, endPoint x: 98, endPoint y: 76, distance: 45.0
click at [98, 76] on div "[PHONE_NUMBER] content_copy" at bounding box center [133, 77] width 86 height 15
copy span "9045408890"
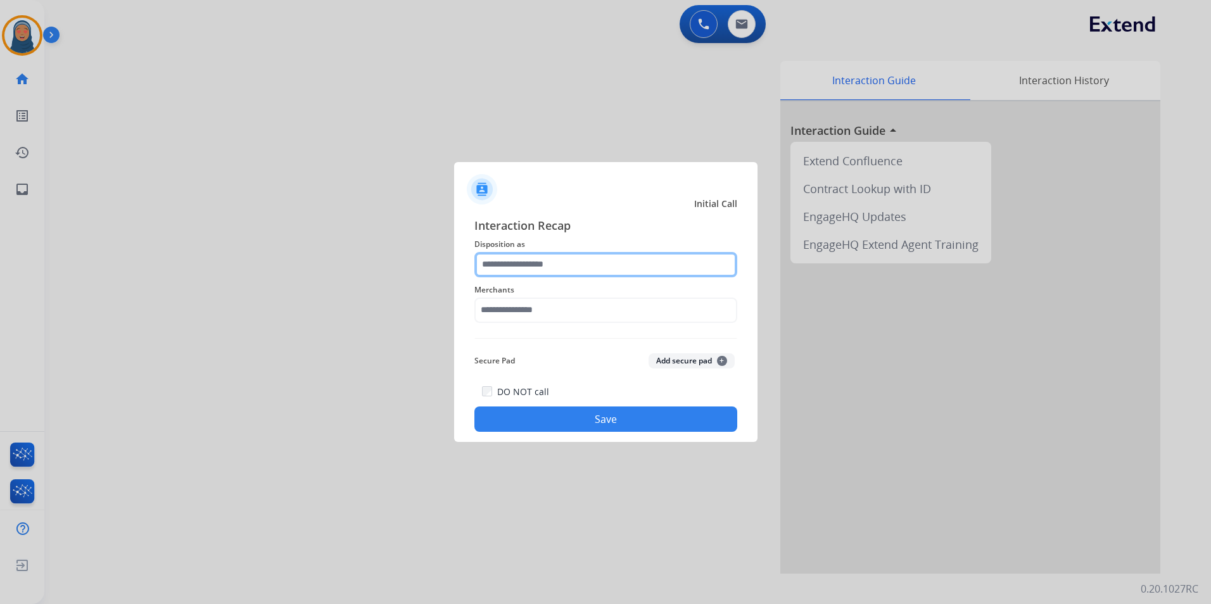
click at [569, 264] on input "text" at bounding box center [605, 264] width 263 height 25
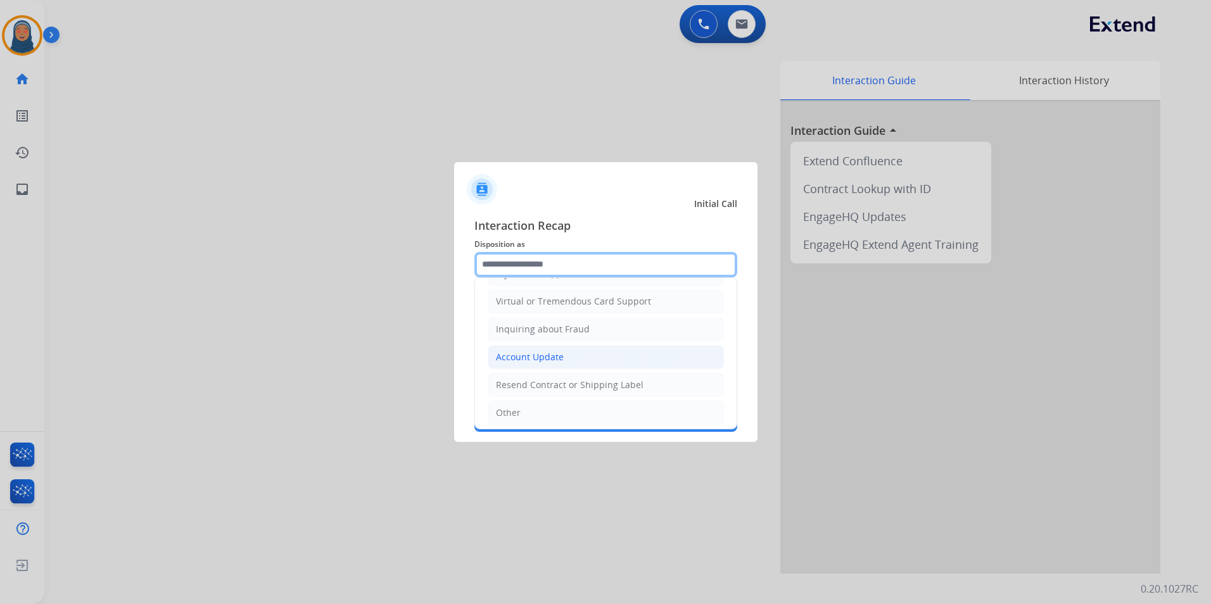
scroll to position [198, 0]
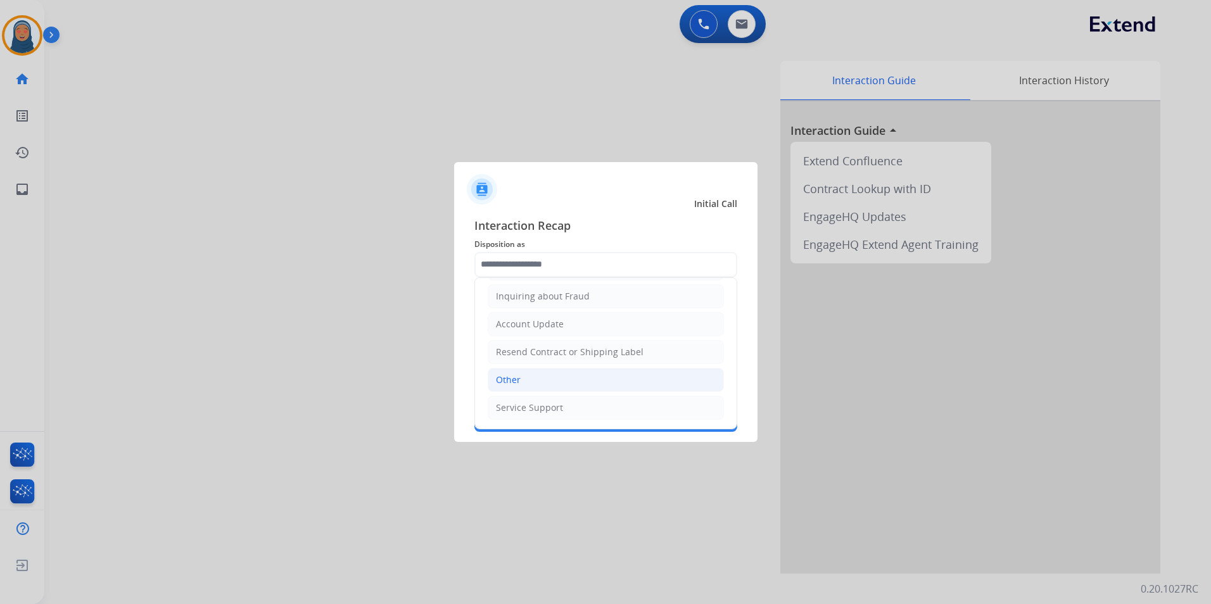
click at [550, 374] on li "Other" at bounding box center [606, 380] width 236 height 24
type input "*****"
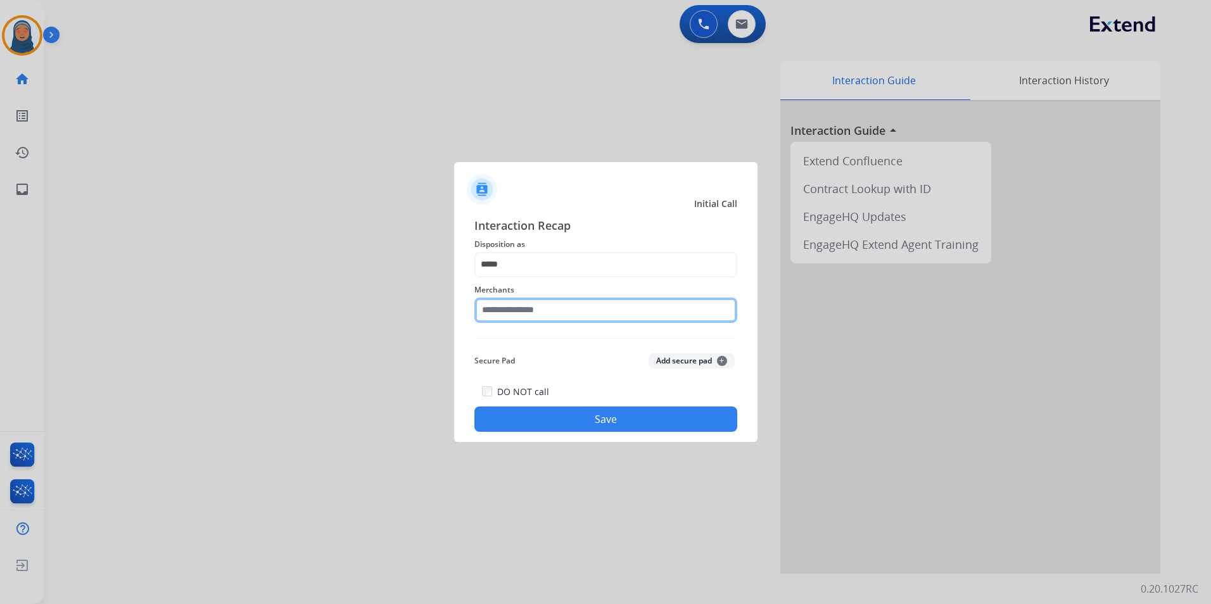
click at [549, 310] on input "text" at bounding box center [605, 310] width 263 height 25
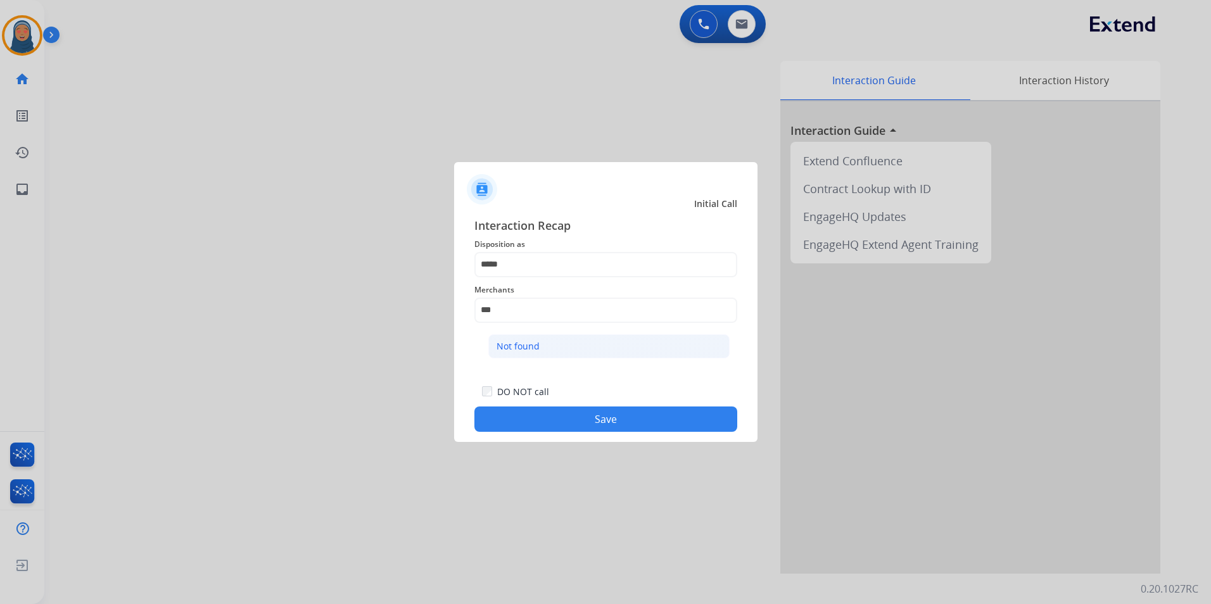
click at [527, 353] on li "Not found" at bounding box center [608, 346] width 241 height 24
type input "*********"
click at [586, 414] on button "Save" at bounding box center [605, 418] width 263 height 25
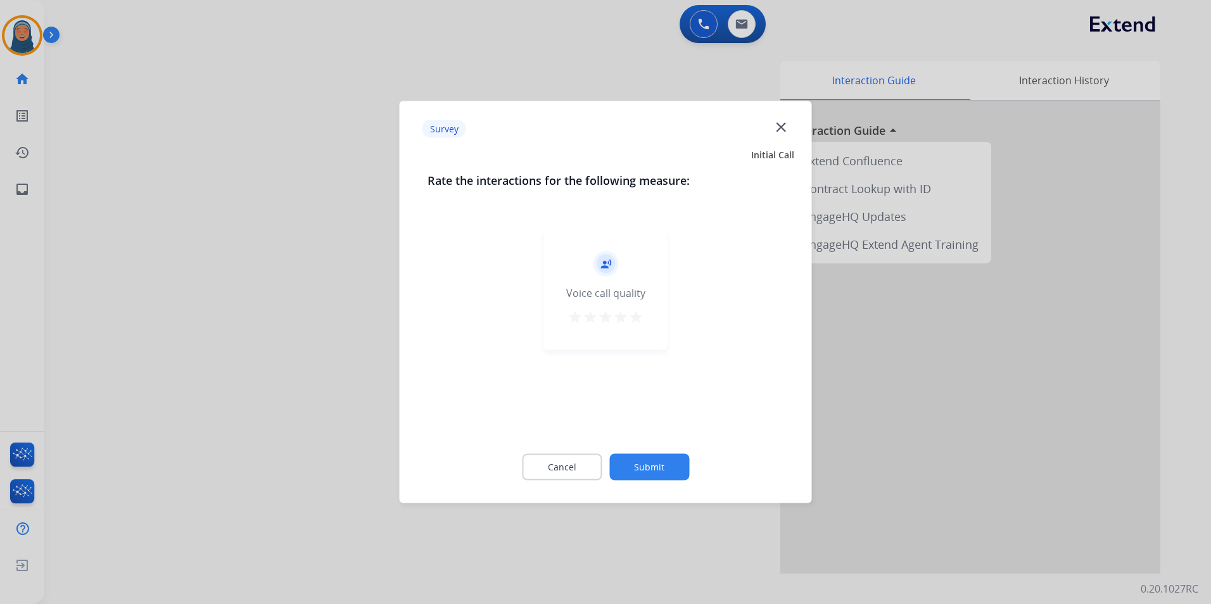
click at [652, 463] on button "Submit" at bounding box center [649, 467] width 80 height 27
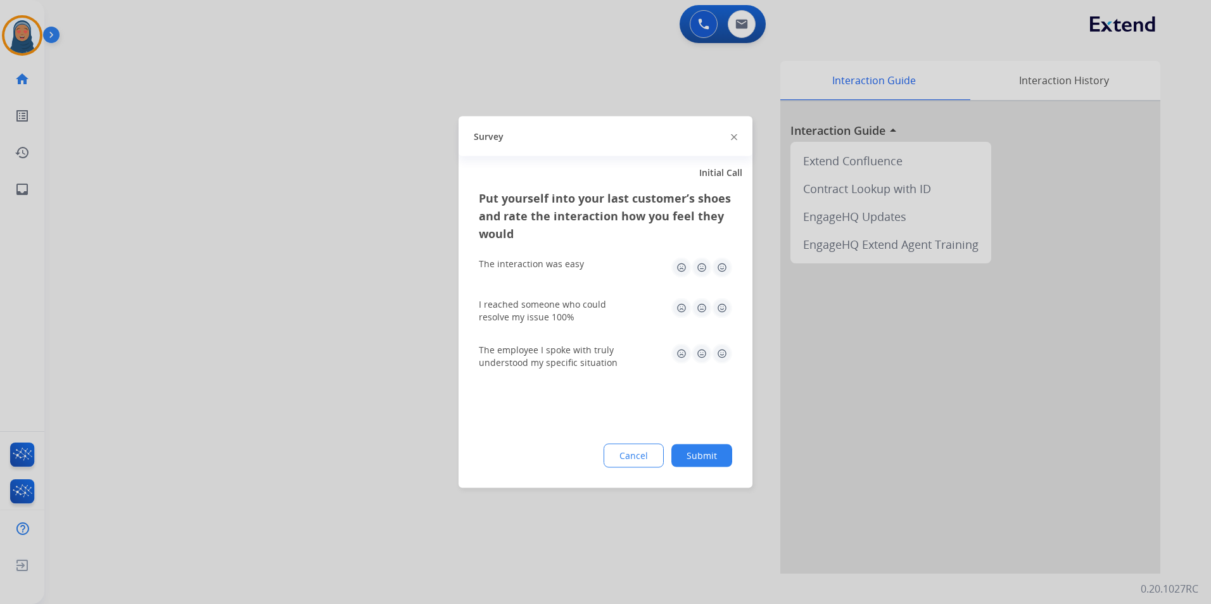
click at [698, 465] on button "Submit" at bounding box center [701, 455] width 61 height 23
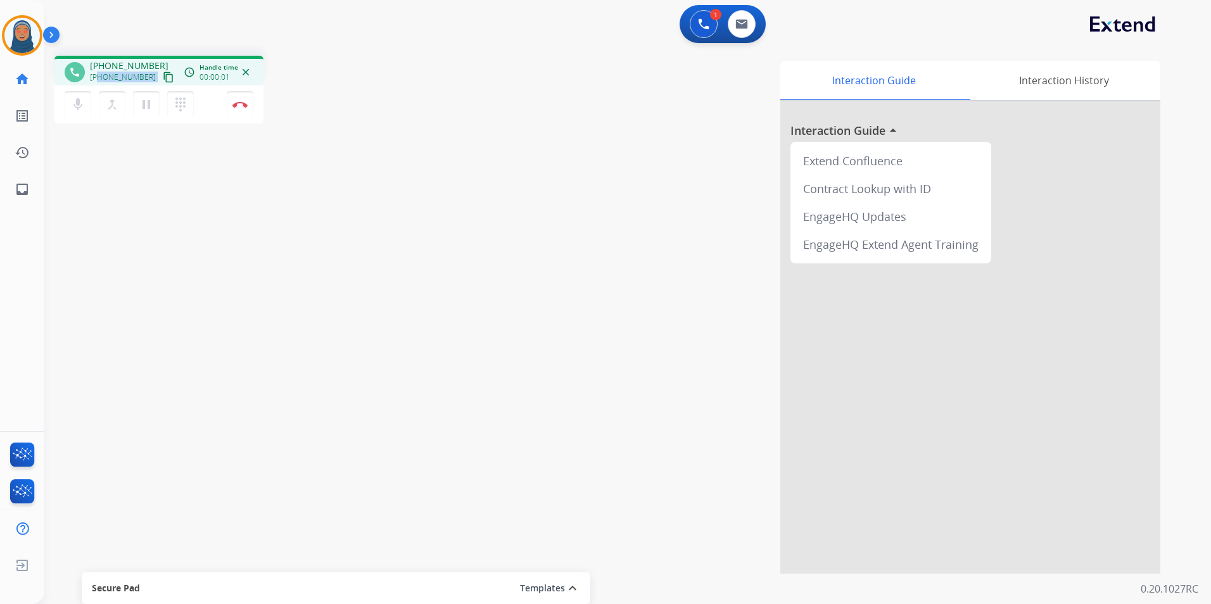
drag, startPoint x: 142, startPoint y: 79, endPoint x: 98, endPoint y: 80, distance: 44.3
click at [98, 80] on div "[PHONE_NUMBER] content_copy" at bounding box center [133, 77] width 86 height 15
copy div "7543323308 content_copy access_time Call metrics Queue 00:09 Hold 00:00 Talk 00…"
click at [234, 104] on img at bounding box center [239, 104] width 15 height 6
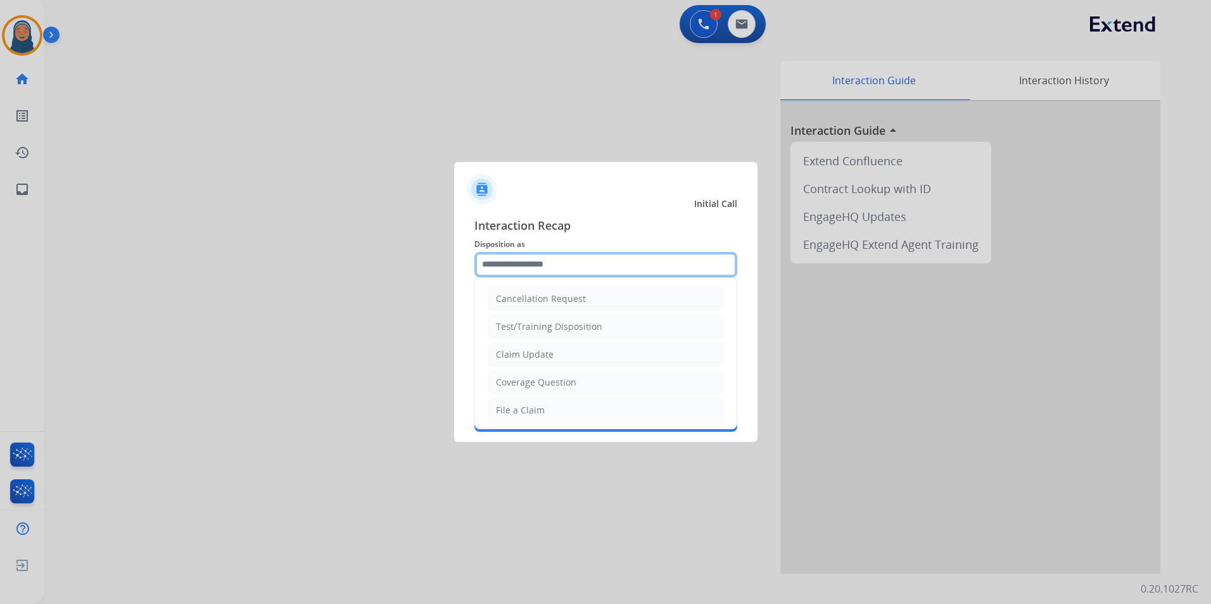
click at [532, 255] on input "text" at bounding box center [605, 264] width 263 height 25
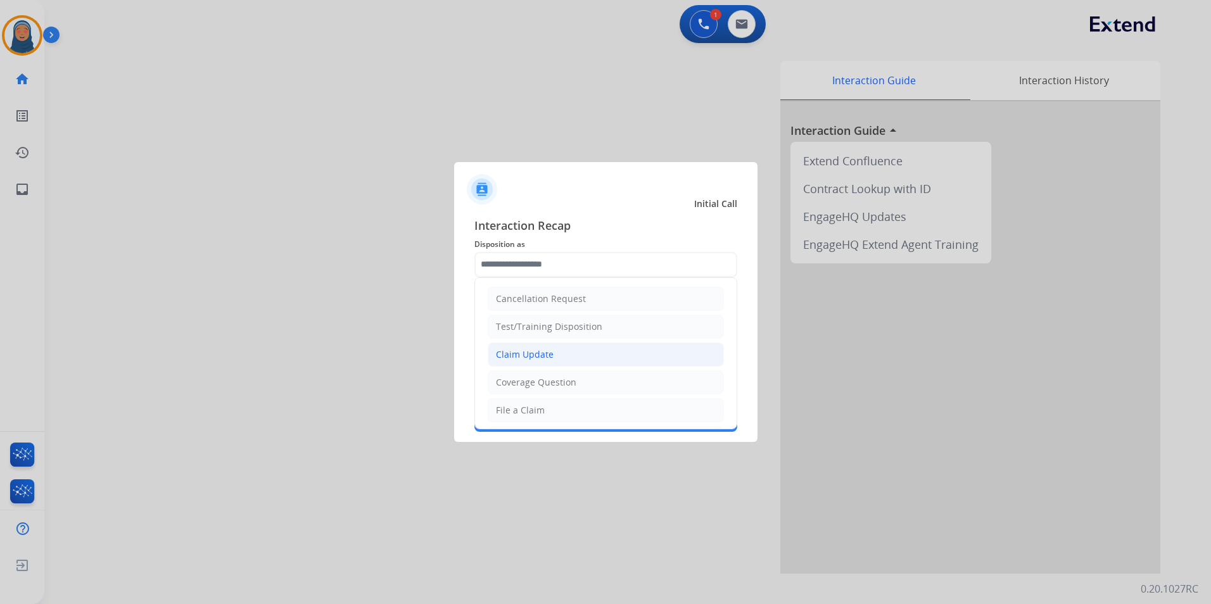
drag, startPoint x: 520, startPoint y: 352, endPoint x: 520, endPoint y: 324, distance: 27.9
click at [520, 351] on div "Claim Update" at bounding box center [525, 354] width 58 height 13
type input "**********"
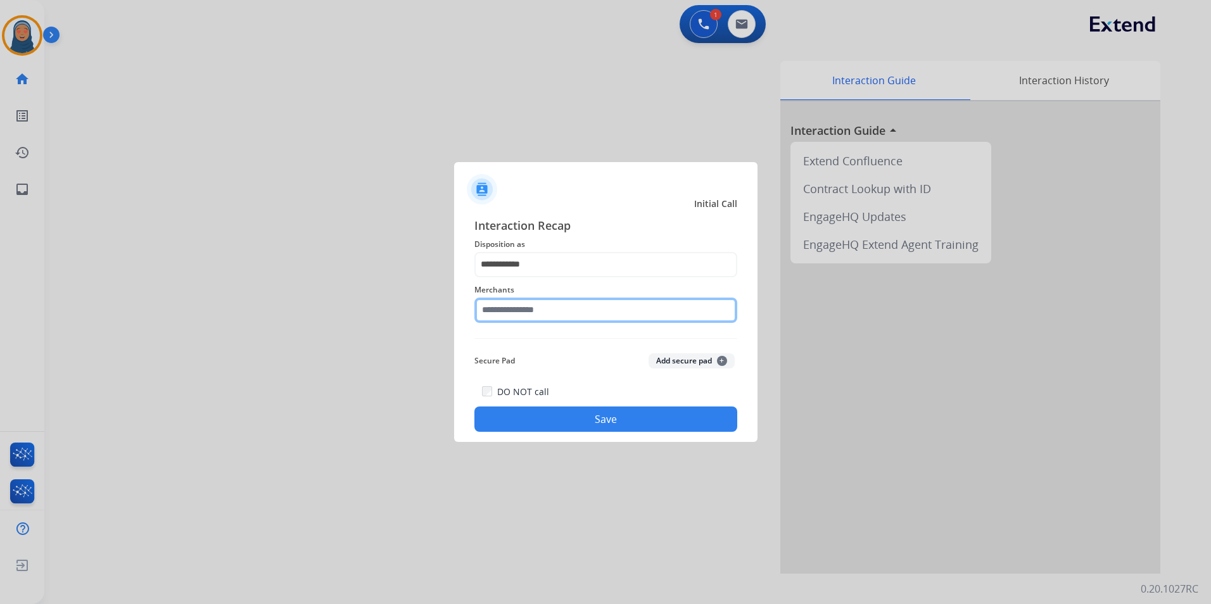
click at [521, 319] on input "text" at bounding box center [605, 310] width 263 height 25
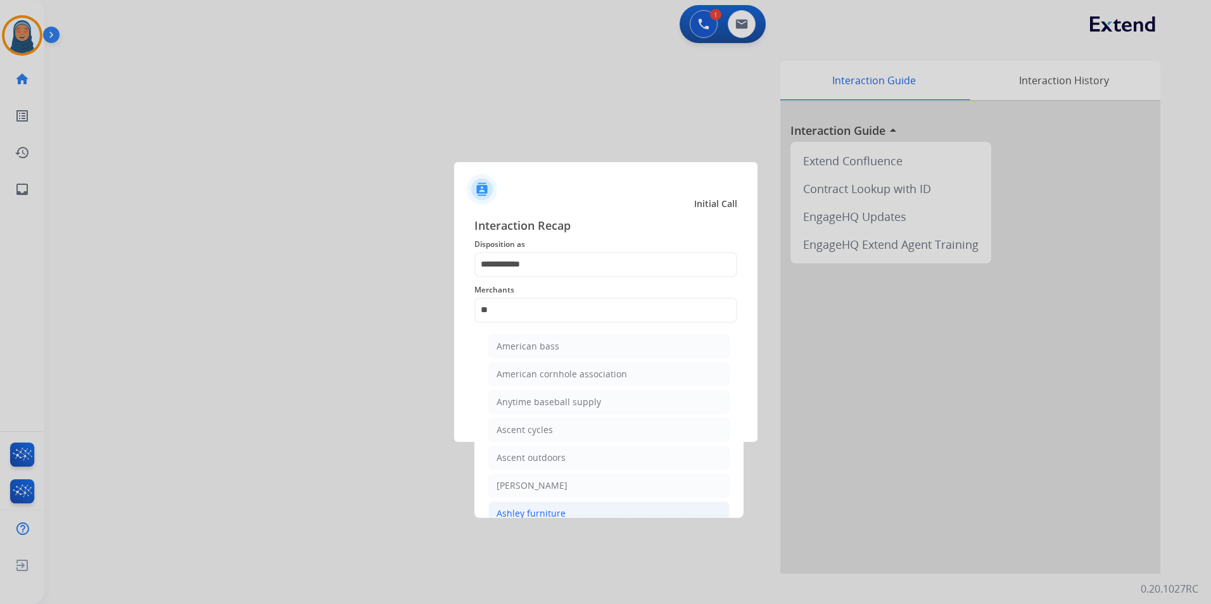
click at [549, 513] on div "Ashley furniture" at bounding box center [530, 513] width 69 height 13
type input "**********"
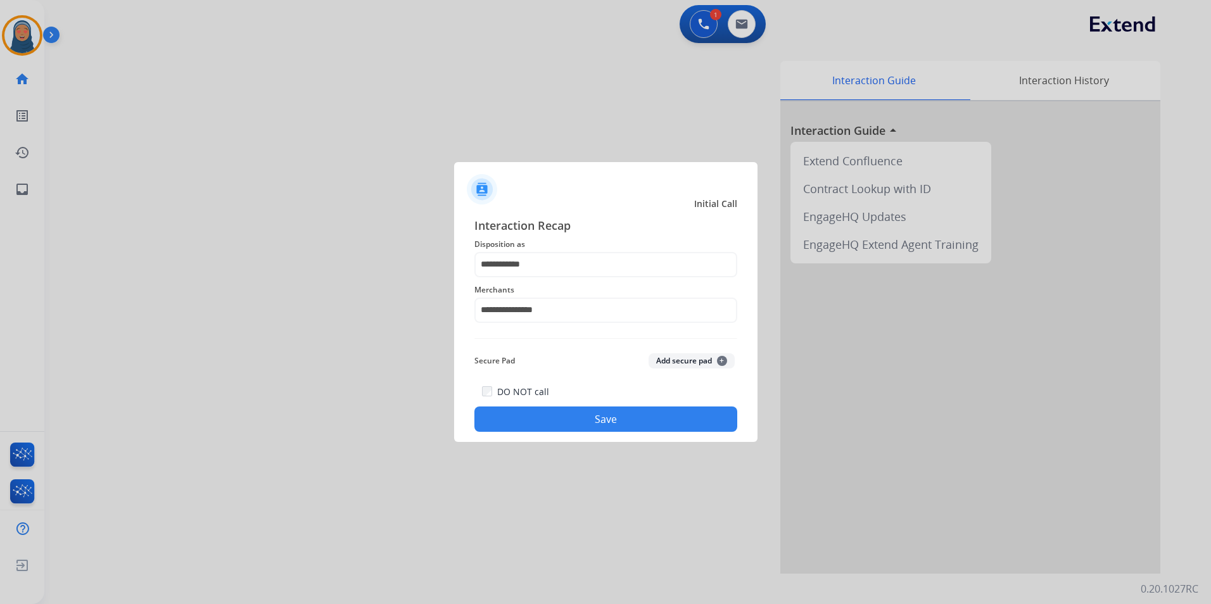
click at [612, 427] on button "Save" at bounding box center [605, 418] width 263 height 25
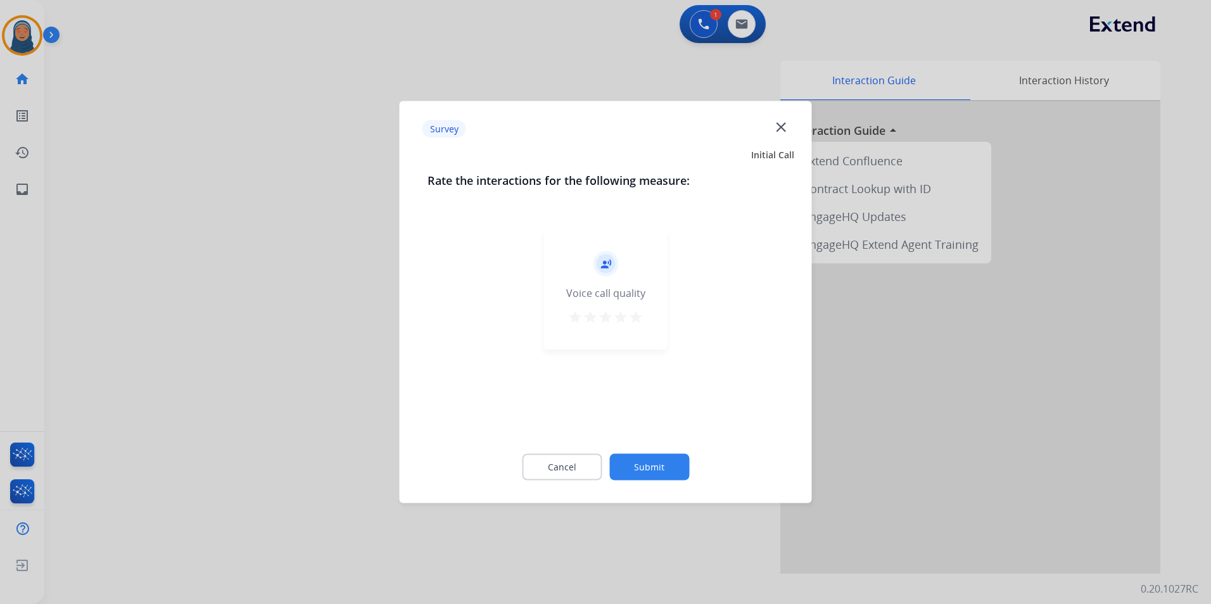
click at [643, 458] on button "Submit" at bounding box center [649, 467] width 80 height 27
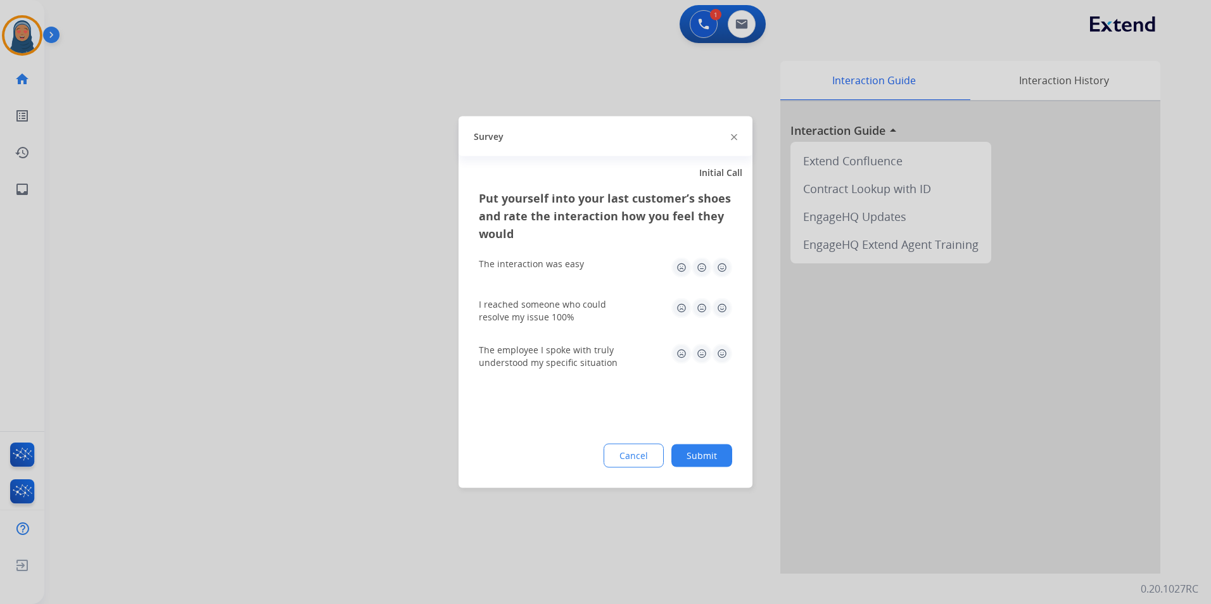
click at [689, 456] on button "Submit" at bounding box center [701, 455] width 61 height 23
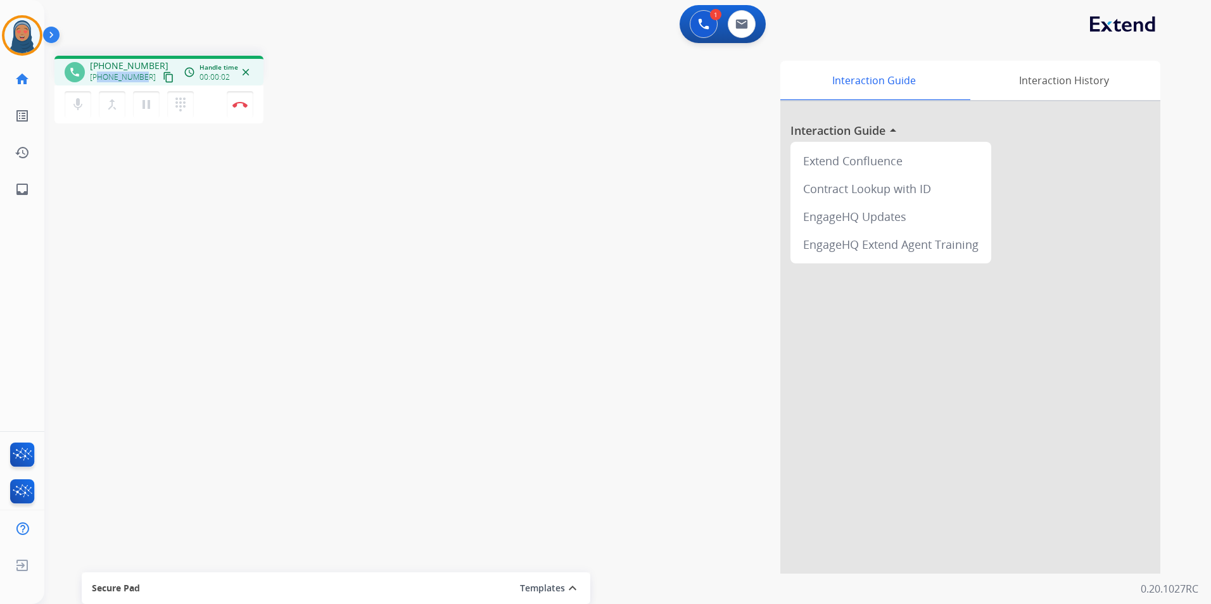
drag, startPoint x: 142, startPoint y: 80, endPoint x: 99, endPoint y: 84, distance: 43.2
click at [99, 84] on div "[PHONE_NUMBER] content_copy" at bounding box center [133, 77] width 86 height 15
copy span "3142398222"
click at [749, 28] on button at bounding box center [741, 24] width 28 height 28
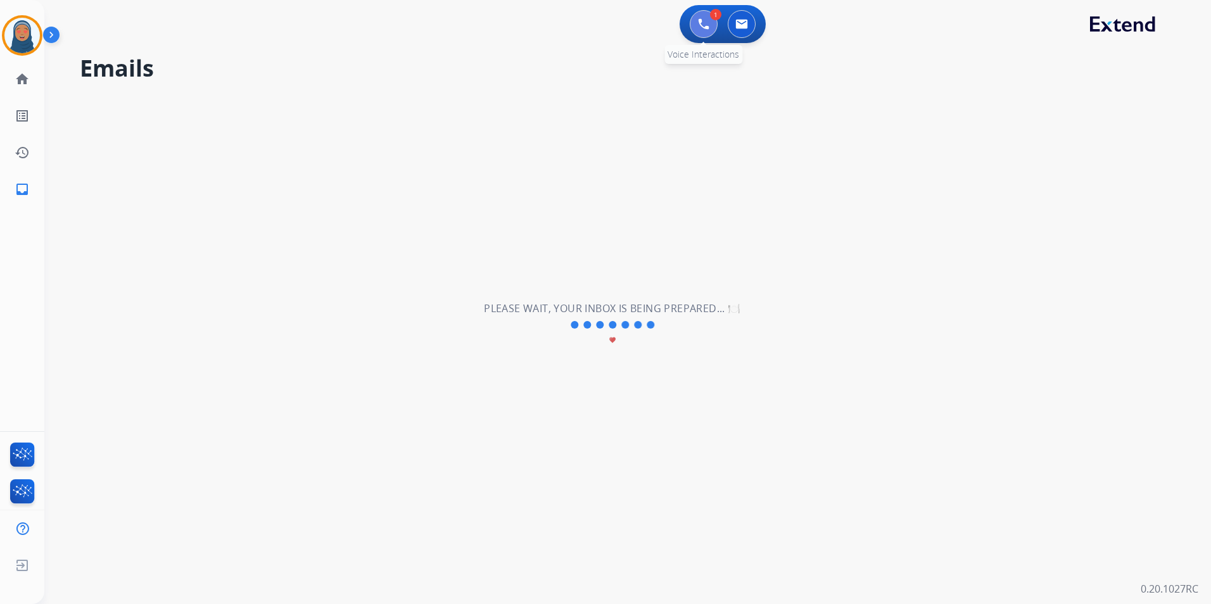
click at [703, 27] on img at bounding box center [703, 23] width 11 height 11
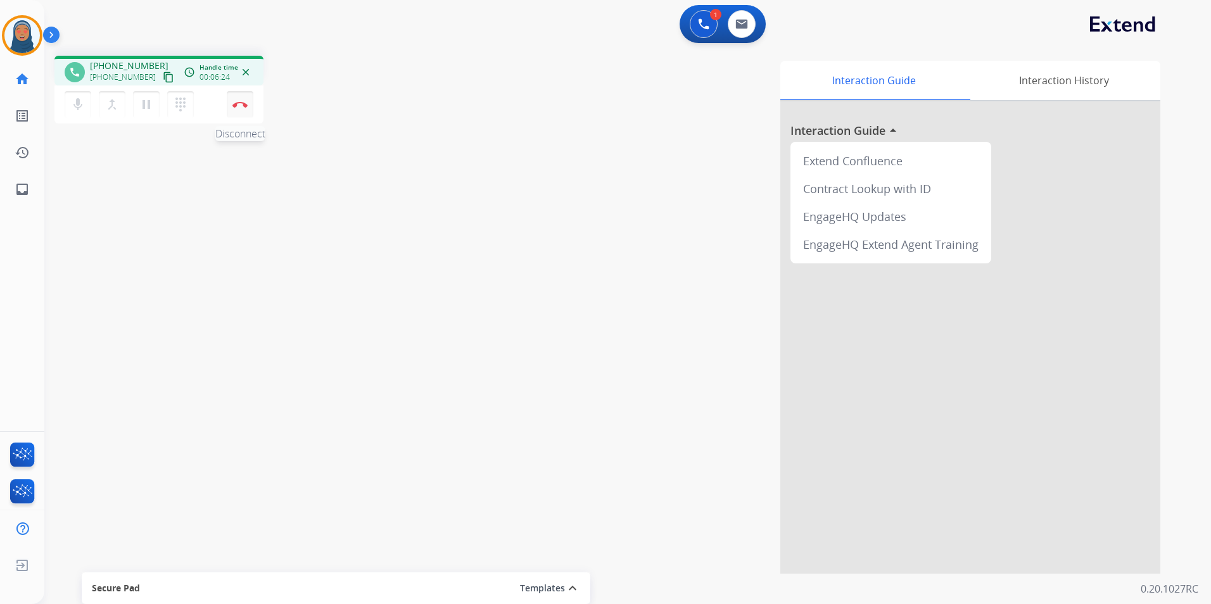
click at [240, 106] on img at bounding box center [239, 104] width 15 height 6
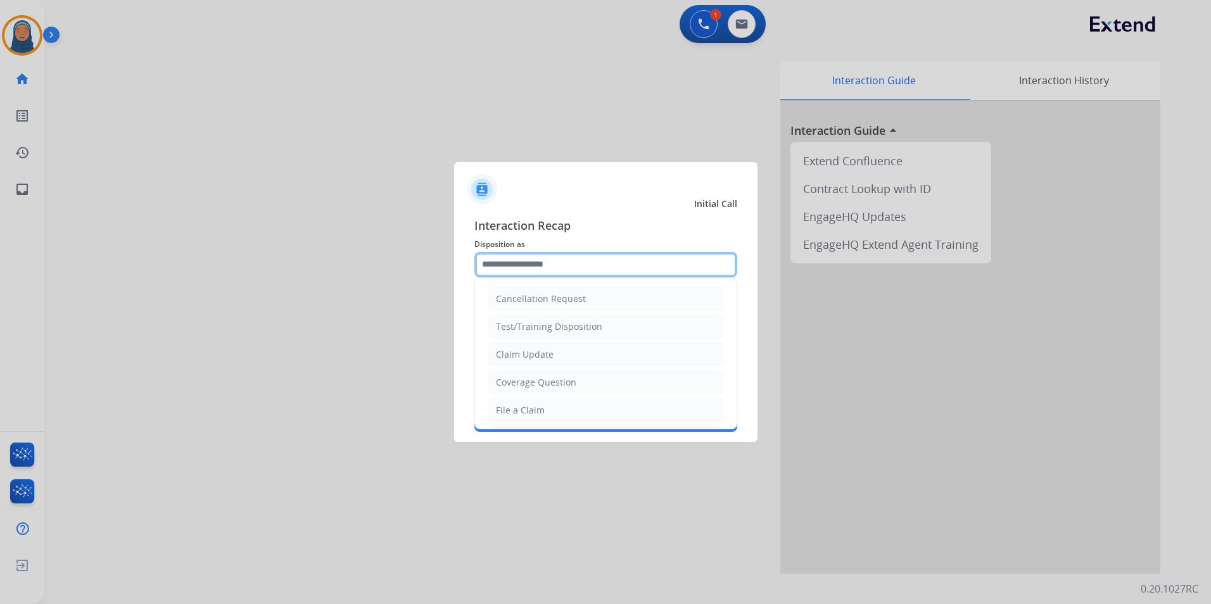
click at [521, 268] on input "text" at bounding box center [605, 264] width 263 height 25
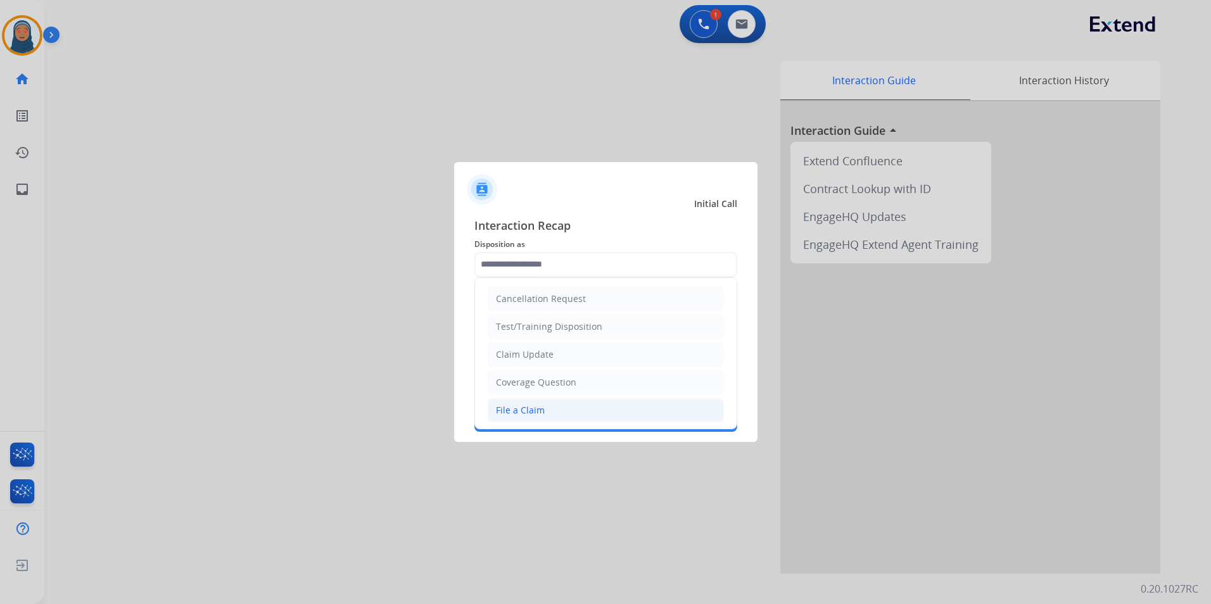
drag, startPoint x: 551, startPoint y: 410, endPoint x: 553, endPoint y: 329, distance: 81.1
click at [551, 409] on li "File a Claim" at bounding box center [606, 410] width 236 height 24
type input "**********"
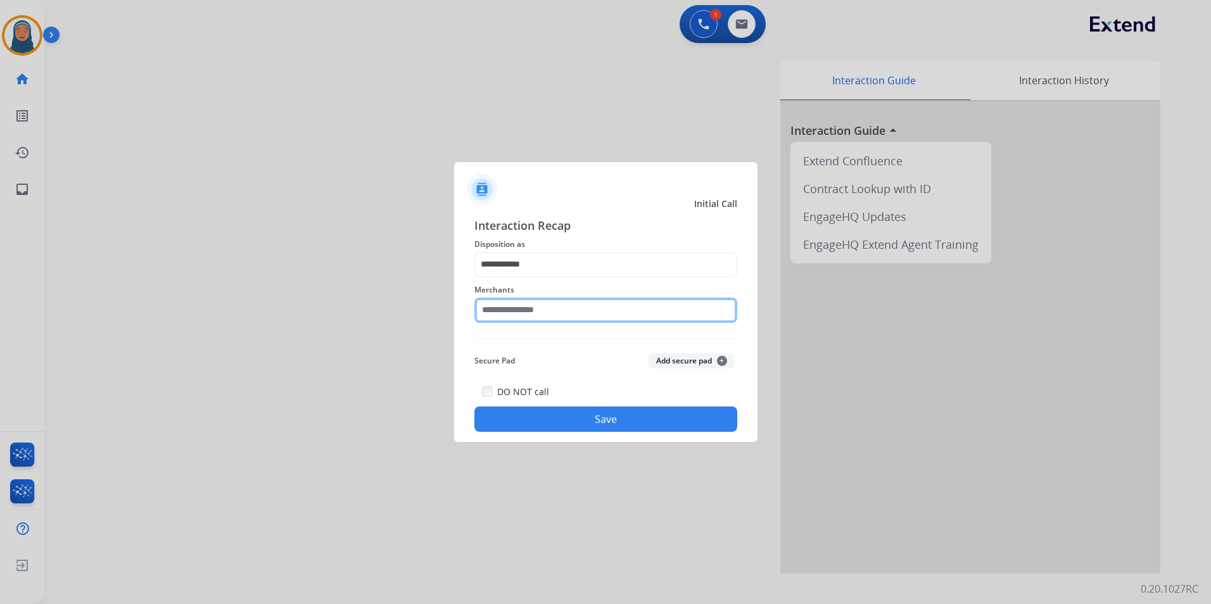
click at [552, 314] on input "text" at bounding box center [605, 310] width 263 height 25
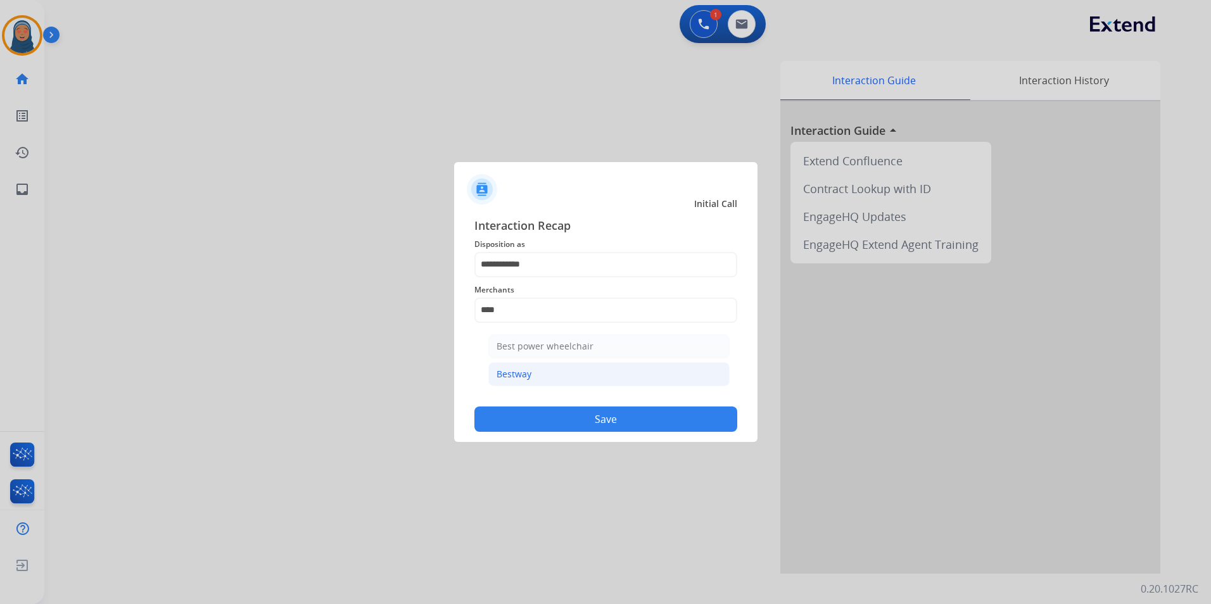
click at [536, 377] on li "Bestway" at bounding box center [608, 374] width 241 height 24
type input "*******"
click at [600, 418] on button "Save" at bounding box center [605, 418] width 263 height 25
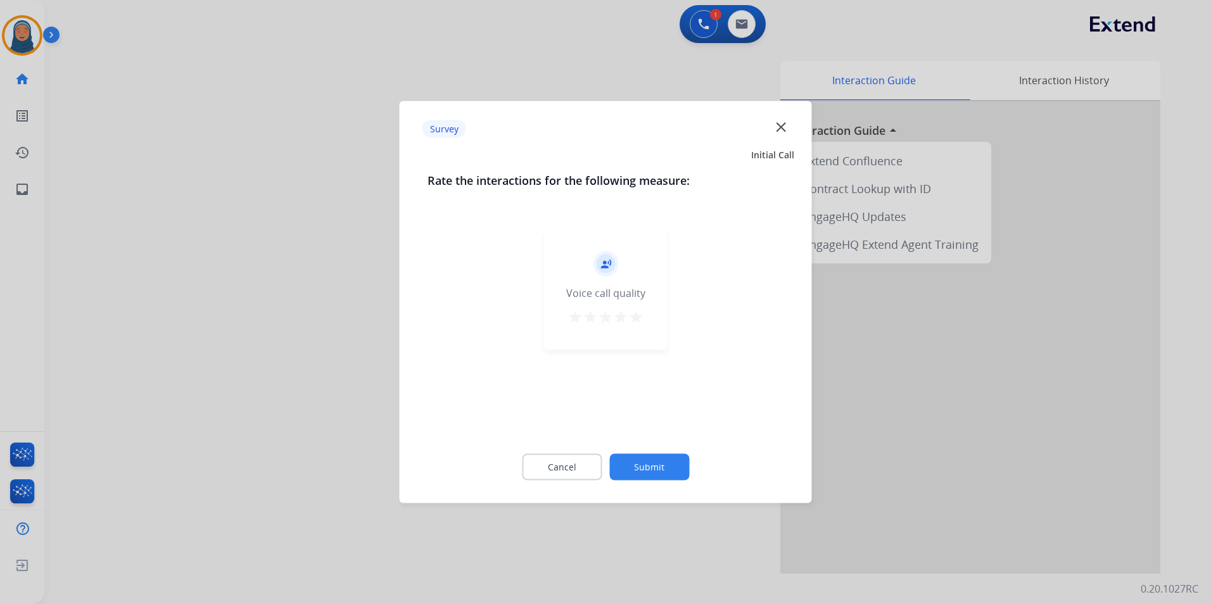
drag, startPoint x: 666, startPoint y: 446, endPoint x: 664, endPoint y: 458, distance: 12.8
click at [666, 447] on div "Cancel Submit" at bounding box center [605, 467] width 356 height 57
click at [664, 461] on button "Submit" at bounding box center [649, 467] width 80 height 27
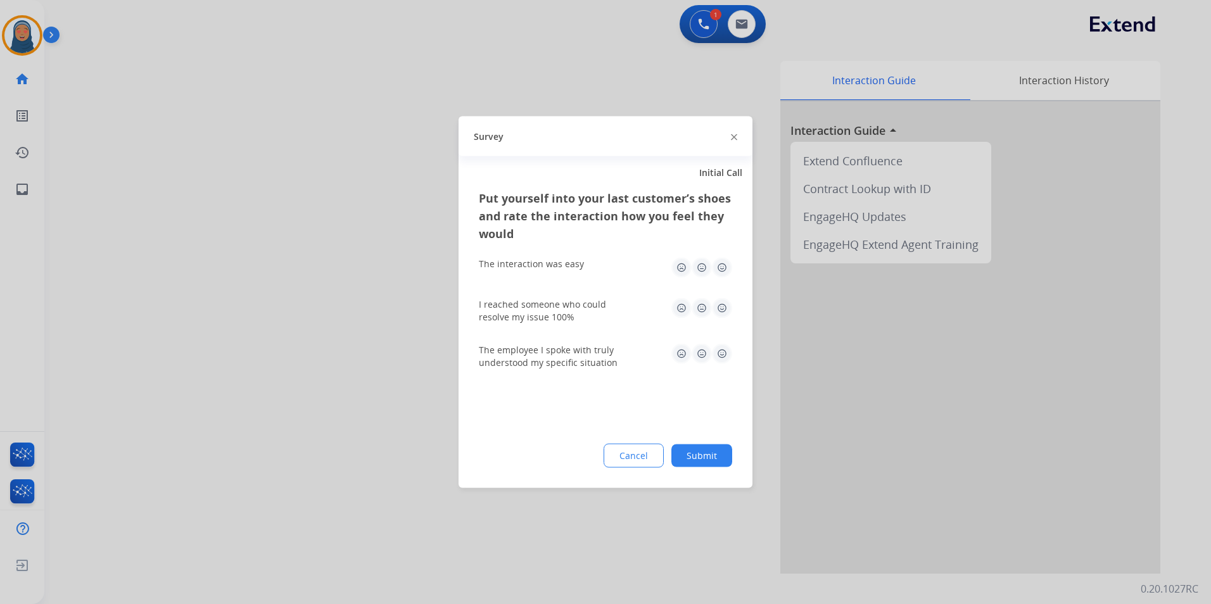
click at [722, 462] on button "Submit" at bounding box center [701, 455] width 61 height 23
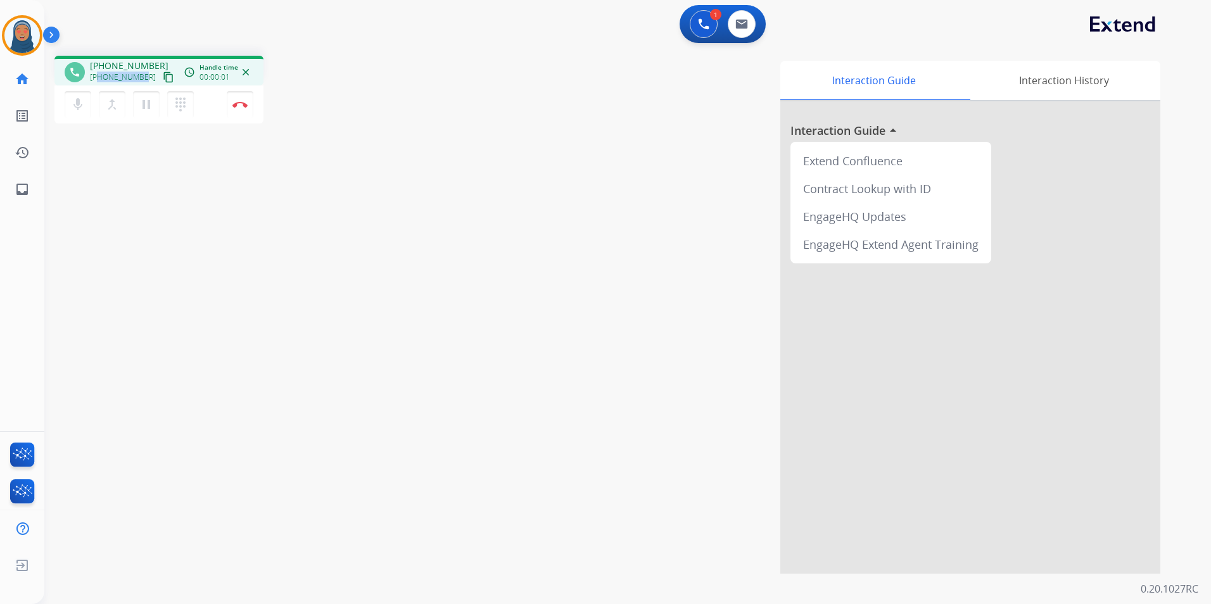
drag, startPoint x: 141, startPoint y: 80, endPoint x: 99, endPoint y: 82, distance: 41.2
click at [99, 82] on div "[PHONE_NUMBER] content_copy" at bounding box center [133, 77] width 86 height 15
copy span "9209486073"
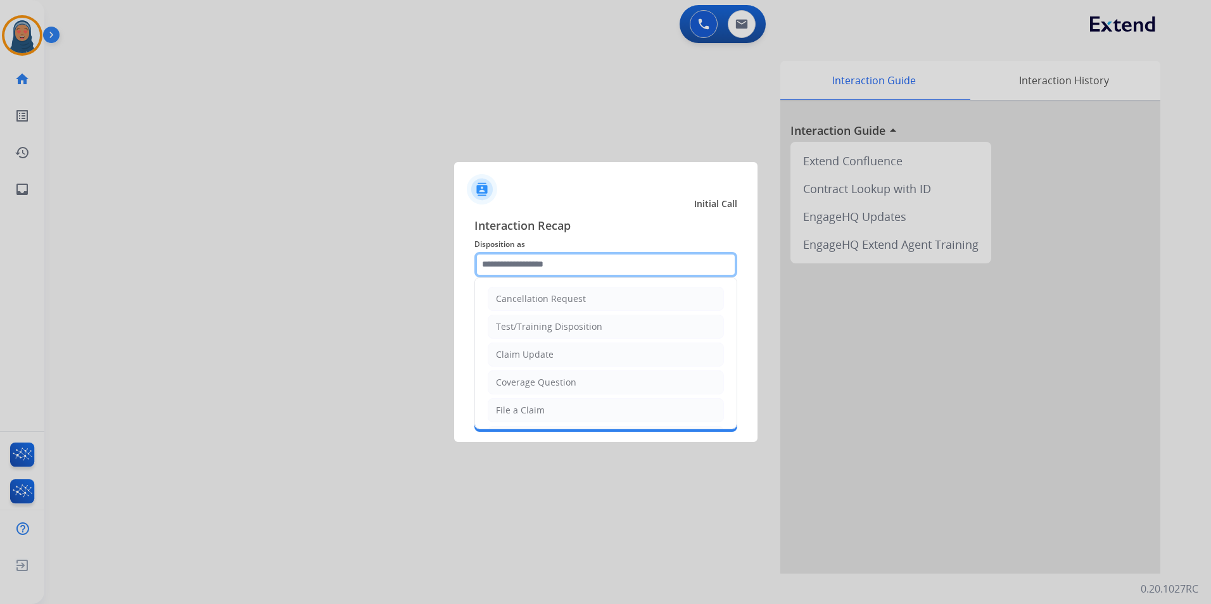
click at [541, 261] on input "text" at bounding box center [605, 264] width 263 height 25
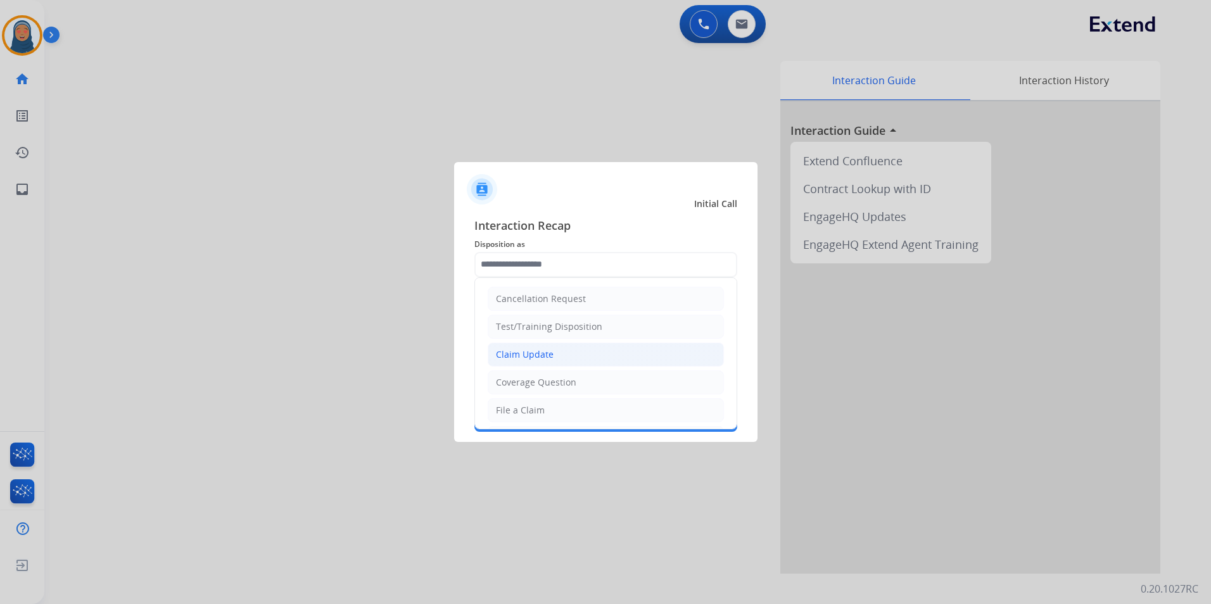
drag, startPoint x: 543, startPoint y: 358, endPoint x: 546, endPoint y: 351, distance: 8.0
click at [543, 358] on div "Claim Update" at bounding box center [525, 354] width 58 height 13
type input "**********"
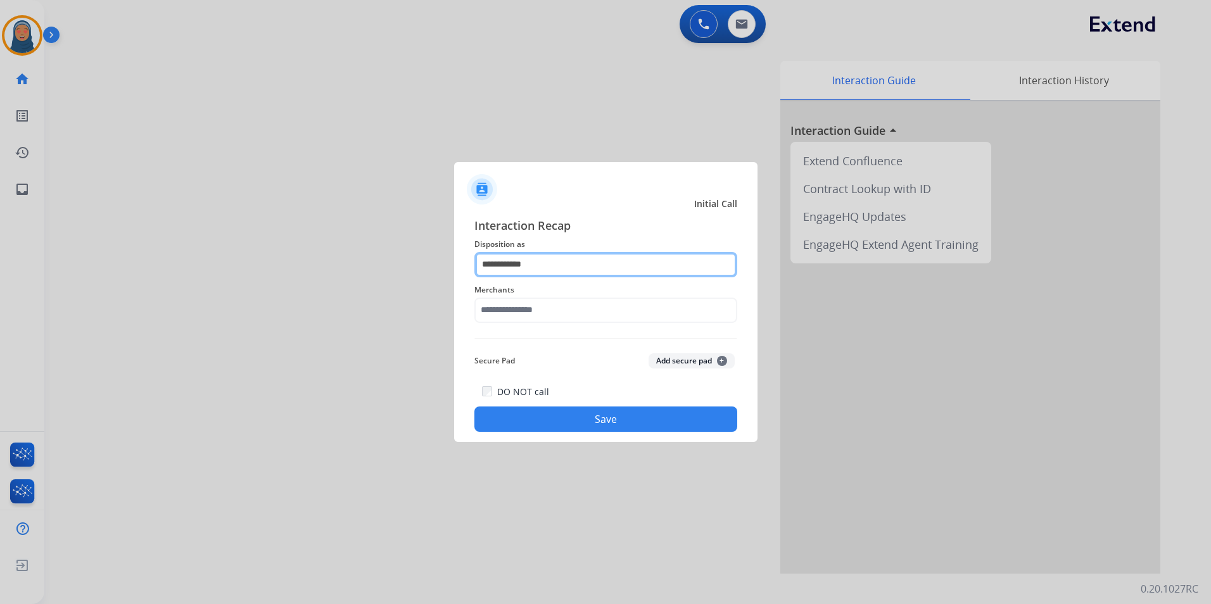
drag, startPoint x: 544, startPoint y: 269, endPoint x: 234, endPoint y: 220, distance: 314.1
click at [0, 229] on app-contact-recap-modal "**********" at bounding box center [0, 302] width 0 height 604
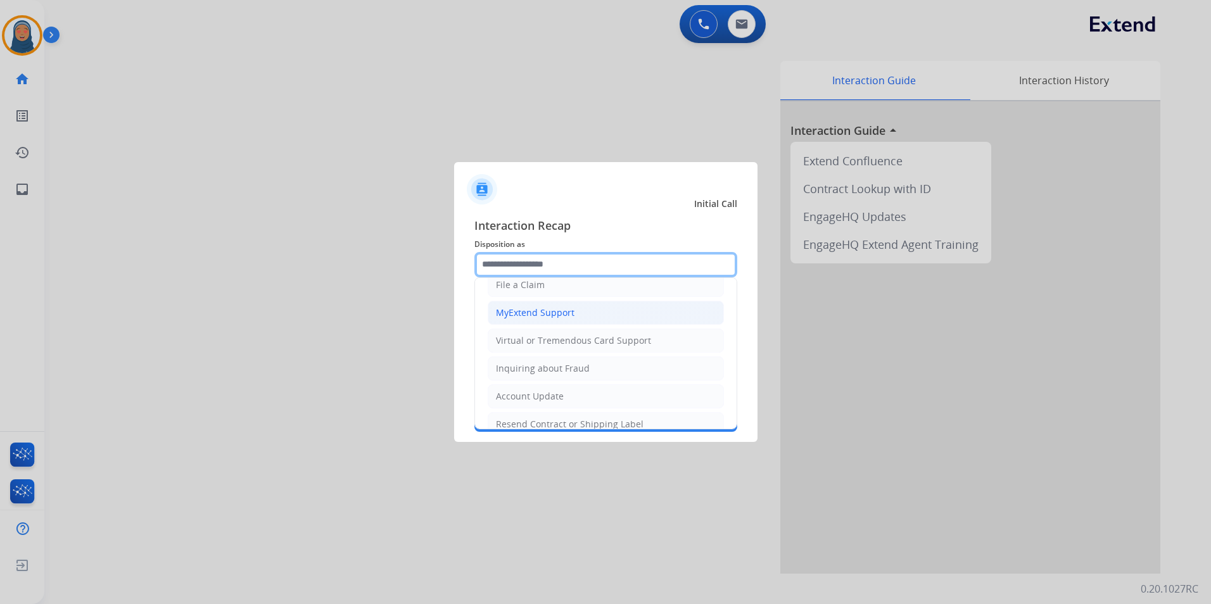
scroll to position [127, 0]
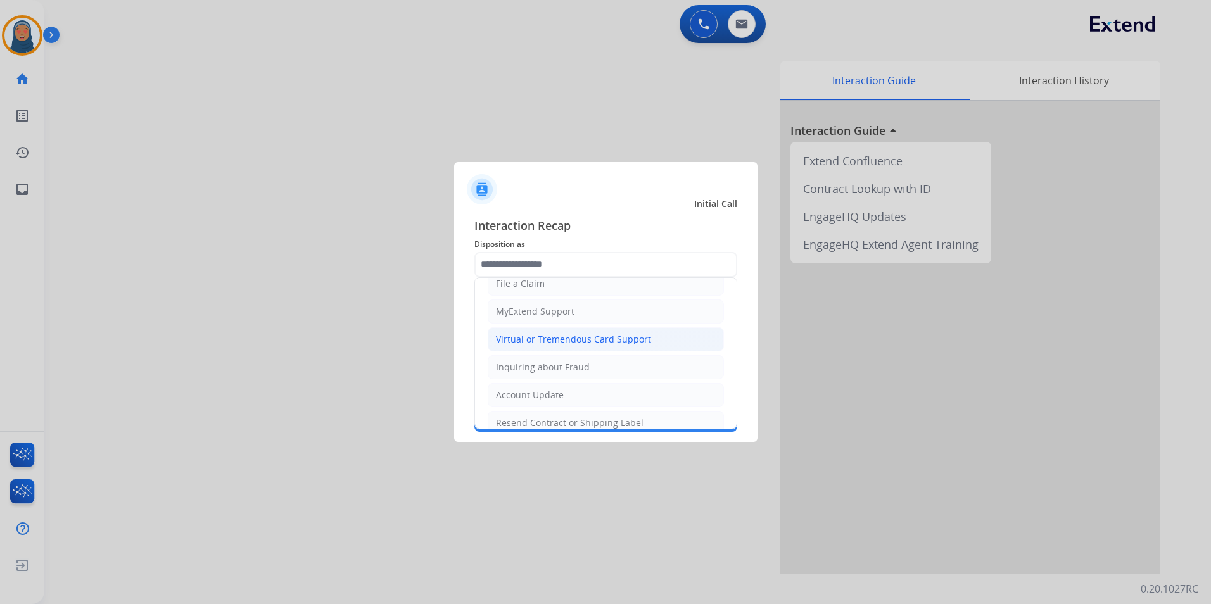
click at [560, 348] on li "Virtual or Tremendous Card Support" at bounding box center [606, 339] width 236 height 24
type input "**********"
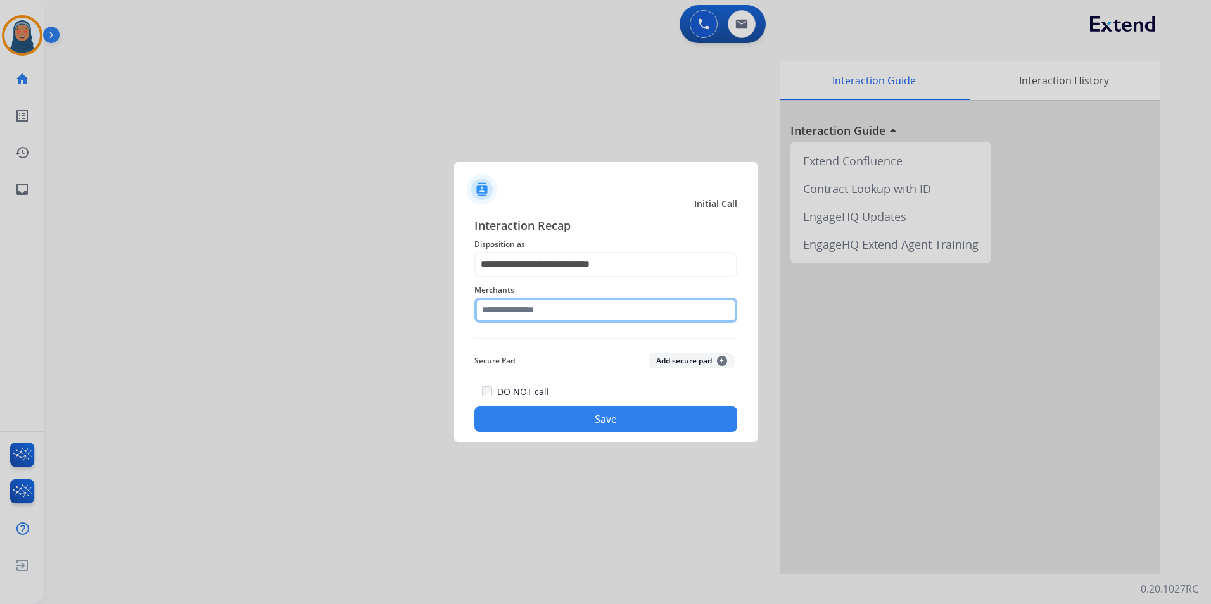
click at [559, 316] on input "text" at bounding box center [605, 310] width 263 height 25
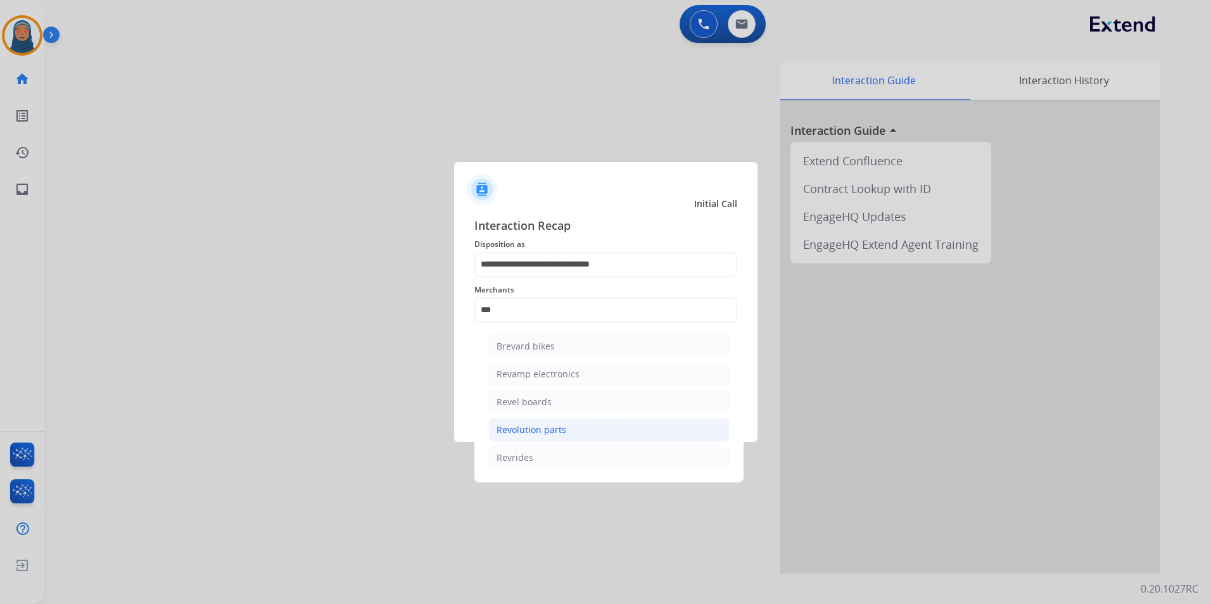
click at [557, 429] on div "Revolution parts" at bounding box center [531, 430] width 70 height 13
type input "**********"
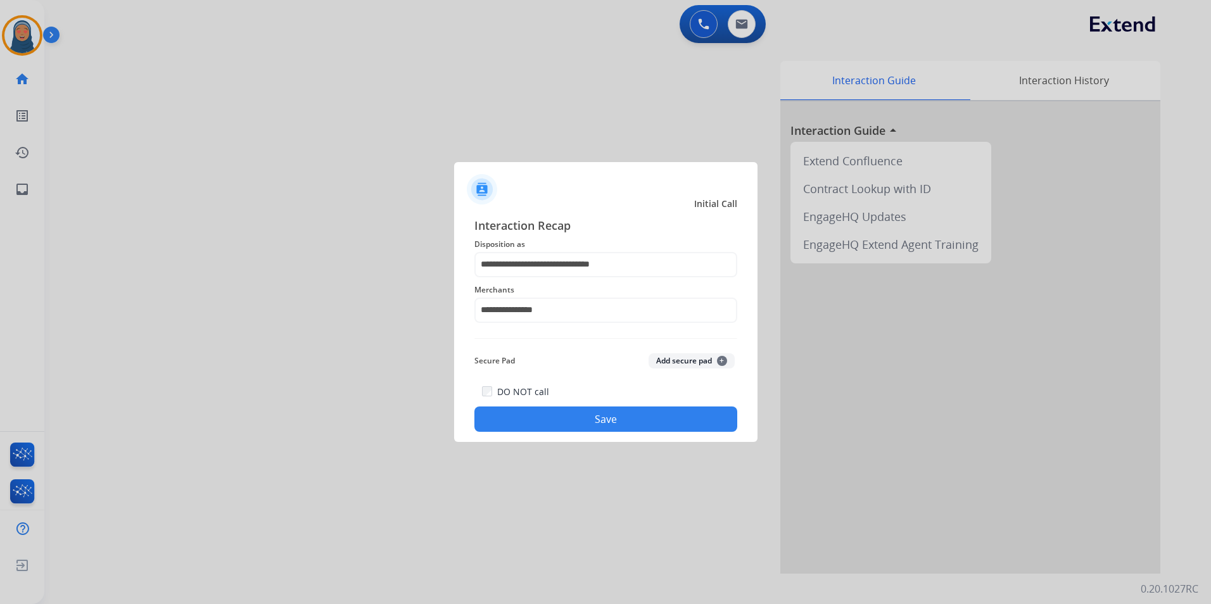
click at [595, 425] on button "Save" at bounding box center [605, 418] width 263 height 25
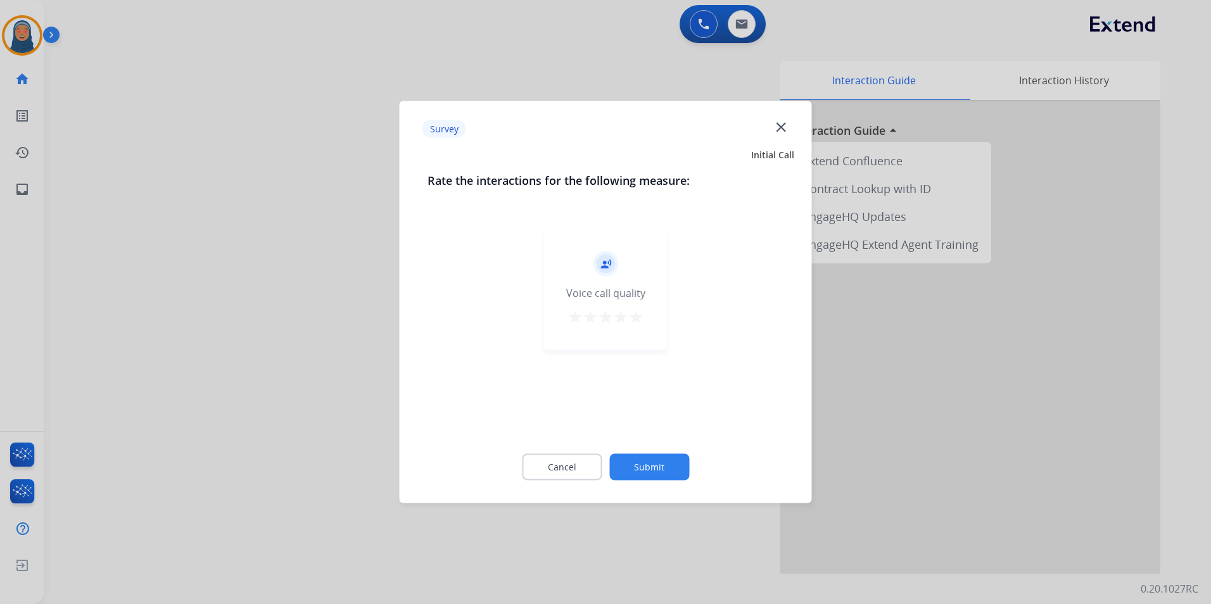
click at [640, 462] on button "Submit" at bounding box center [649, 467] width 80 height 27
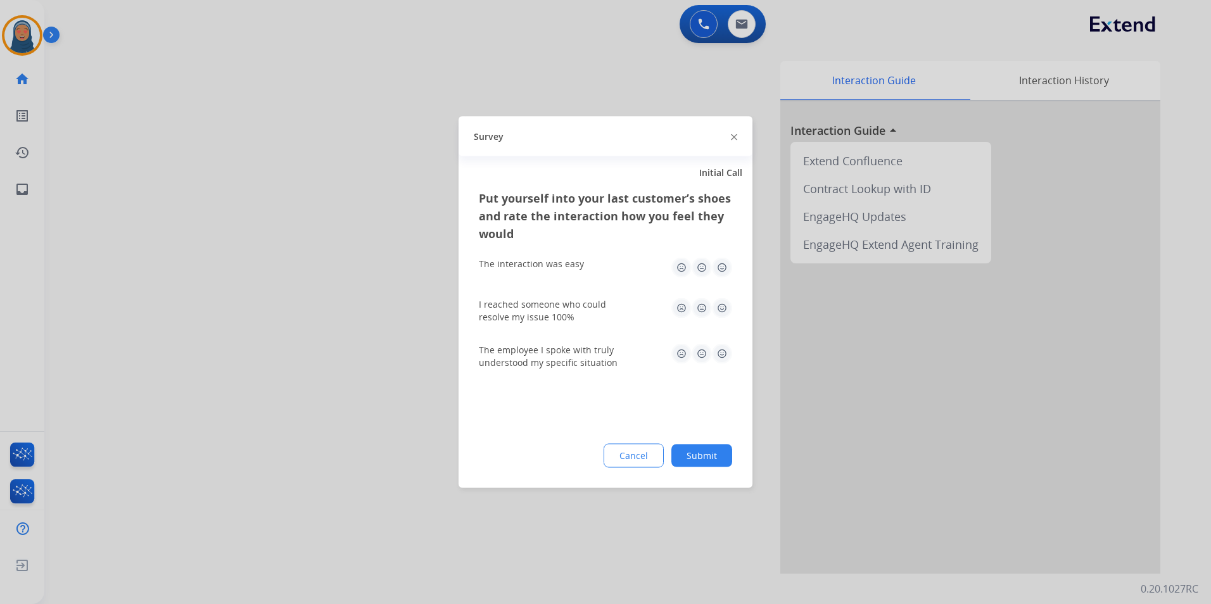
click at [699, 457] on button "Submit" at bounding box center [701, 455] width 61 height 23
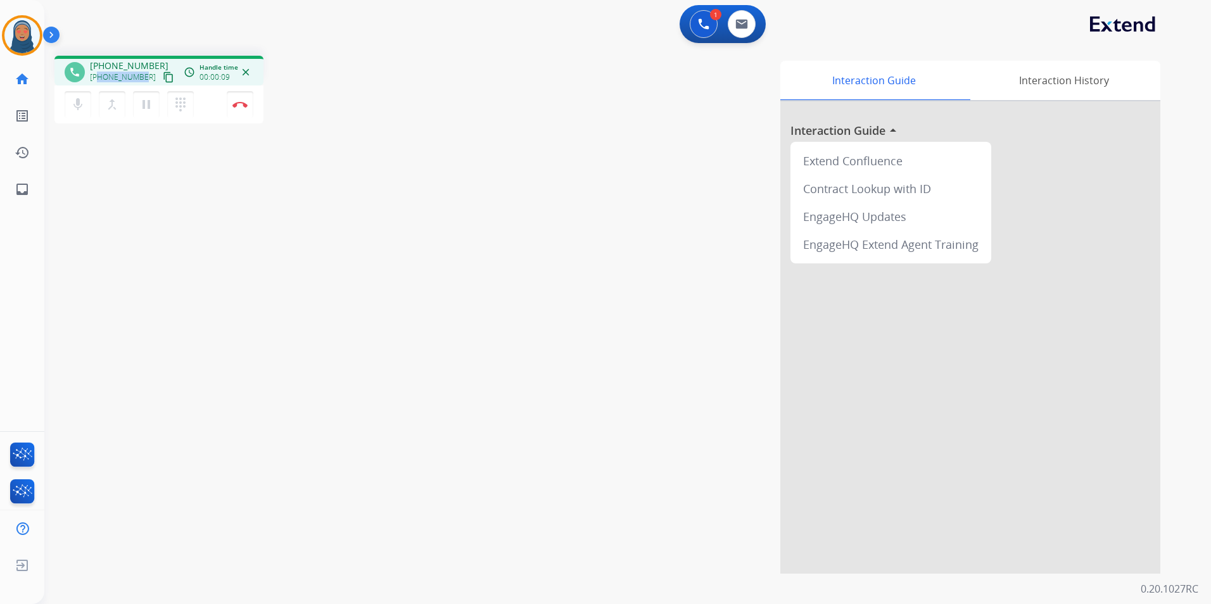
drag, startPoint x: 142, startPoint y: 79, endPoint x: 100, endPoint y: 80, distance: 42.4
click at [100, 80] on div "[PHONE_NUMBER] content_copy" at bounding box center [133, 77] width 86 height 15
copy span "6475732433"
click at [236, 102] on img at bounding box center [239, 104] width 15 height 6
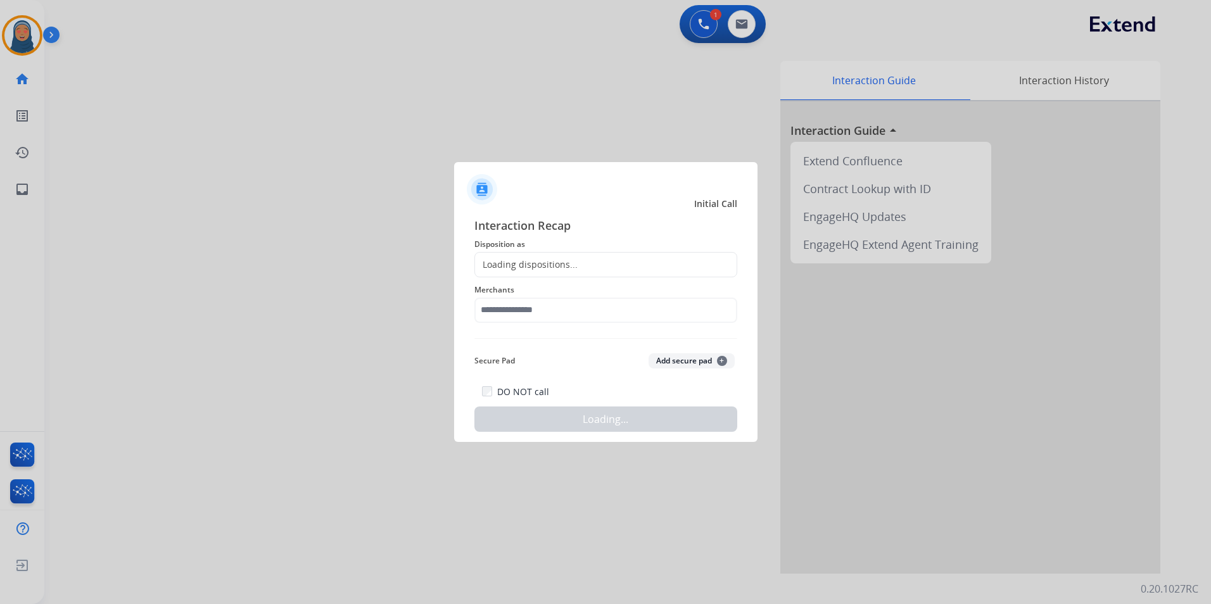
click at [601, 264] on div "Loading dispositions..." at bounding box center [605, 264] width 263 height 25
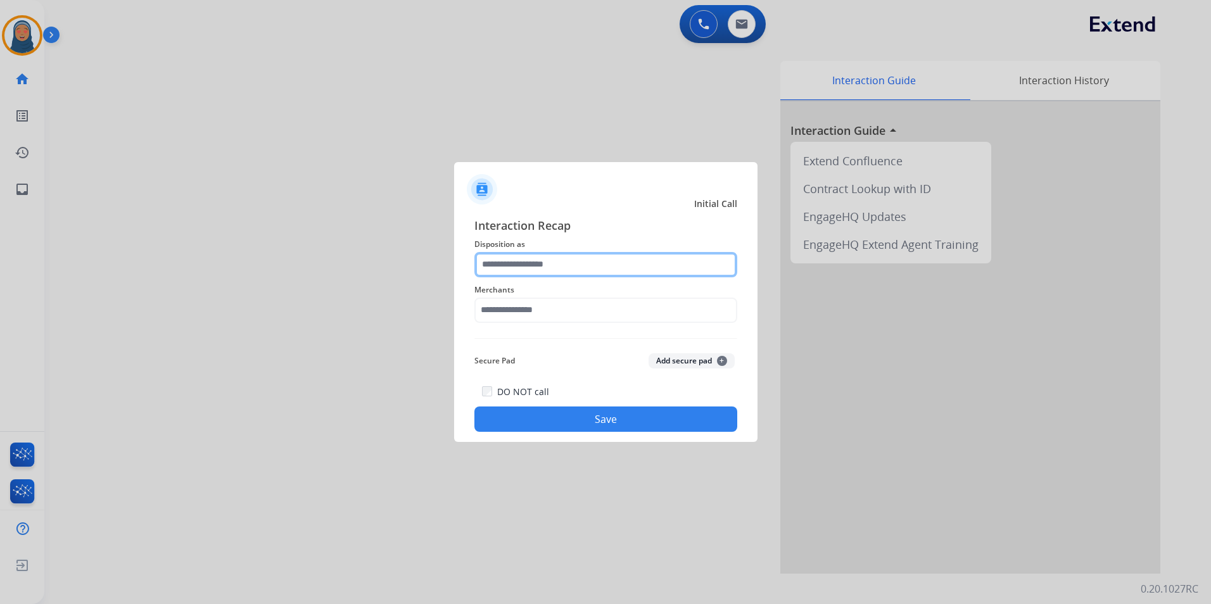
click at [548, 269] on input "text" at bounding box center [605, 264] width 263 height 25
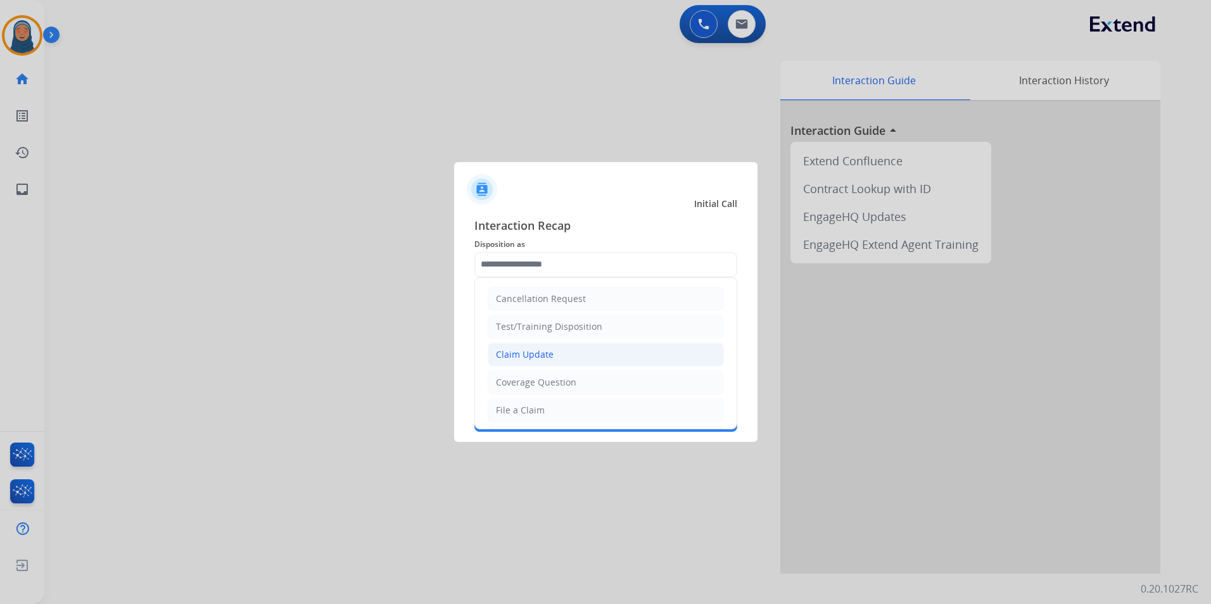
drag, startPoint x: 551, startPoint y: 356, endPoint x: 553, endPoint y: 332, distance: 23.5
click at [551, 355] on div "Claim Update" at bounding box center [525, 354] width 58 height 13
type input "**********"
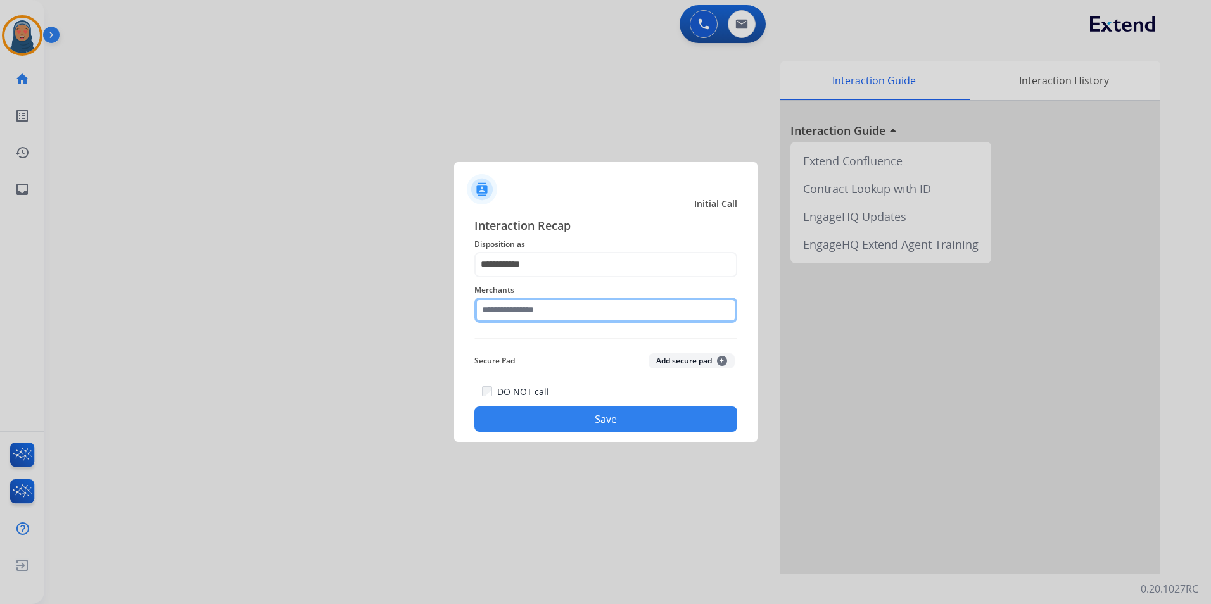
click at [555, 310] on input "text" at bounding box center [605, 310] width 263 height 25
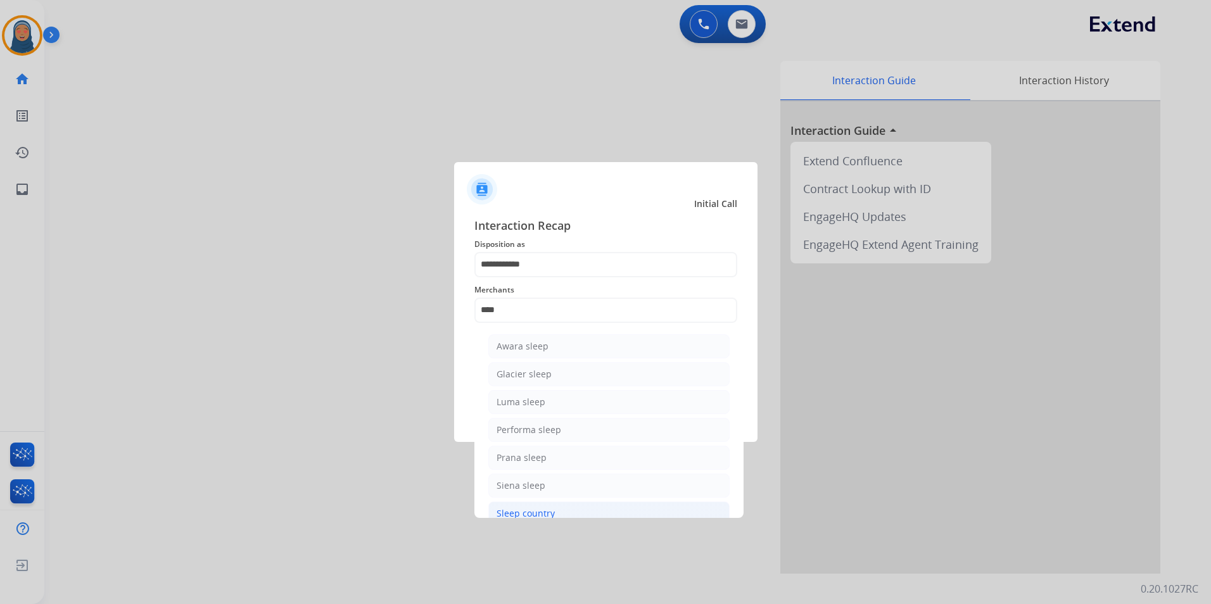
click at [553, 513] on li "Sleep country" at bounding box center [608, 513] width 241 height 24
type input "**********"
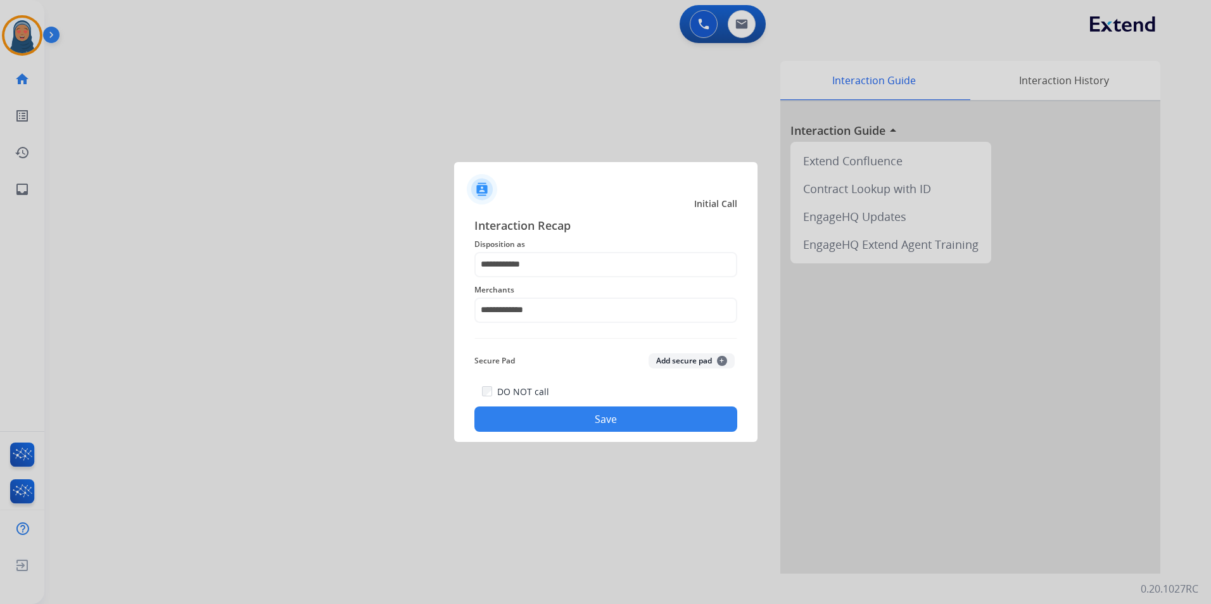
click at [575, 422] on button "Save" at bounding box center [605, 418] width 263 height 25
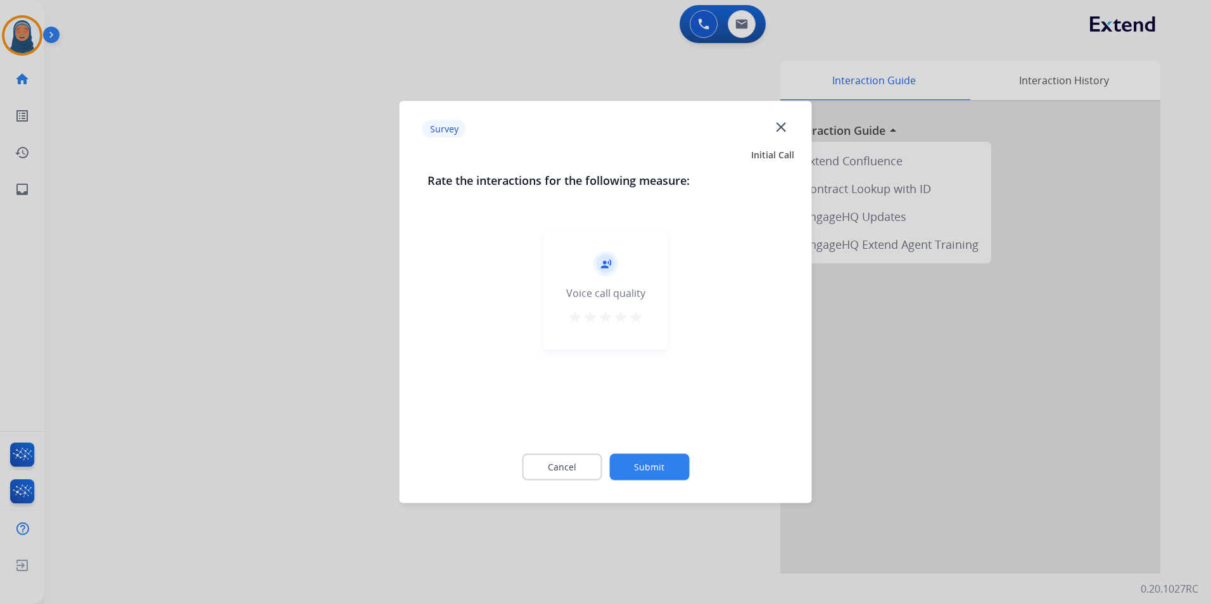
click at [654, 465] on button "Submit" at bounding box center [649, 467] width 80 height 27
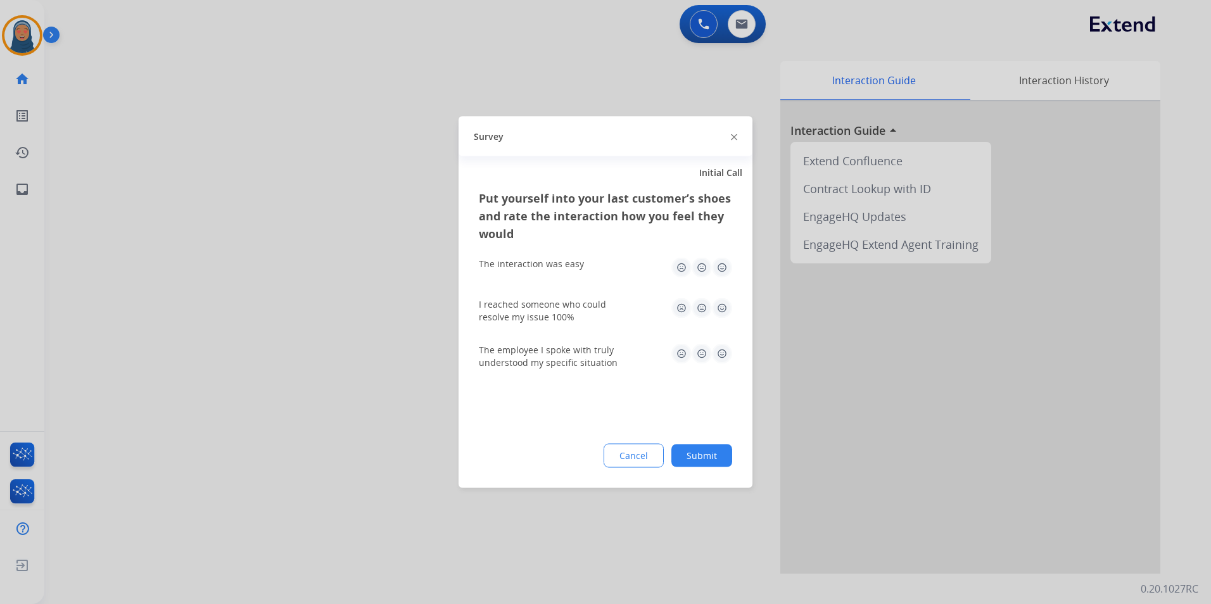
click at [694, 460] on button "Submit" at bounding box center [701, 455] width 61 height 23
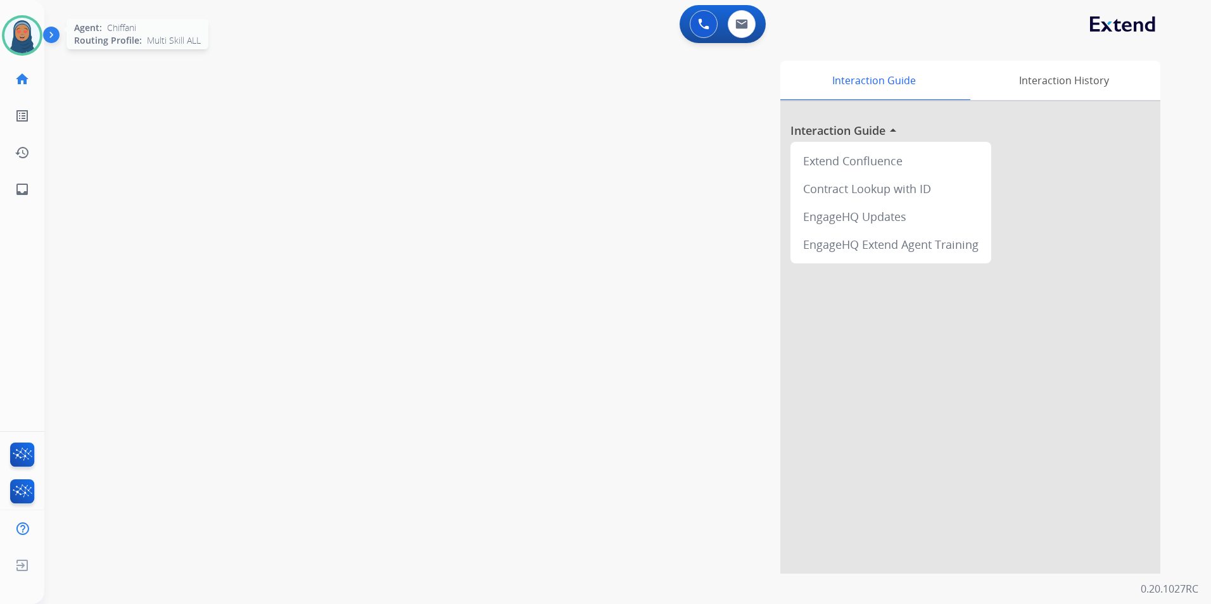
click at [20, 43] on img at bounding box center [21, 35] width 35 height 35
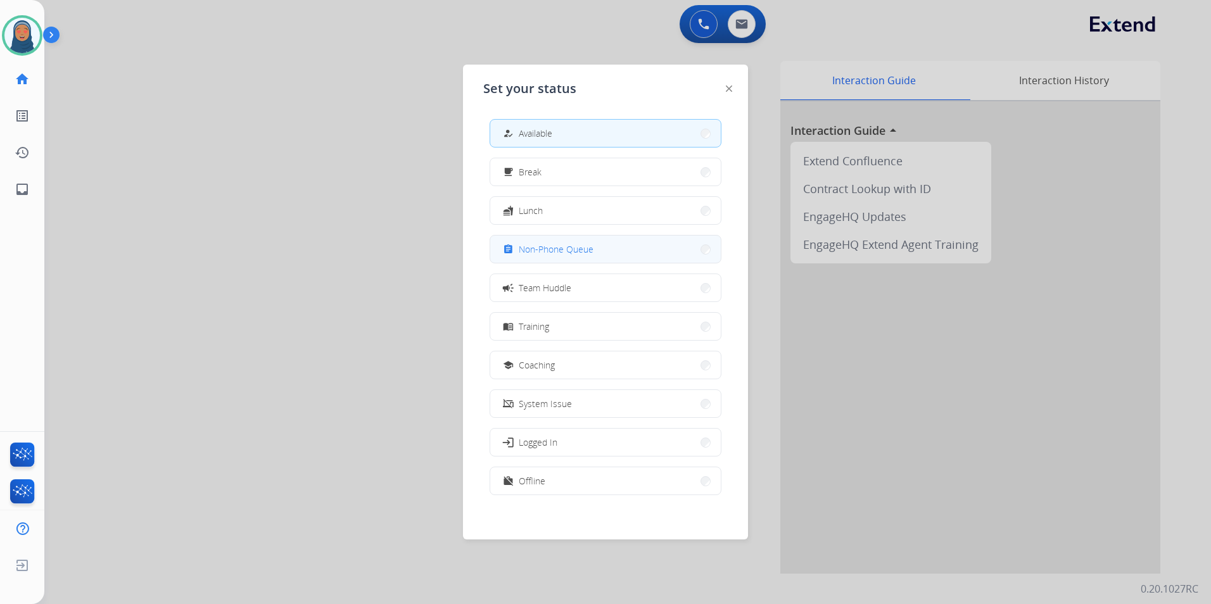
click at [566, 255] on span "Non-Phone Queue" at bounding box center [556, 248] width 75 height 13
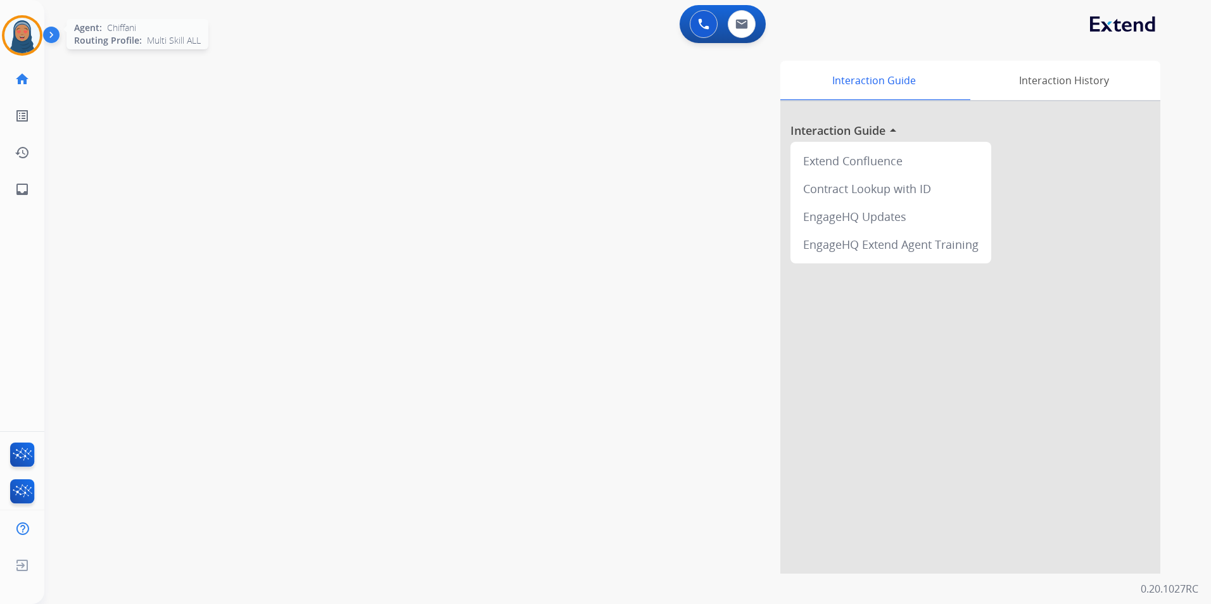
click at [12, 38] on img at bounding box center [21, 35] width 35 height 35
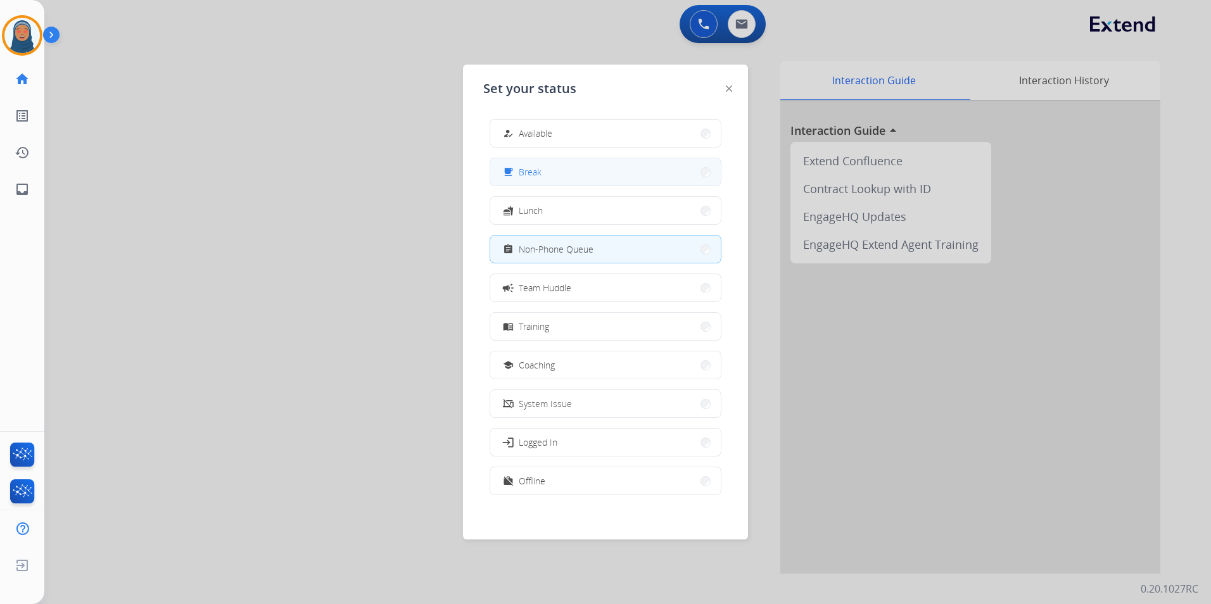
click at [536, 170] on span "Break" at bounding box center [530, 171] width 23 height 13
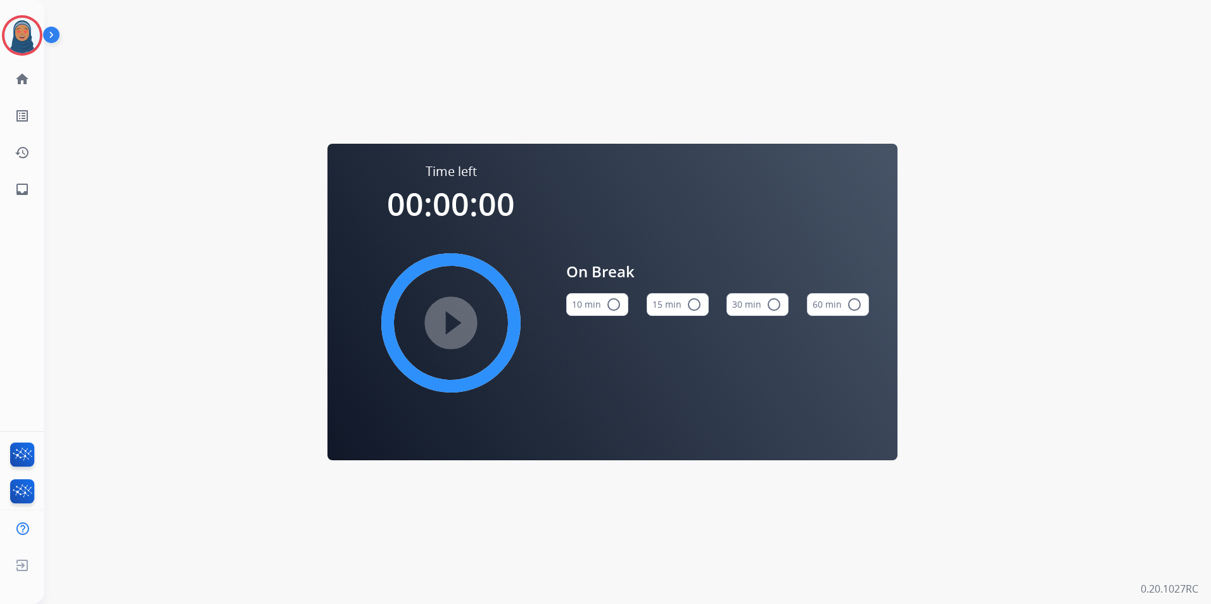
click at [692, 294] on button "15 min radio_button_unchecked" at bounding box center [677, 304] width 62 height 23
click at [446, 320] on mat-icon "play_circle_filled" at bounding box center [450, 322] width 15 height 15
click at [34, 41] on img at bounding box center [21, 35] width 35 height 35
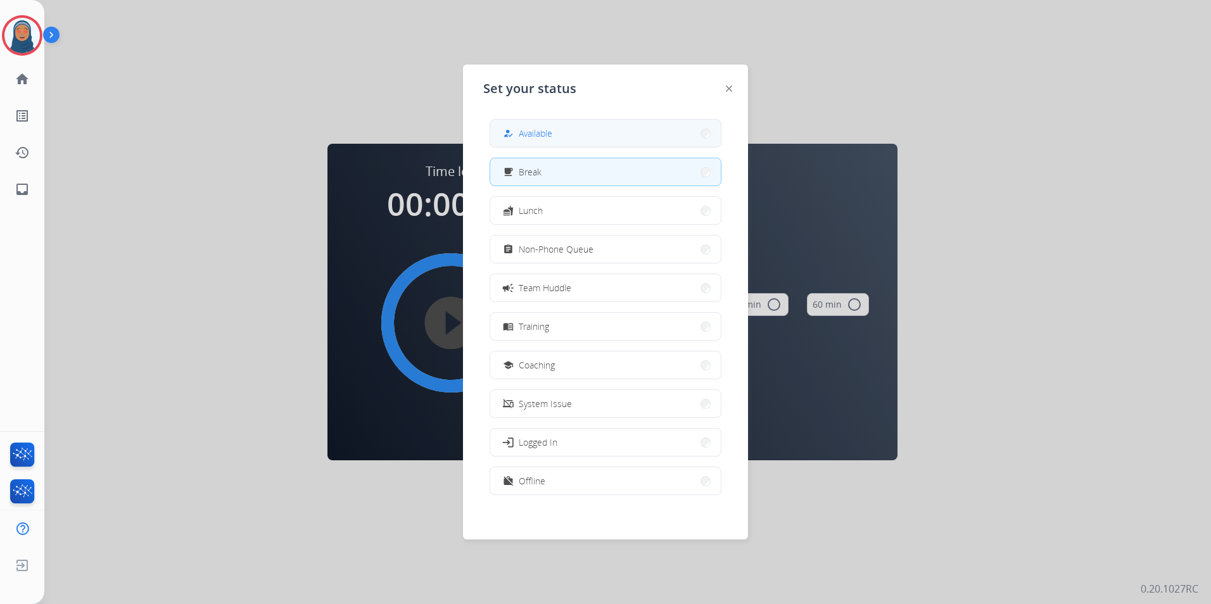
click at [591, 137] on button "how_to_reg Available" at bounding box center [605, 133] width 230 height 27
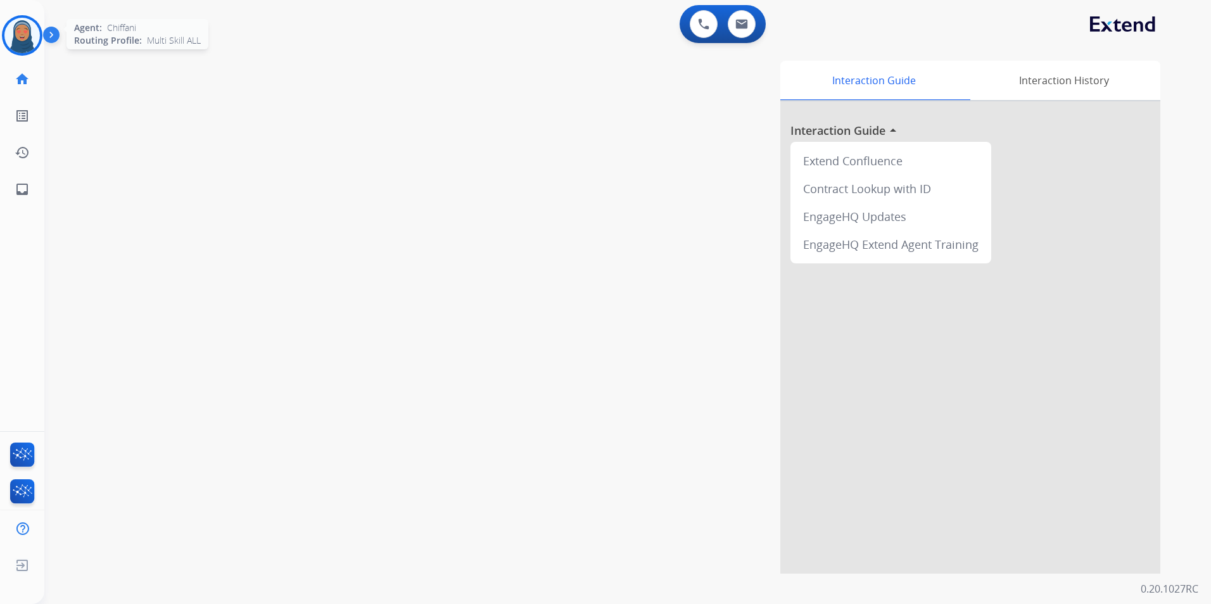
click at [18, 34] on img at bounding box center [21, 35] width 35 height 35
